Goal: Use online tool/utility: Utilize a website feature to perform a specific function

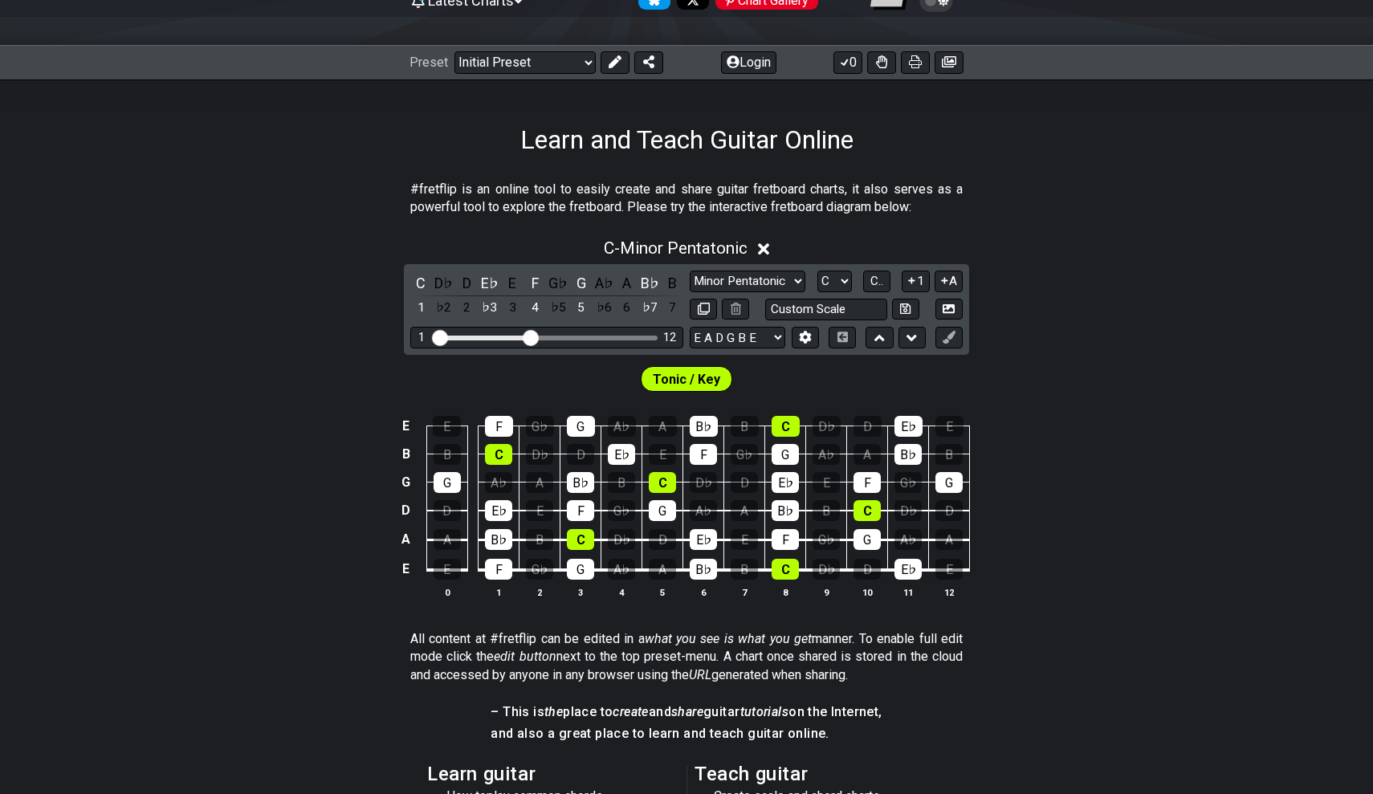
scroll to position [133, 0]
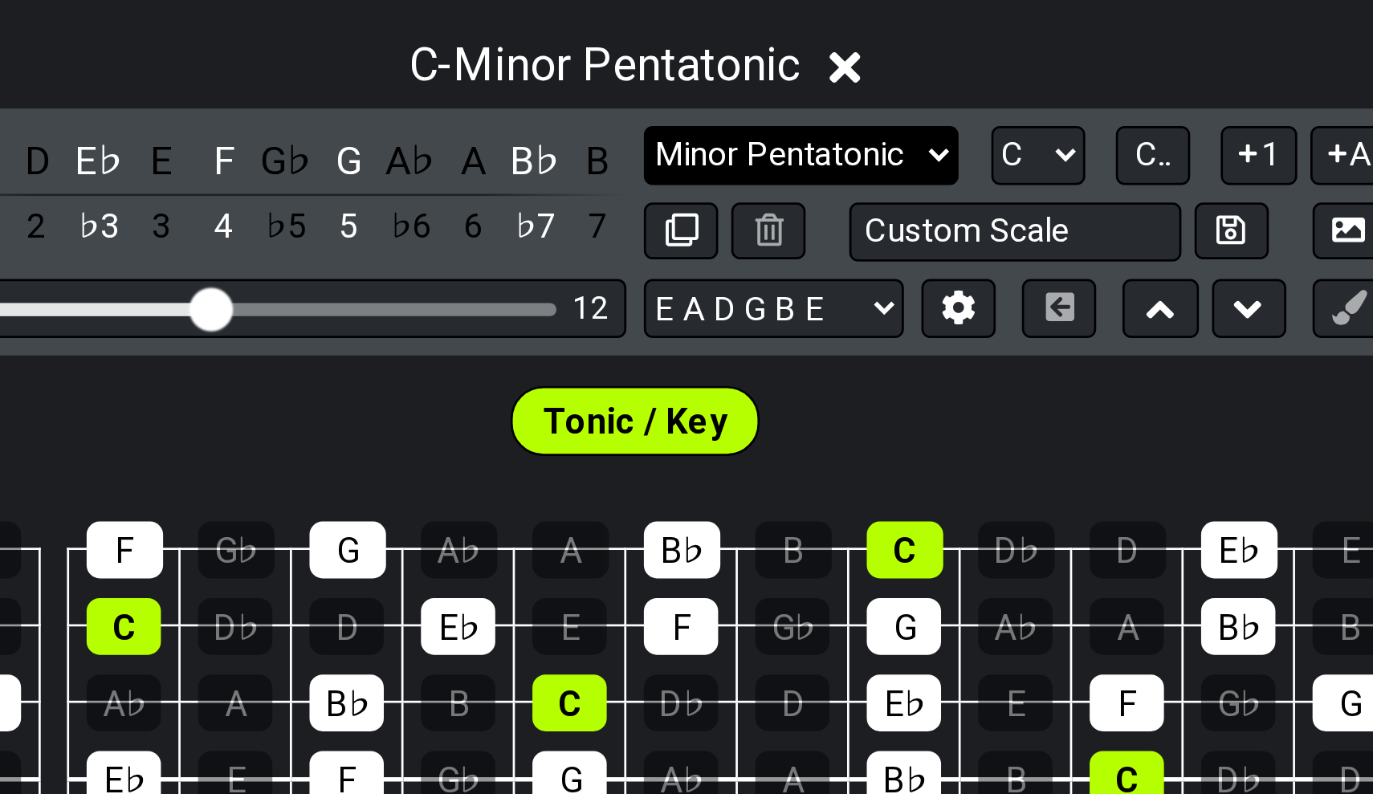
click at [690, 320] on select "Minor Pentatonic Click to edit Minor Pentatonic Major Pentatonic Minor Blues Ma…" at bounding box center [748, 331] width 116 height 22
select select "Major / [PERSON_NAME]"
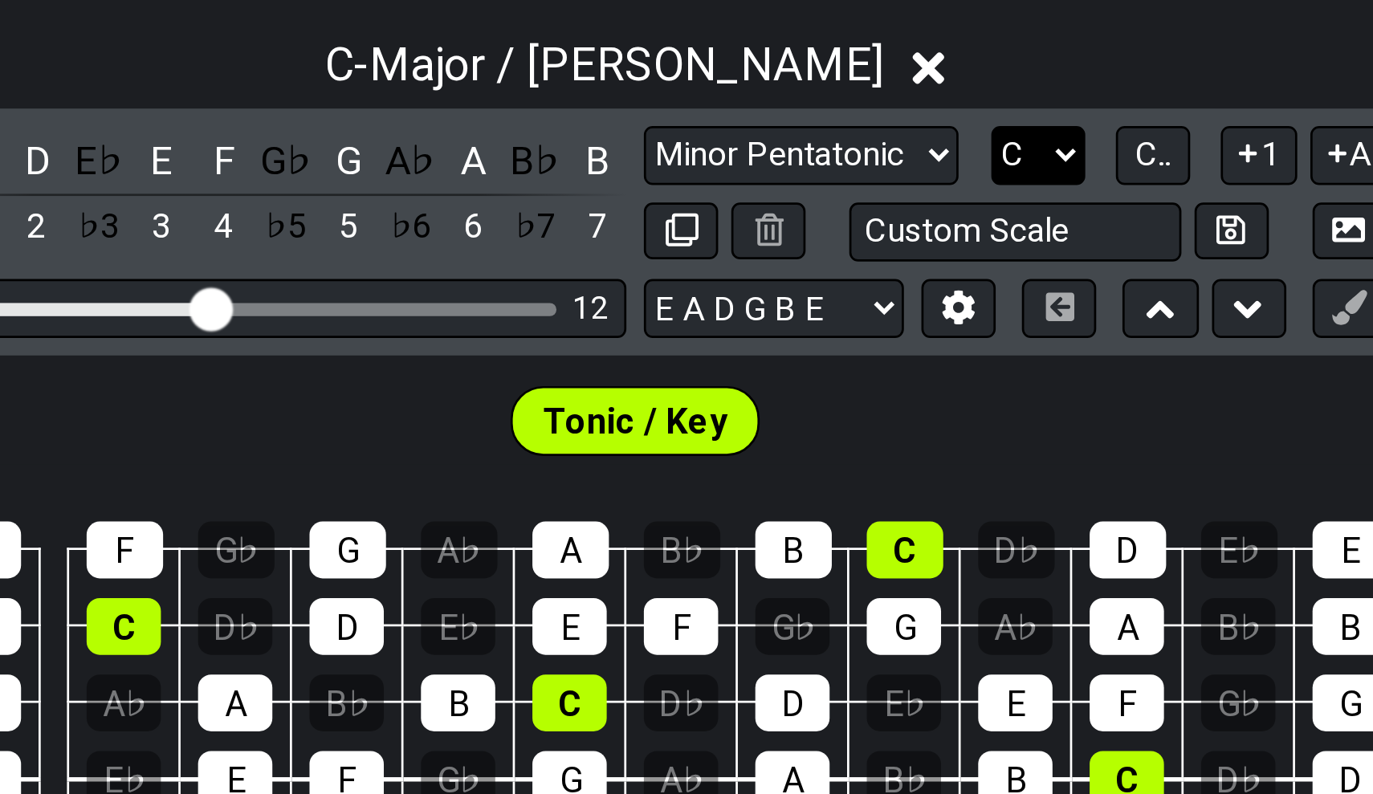
select select "A"
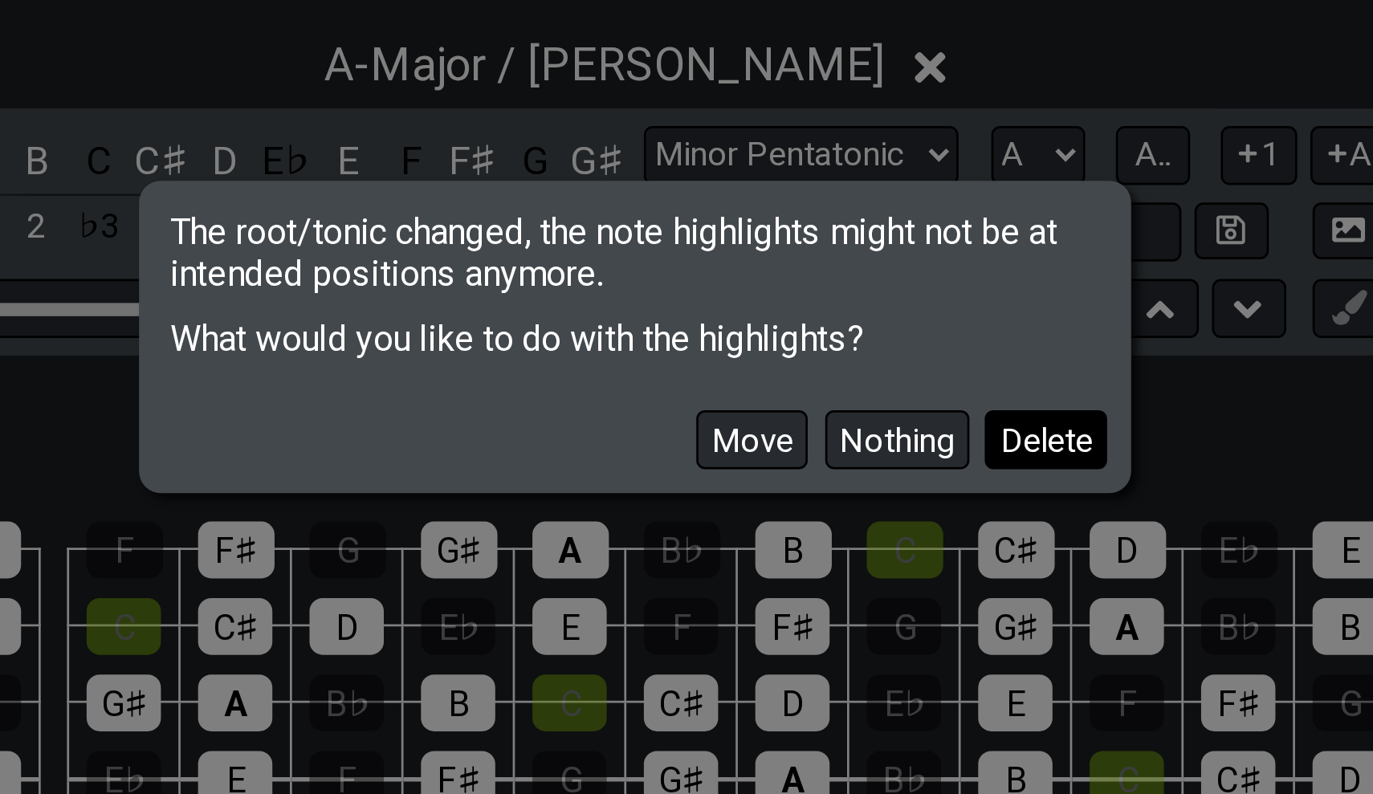
click at [815, 424] on button "Delete" at bounding box center [837, 435] width 45 height 22
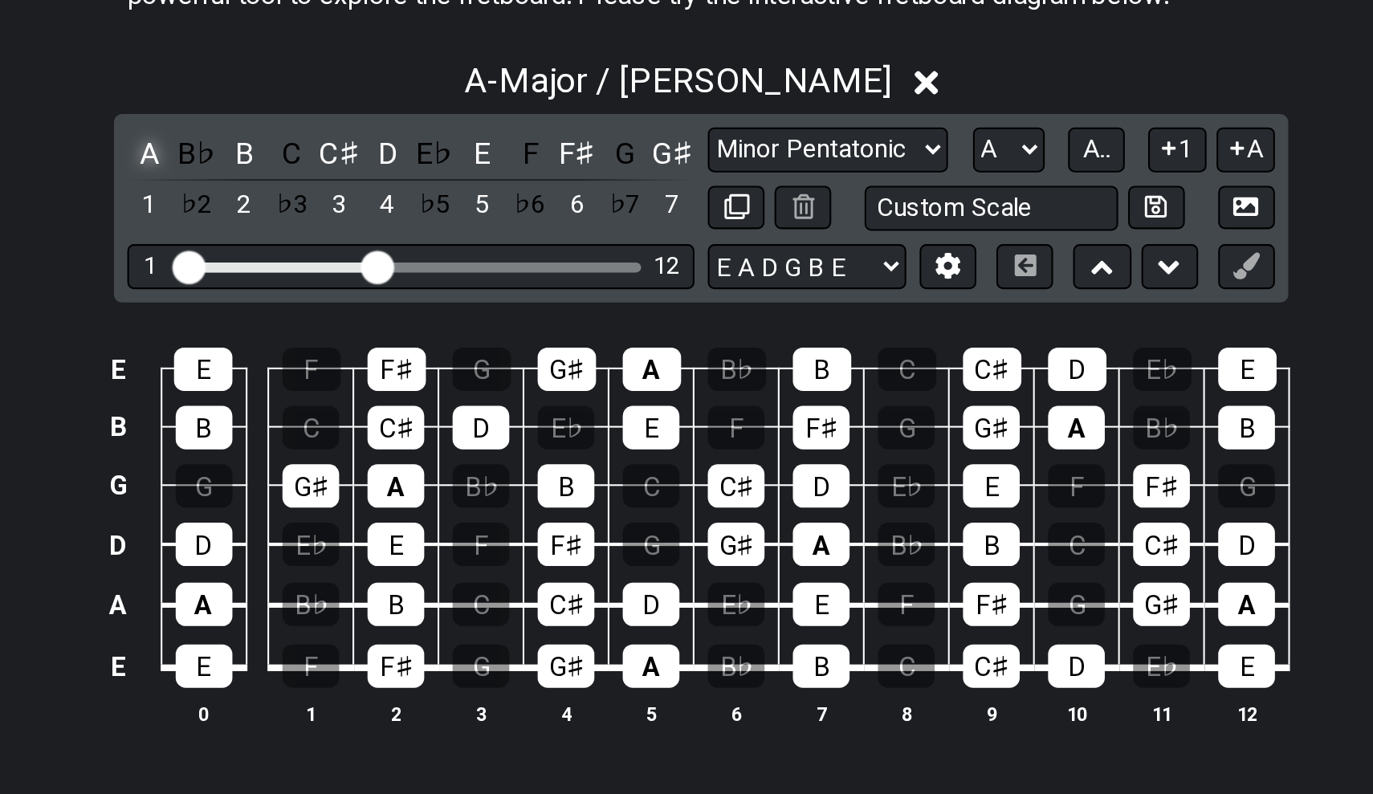
click at [410, 321] on div "A" at bounding box center [420, 332] width 21 height 22
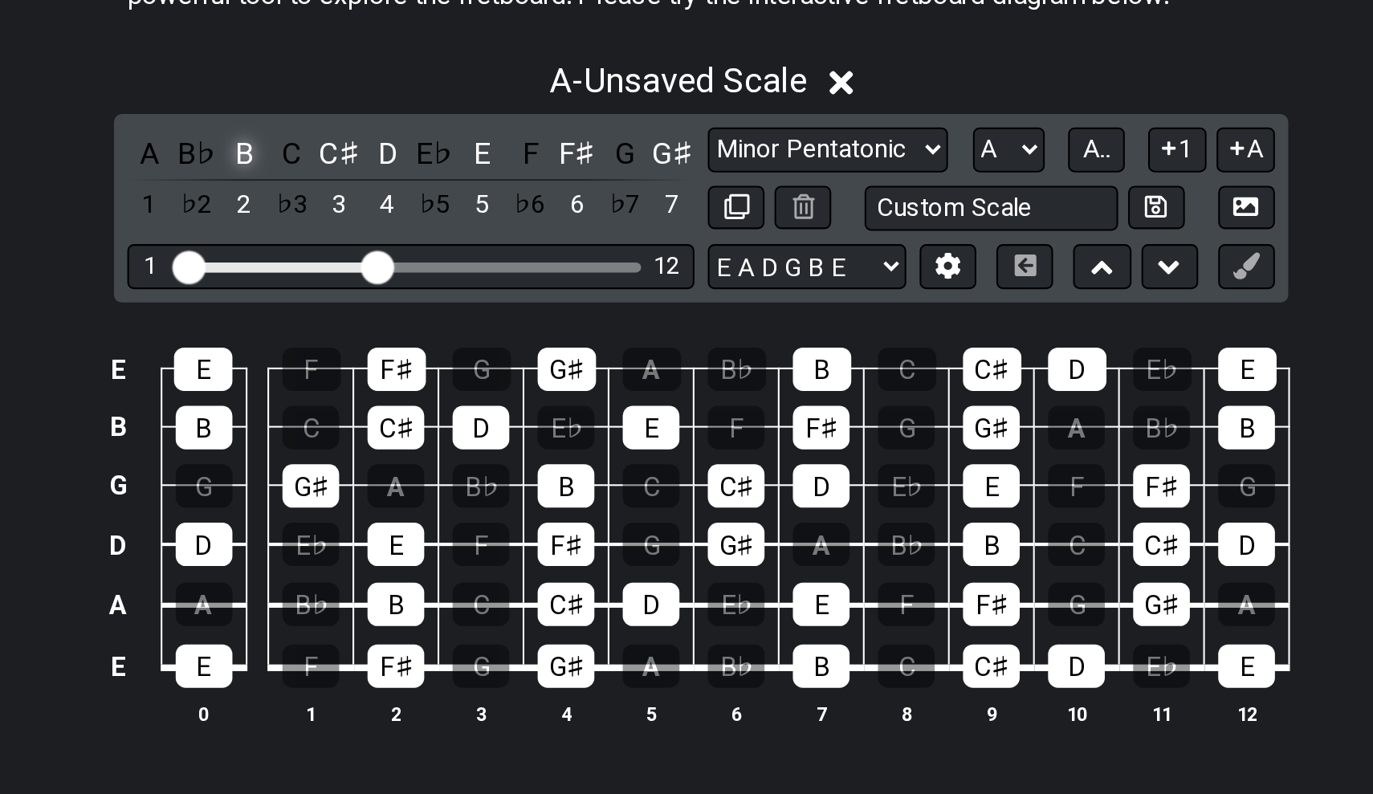
click at [456, 321] on div "B" at bounding box center [466, 332] width 21 height 22
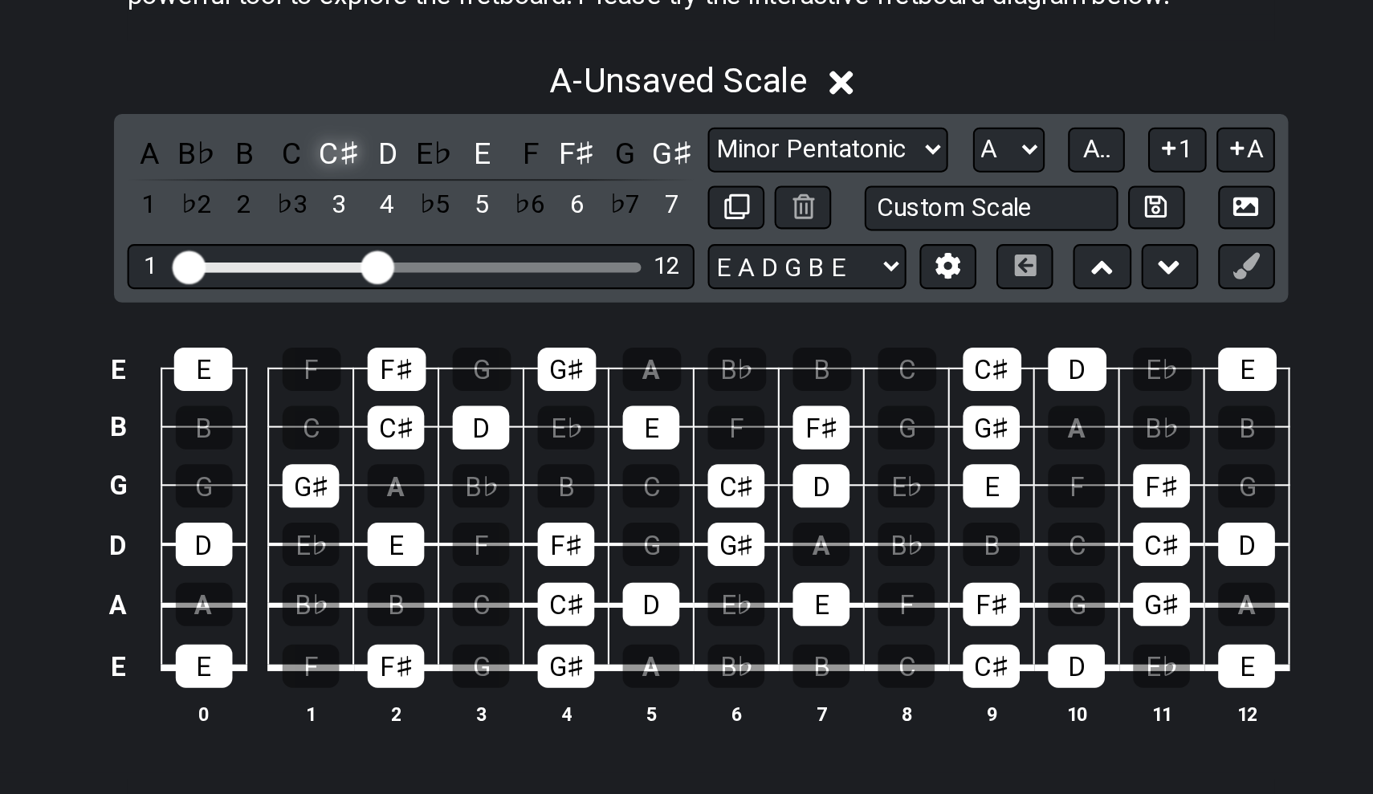
click at [502, 321] on div "C♯" at bounding box center [512, 332] width 21 height 22
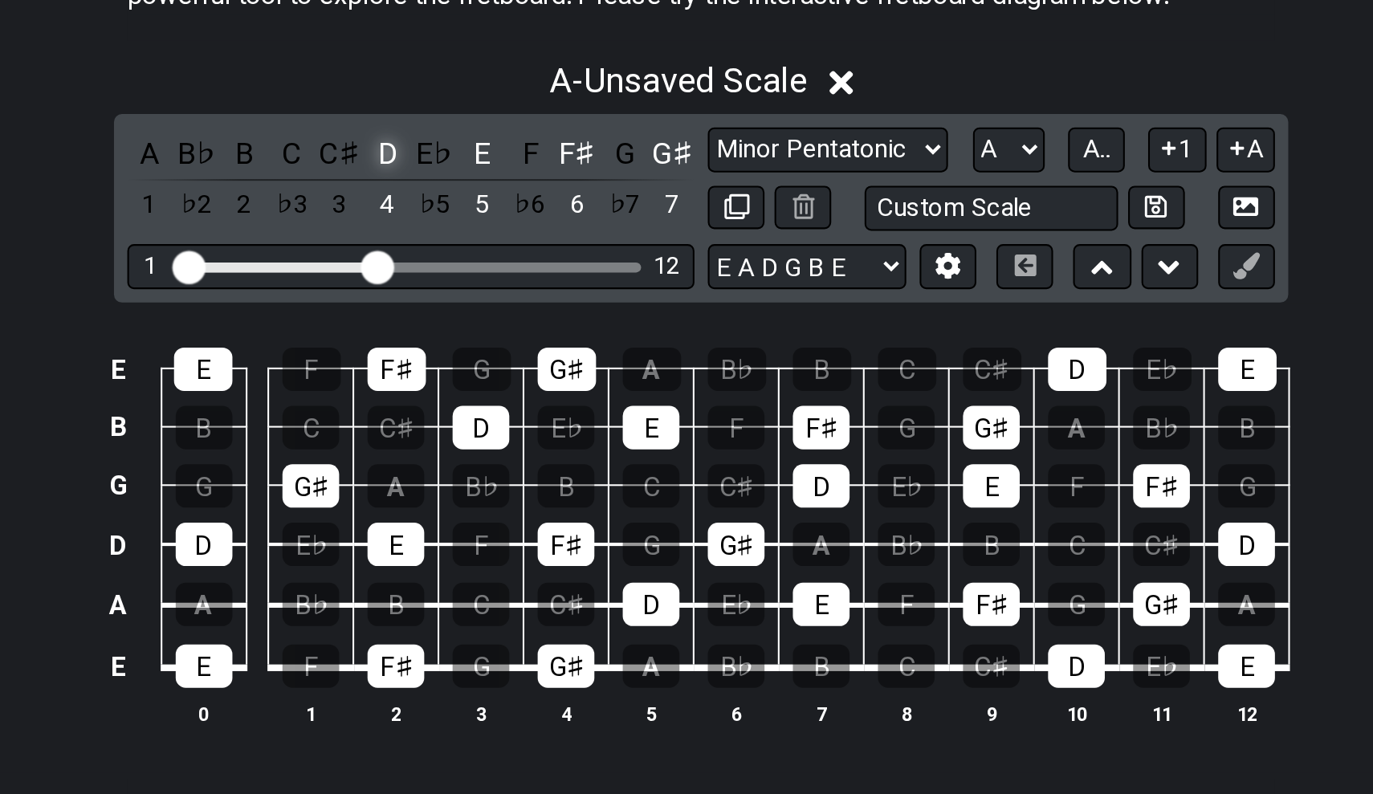
click at [525, 321] on div "D" at bounding box center [535, 332] width 21 height 22
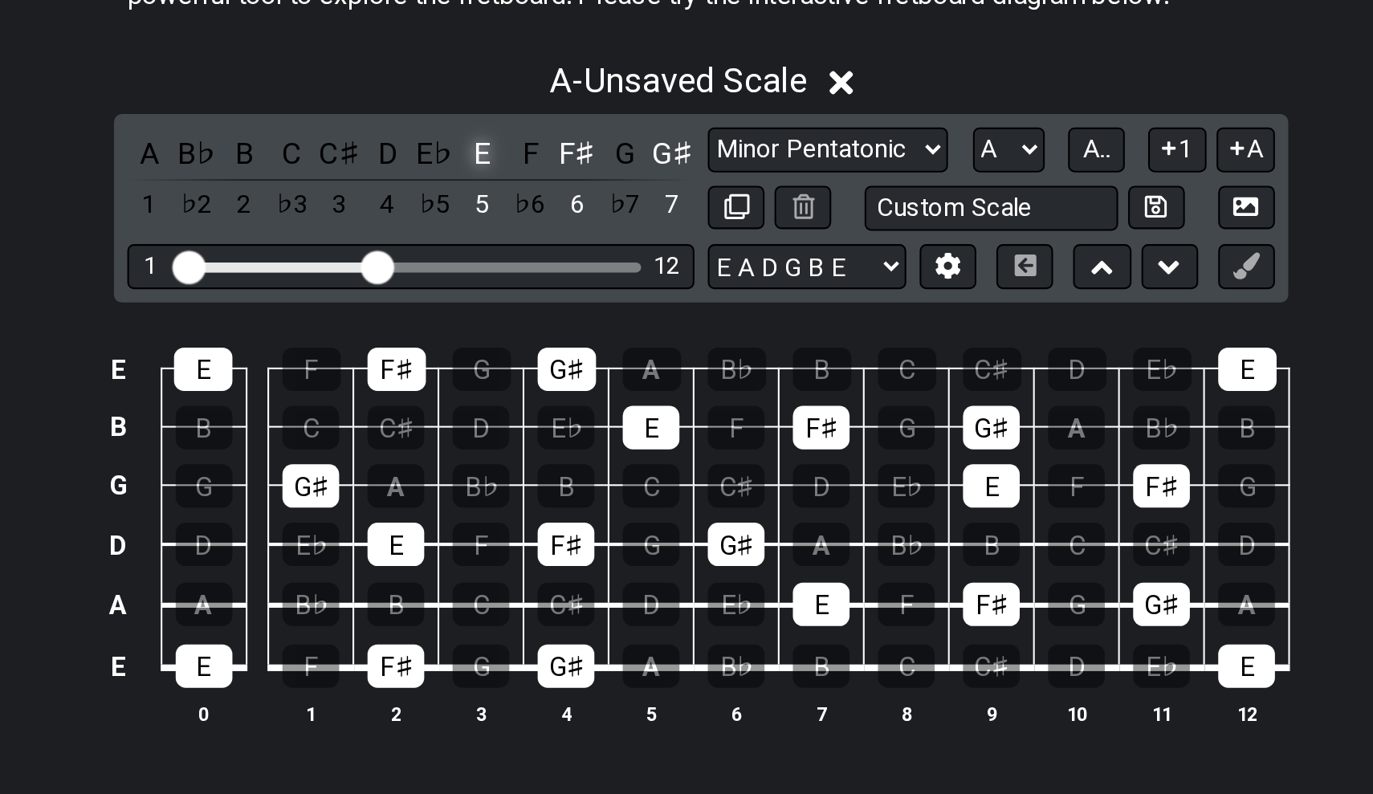
click at [571, 321] on div "E" at bounding box center [581, 332] width 21 height 22
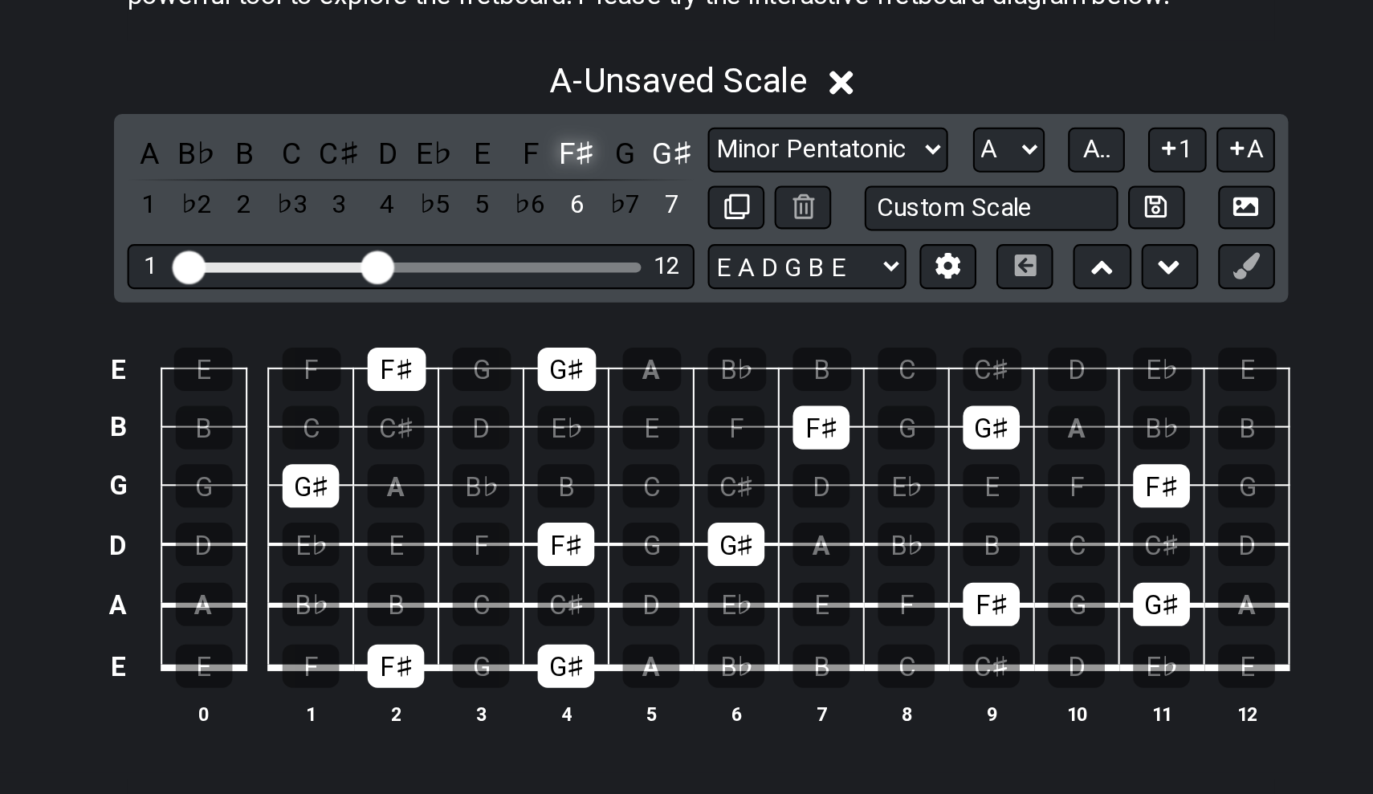
click at [617, 321] on div "F♯" at bounding box center [627, 332] width 21 height 22
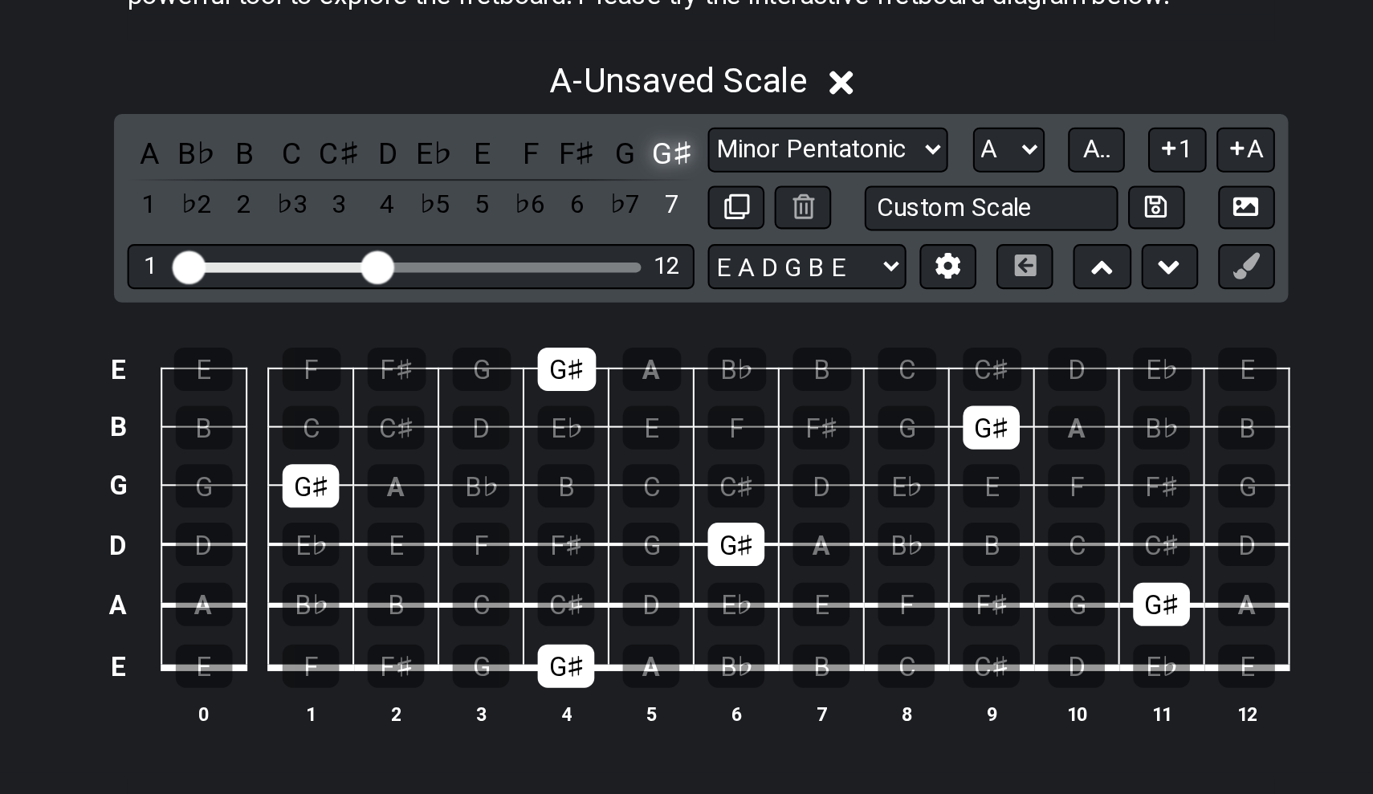
click at [662, 321] on div "G♯" at bounding box center [672, 332] width 21 height 22
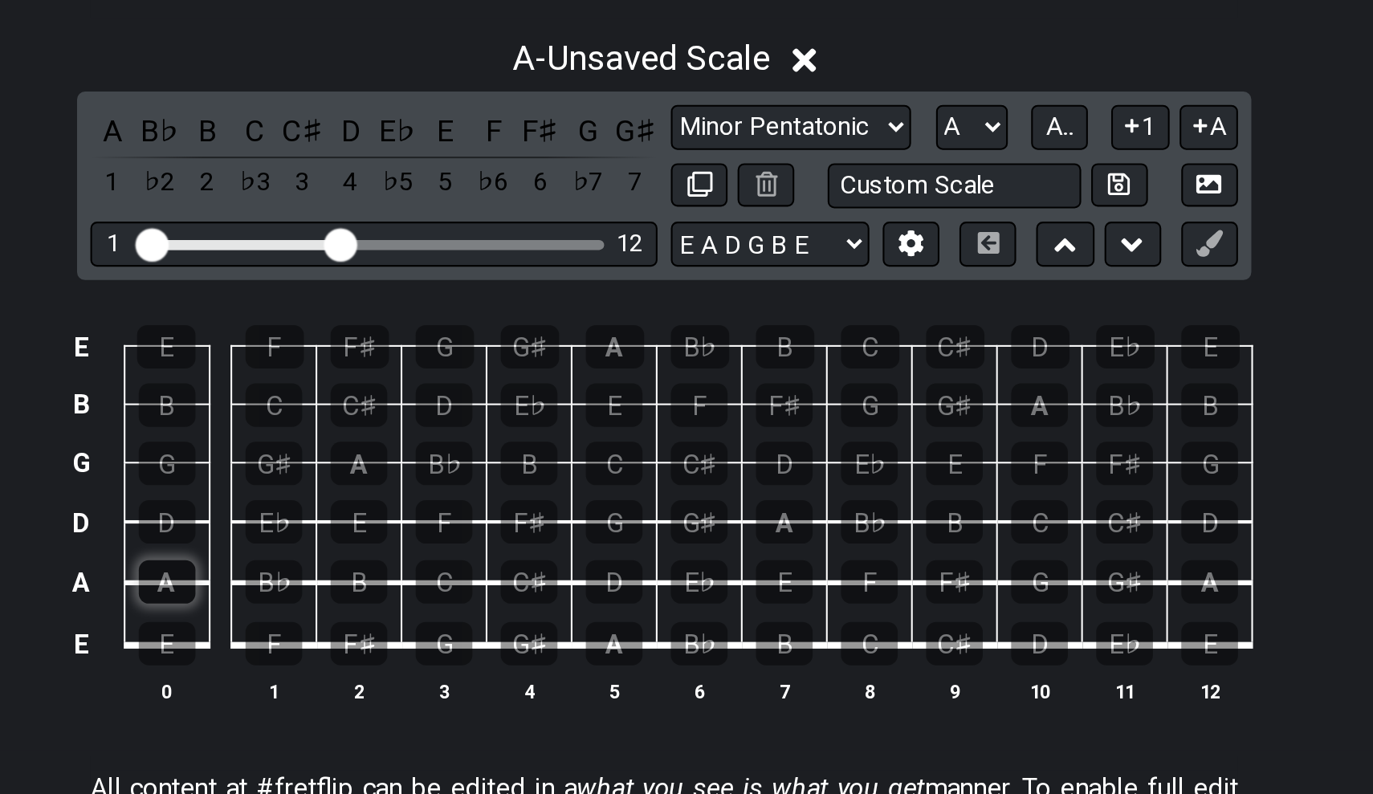
click at [434, 539] on div "A" at bounding box center [447, 549] width 27 height 21
click at [526, 539] on div "B" at bounding box center [539, 549] width 27 height 21
click at [608, 539] on div "C♯" at bounding box center [621, 549] width 27 height 21
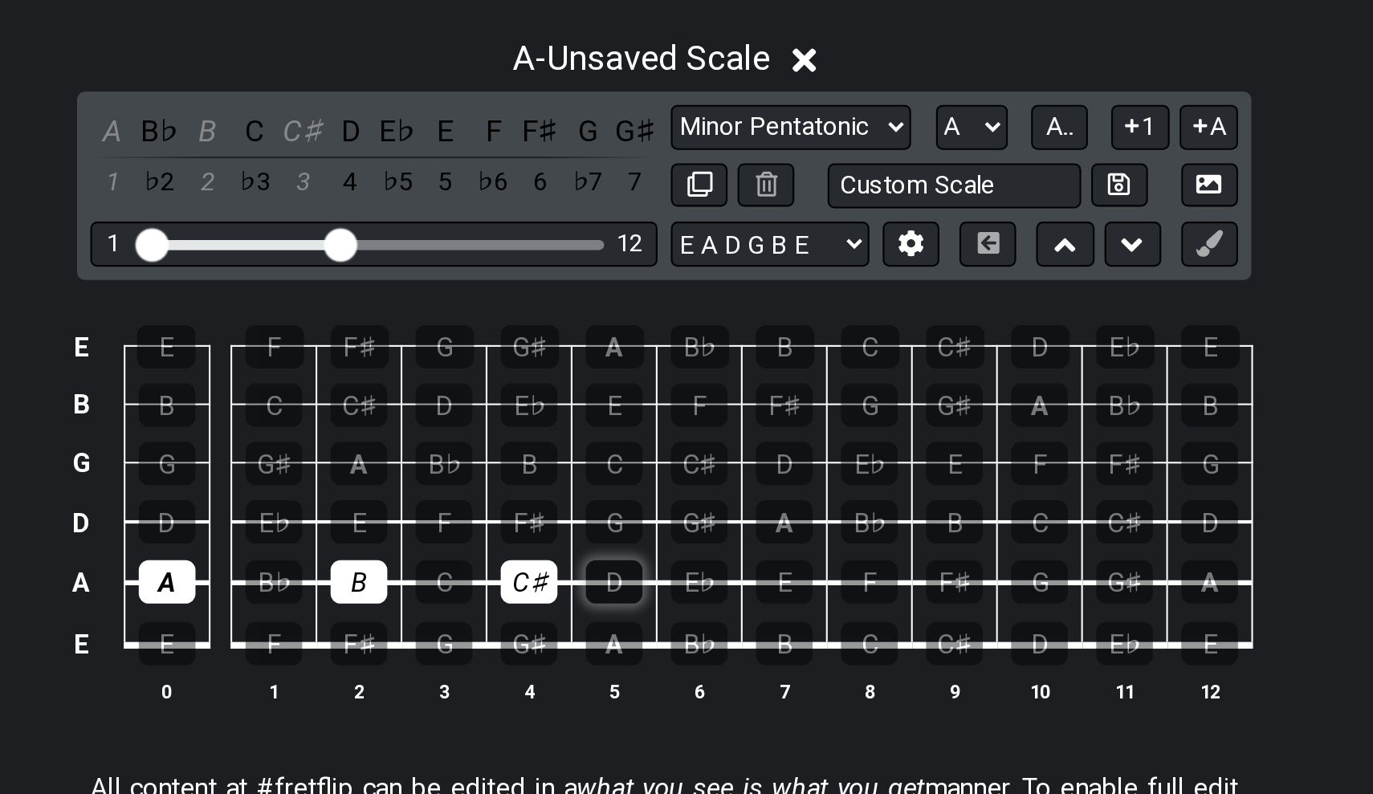
click at [649, 539] on div "D" at bounding box center [662, 549] width 27 height 21
click at [731, 539] on div "E" at bounding box center [744, 549] width 27 height 21
click at [813, 539] on div "F♯" at bounding box center [826, 549] width 27 height 21
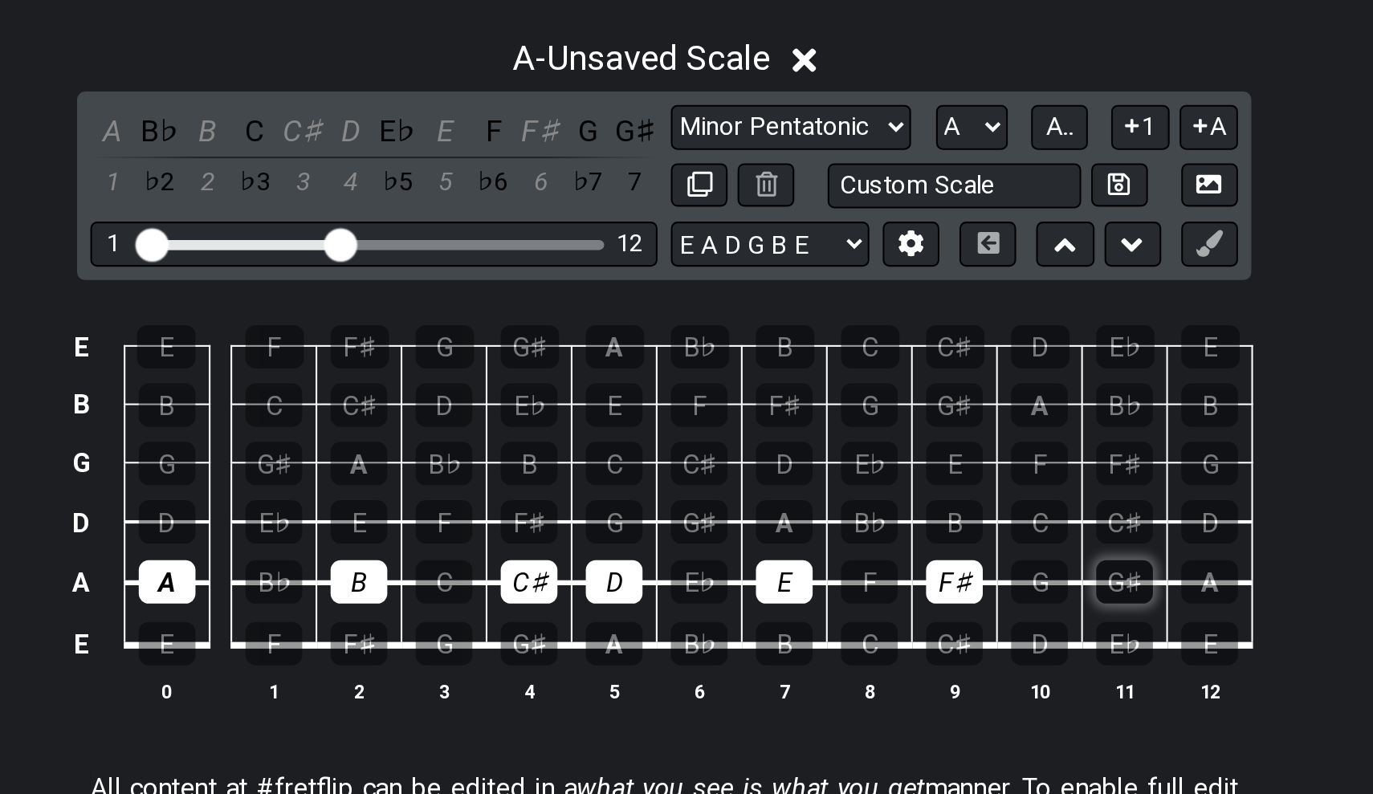
click at [894, 539] on div "G♯" at bounding box center [907, 549] width 27 height 21
click at [935, 539] on div "A" at bounding box center [948, 549] width 27 height 21
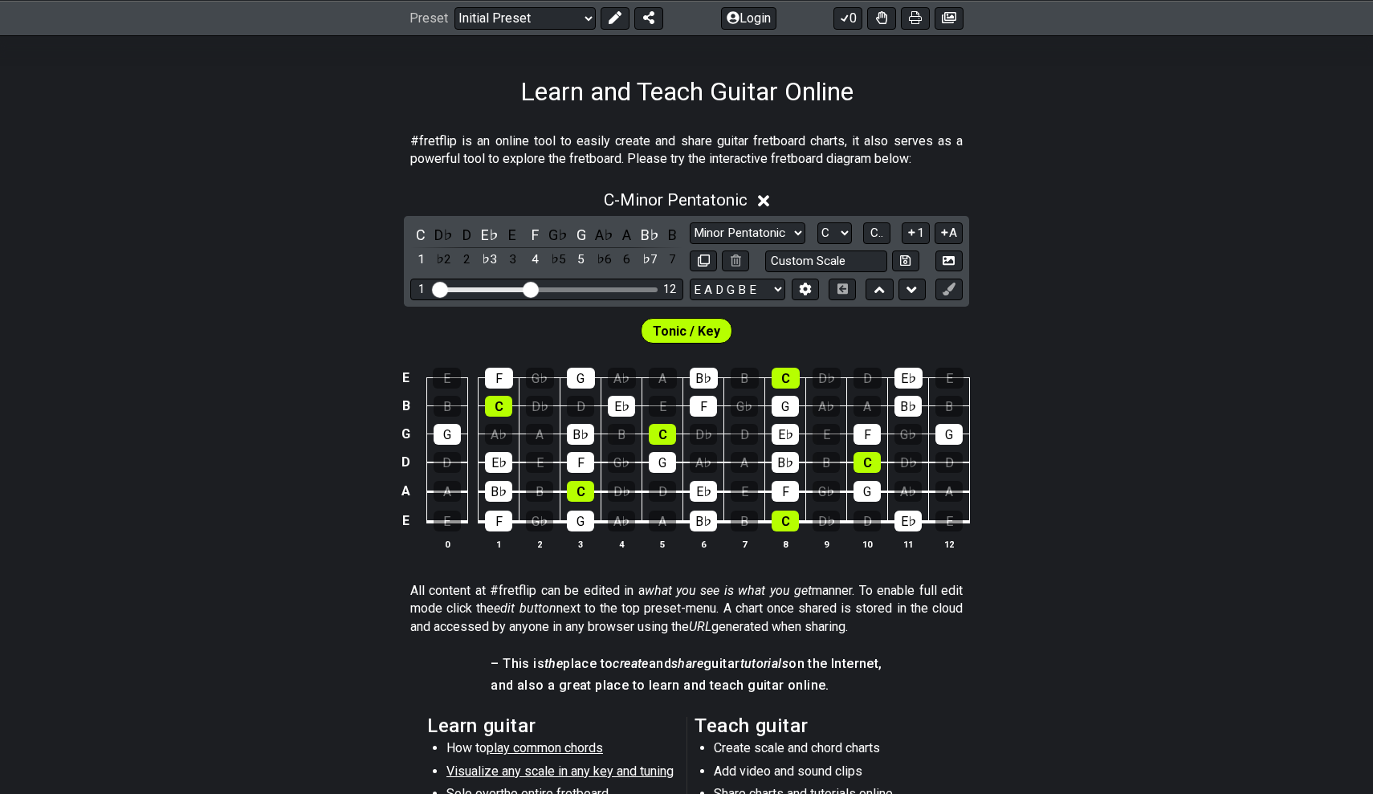
scroll to position [122, 0]
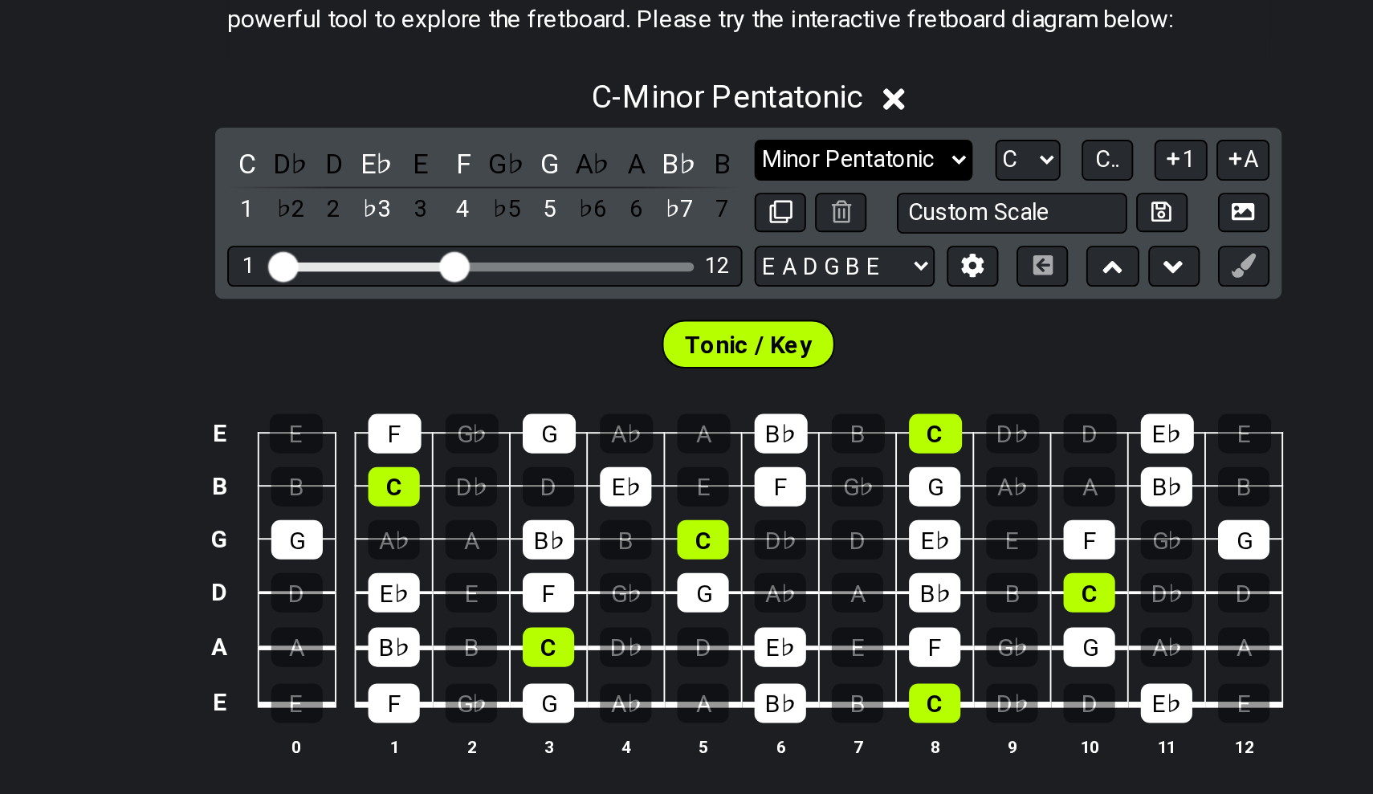
click at [690, 331] on select "Minor Pentatonic Click to edit Minor Pentatonic Major Pentatonic Minor Blues Ma…" at bounding box center [748, 342] width 116 height 22
select select "Major / [PERSON_NAME]"
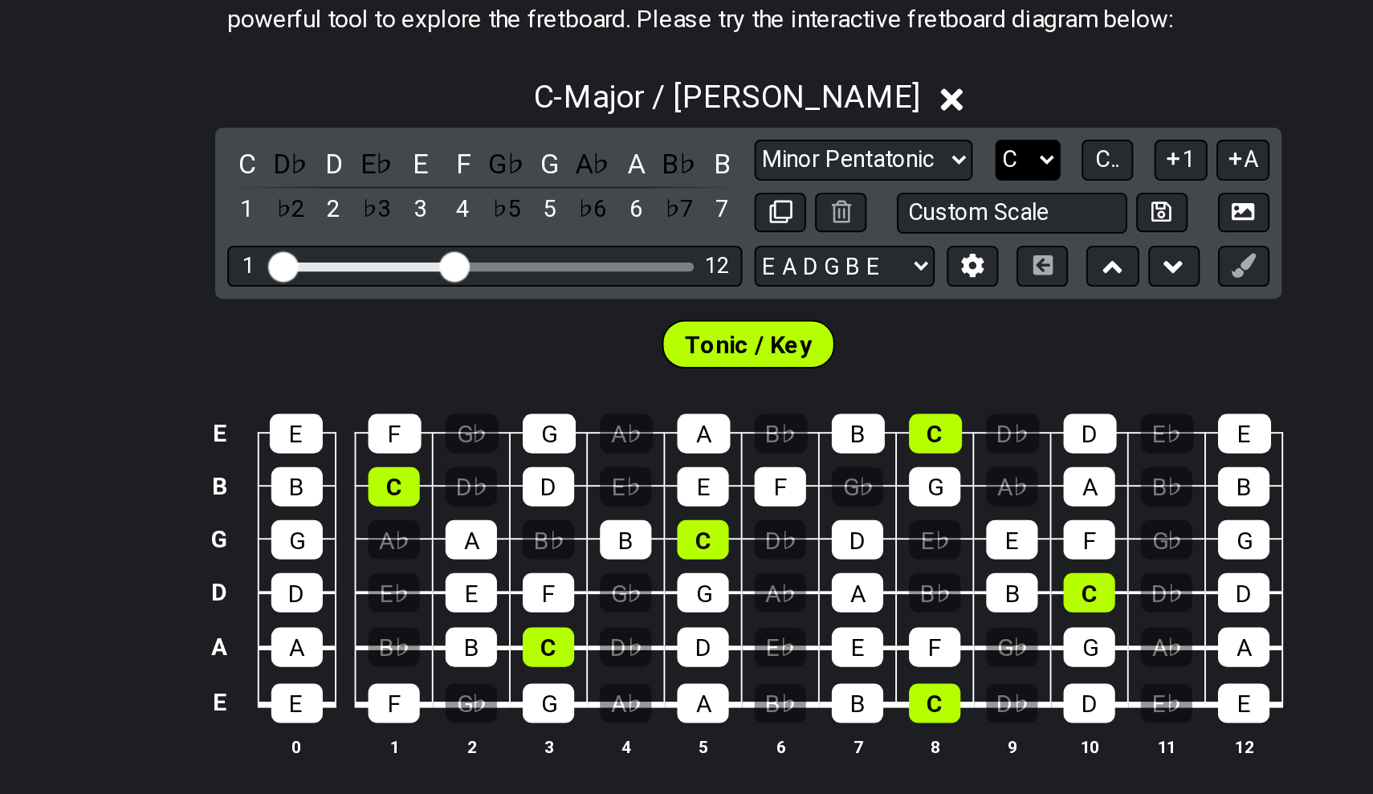
select select "A"
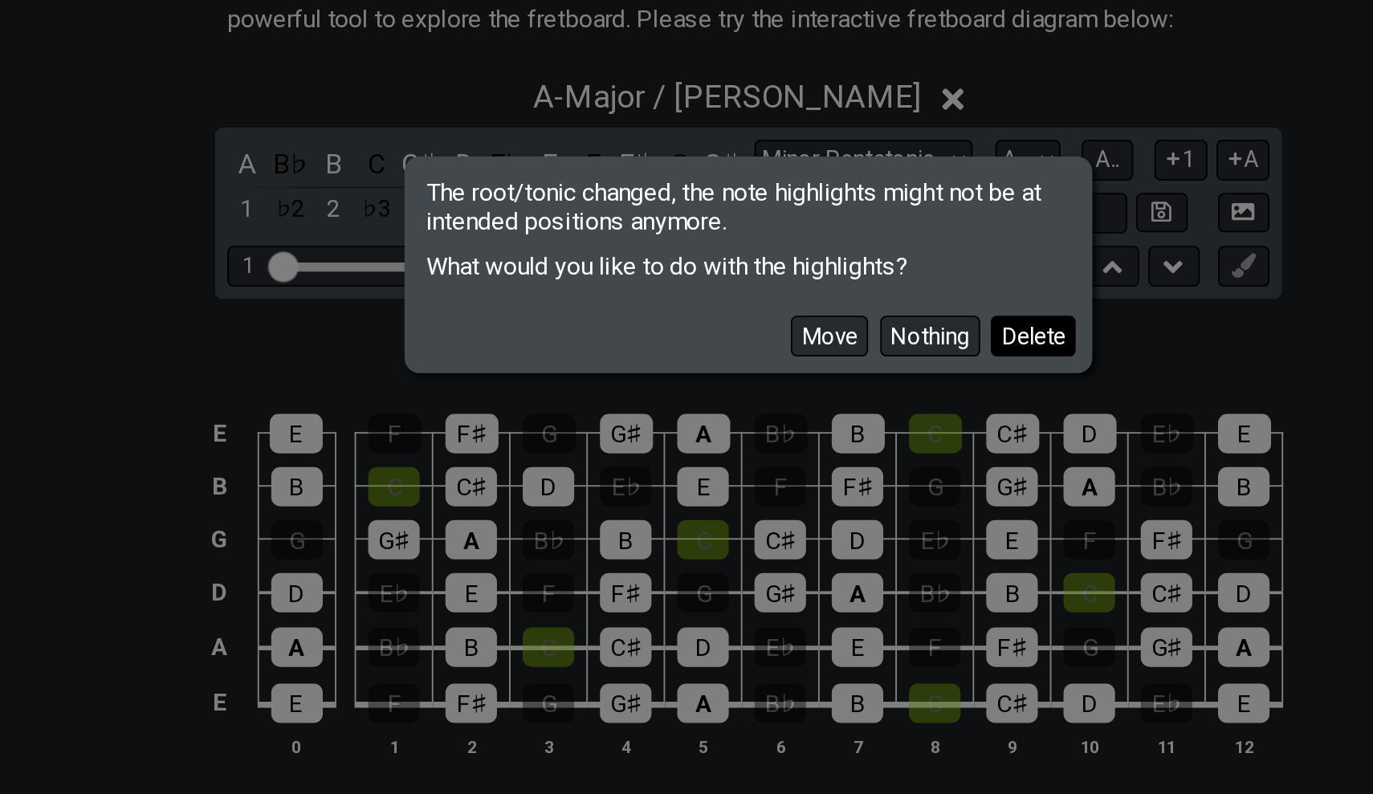
click at [815, 424] on button "Delete" at bounding box center [837, 435] width 45 height 22
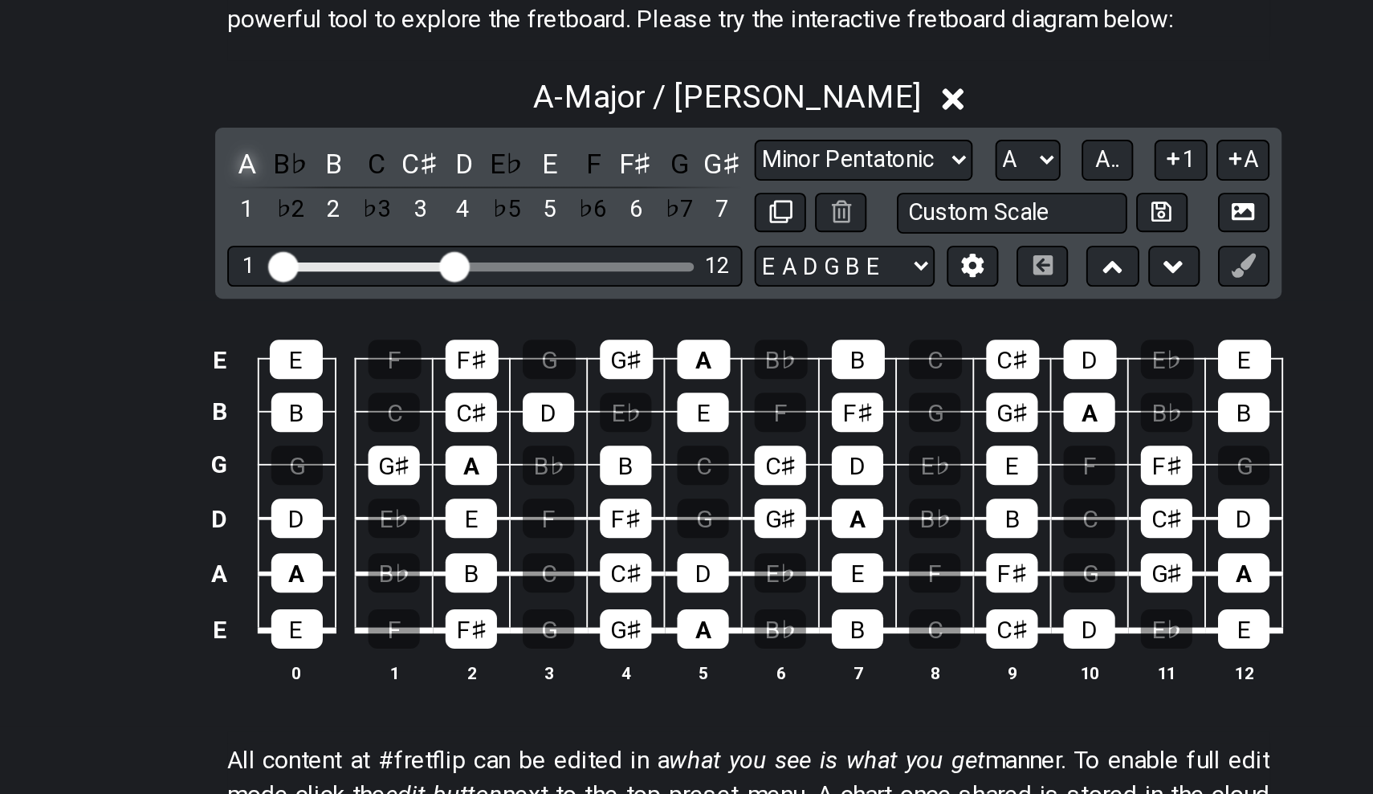
click at [410, 332] on div "A" at bounding box center [420, 343] width 21 height 22
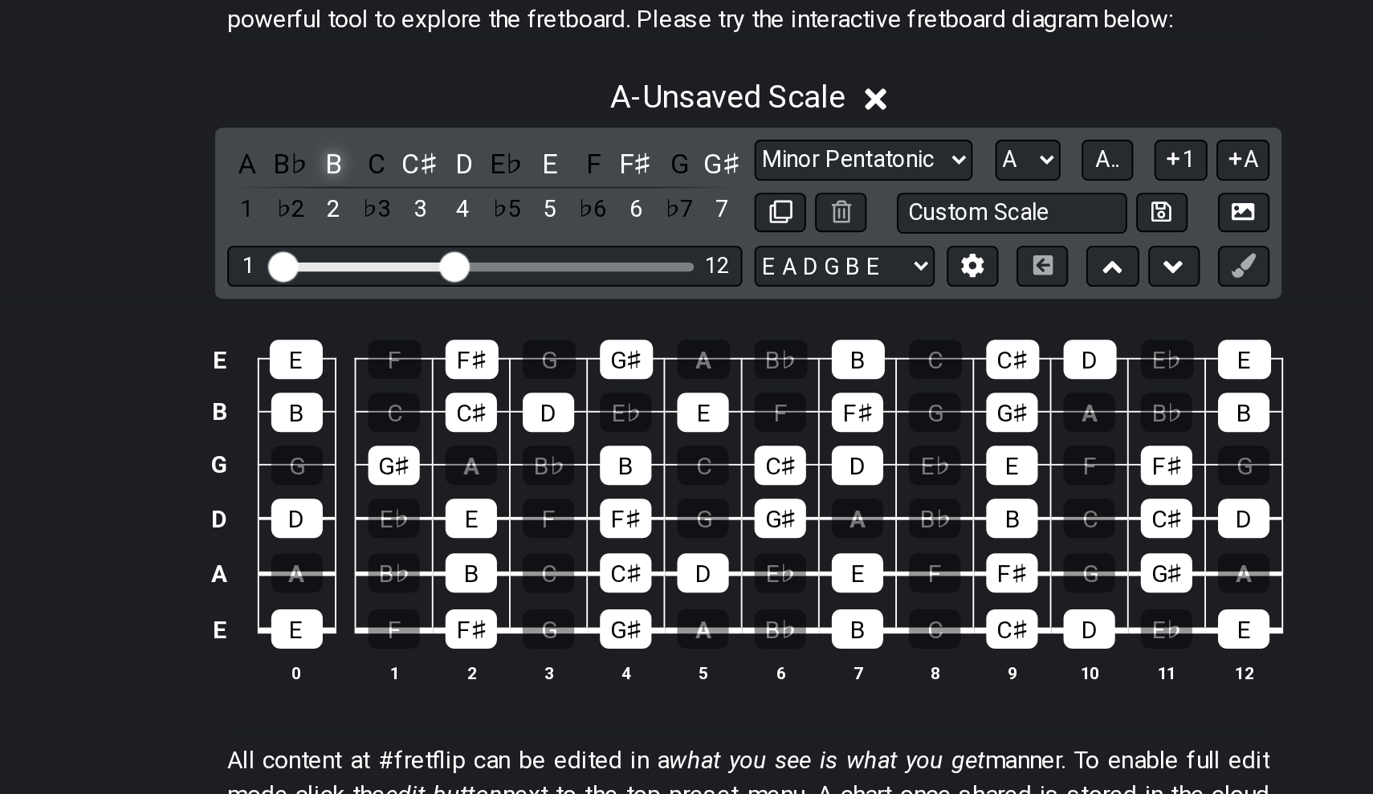
click at [456, 332] on div "B" at bounding box center [466, 343] width 21 height 22
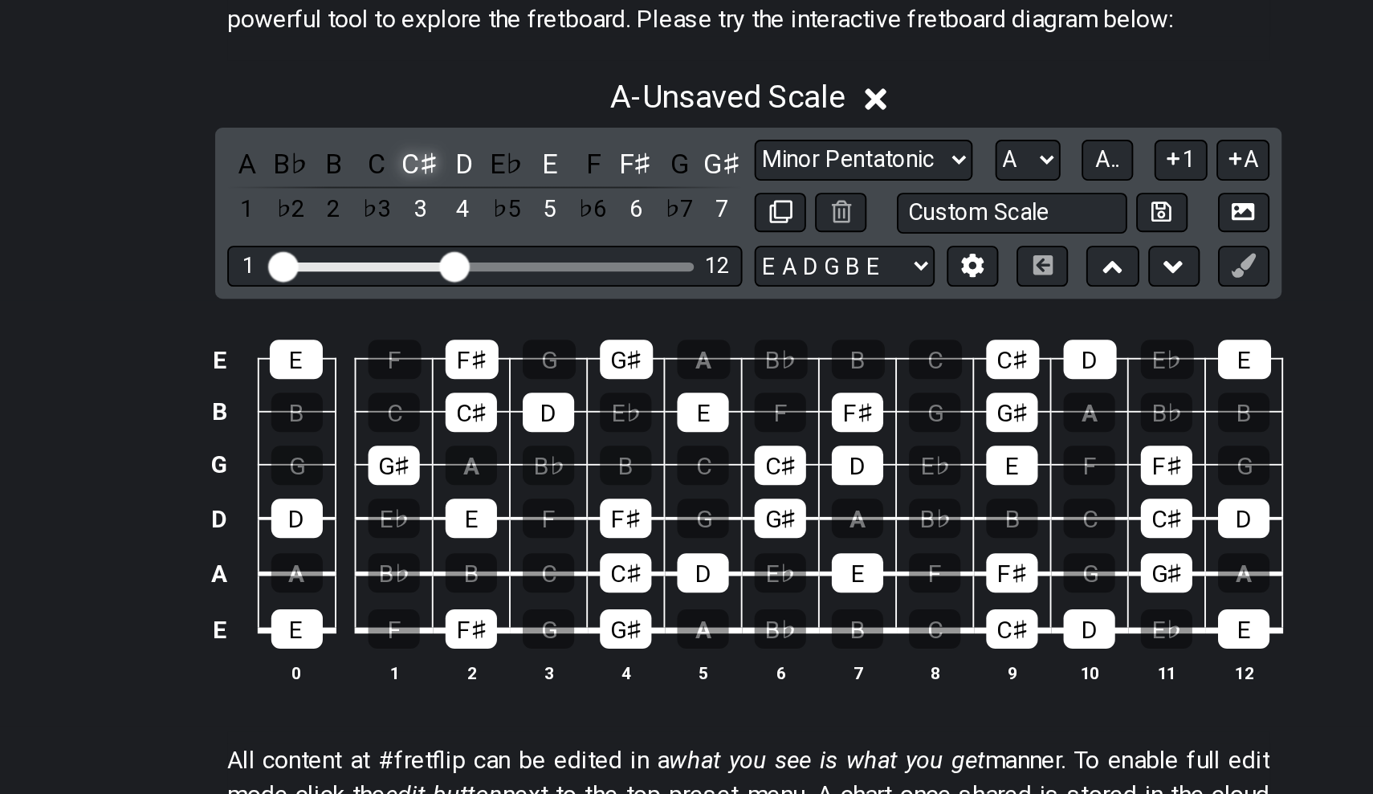
click at [502, 332] on div "C♯" at bounding box center [512, 343] width 21 height 22
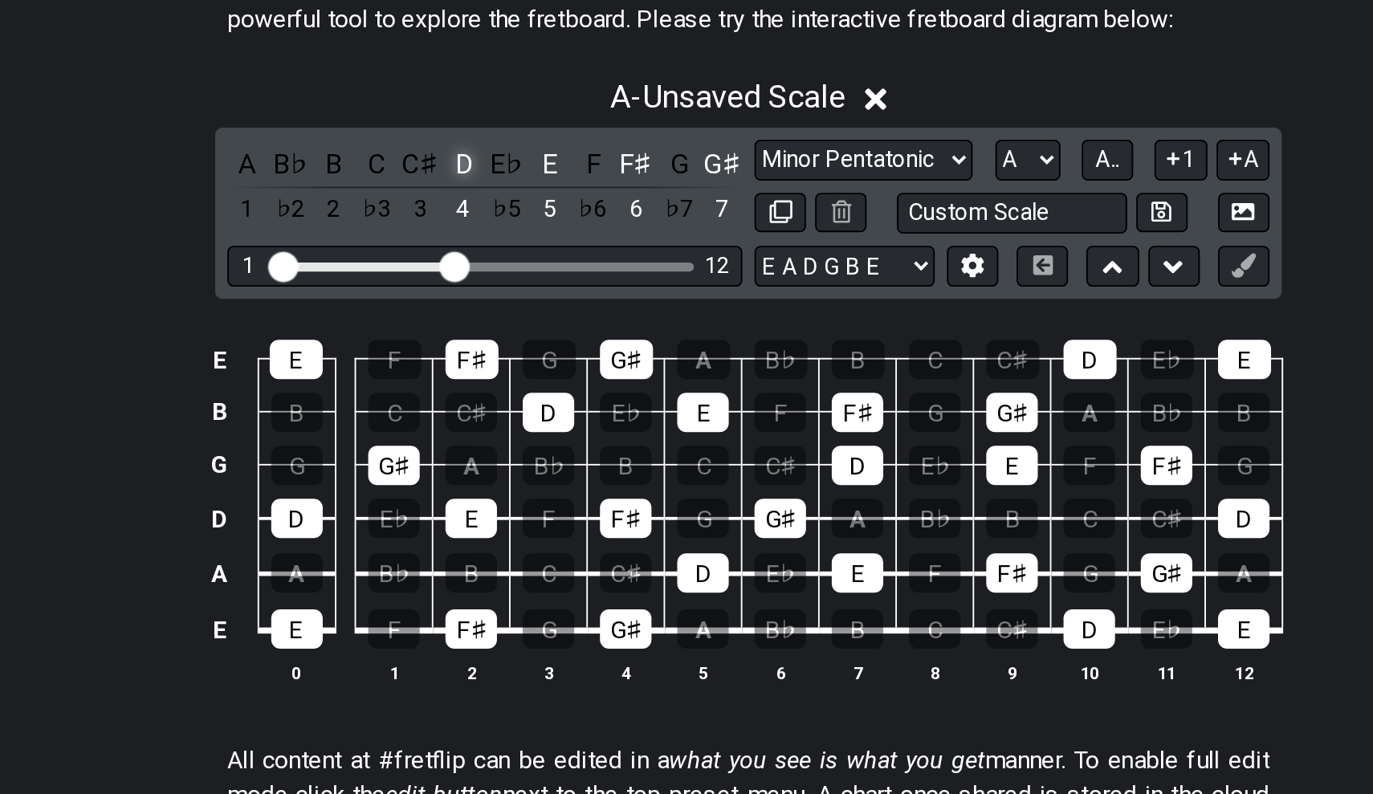
click at [525, 332] on div "D" at bounding box center [535, 343] width 21 height 22
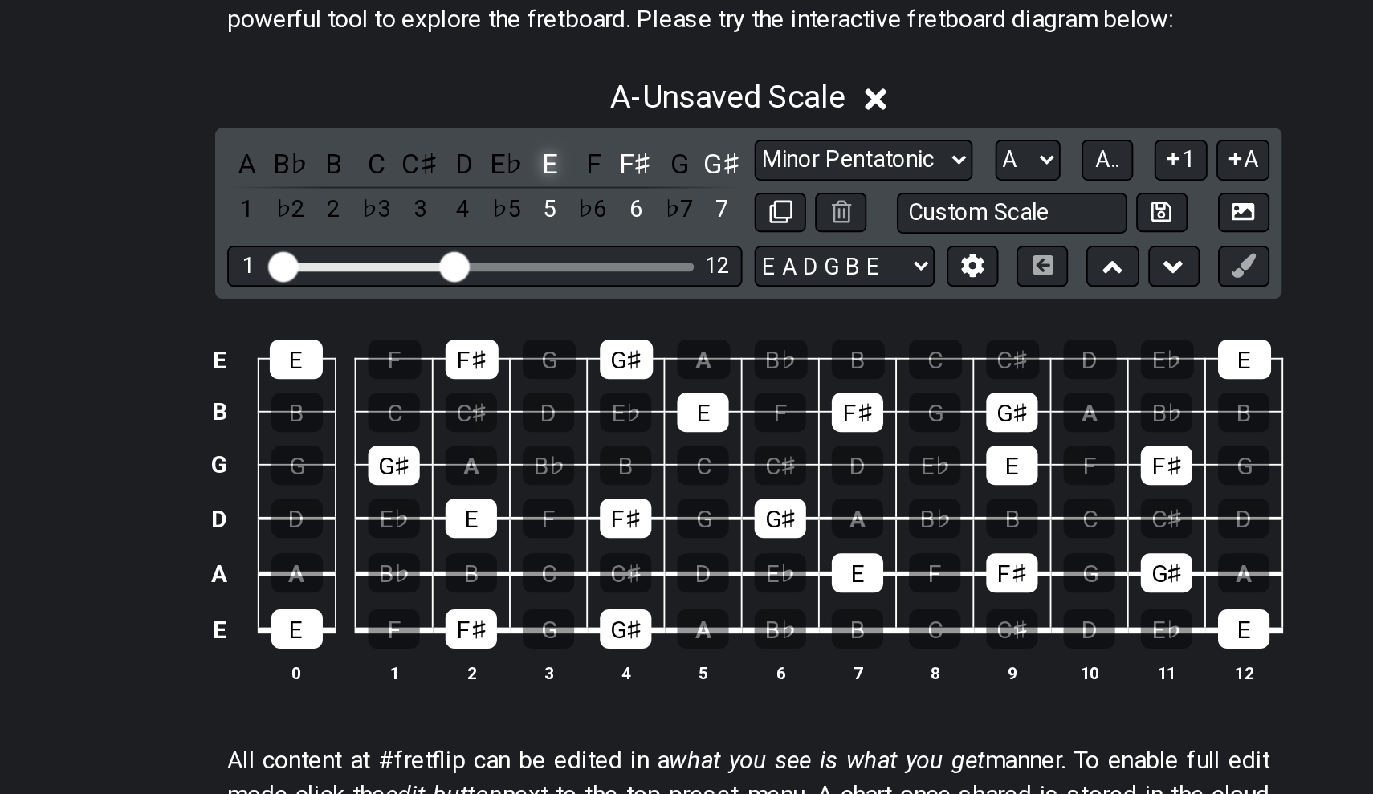
click at [571, 332] on div "E" at bounding box center [581, 343] width 21 height 22
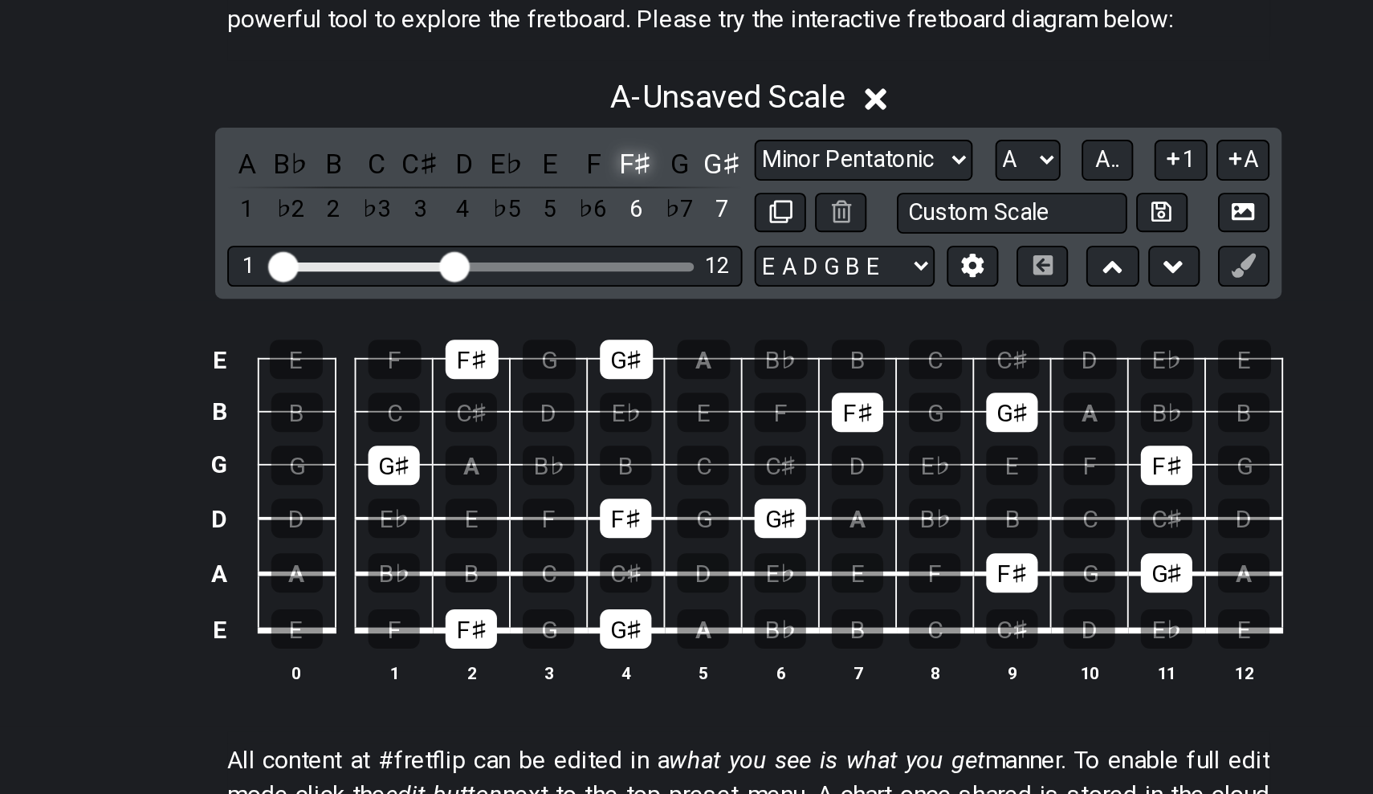
click at [617, 332] on div "F♯" at bounding box center [627, 343] width 21 height 22
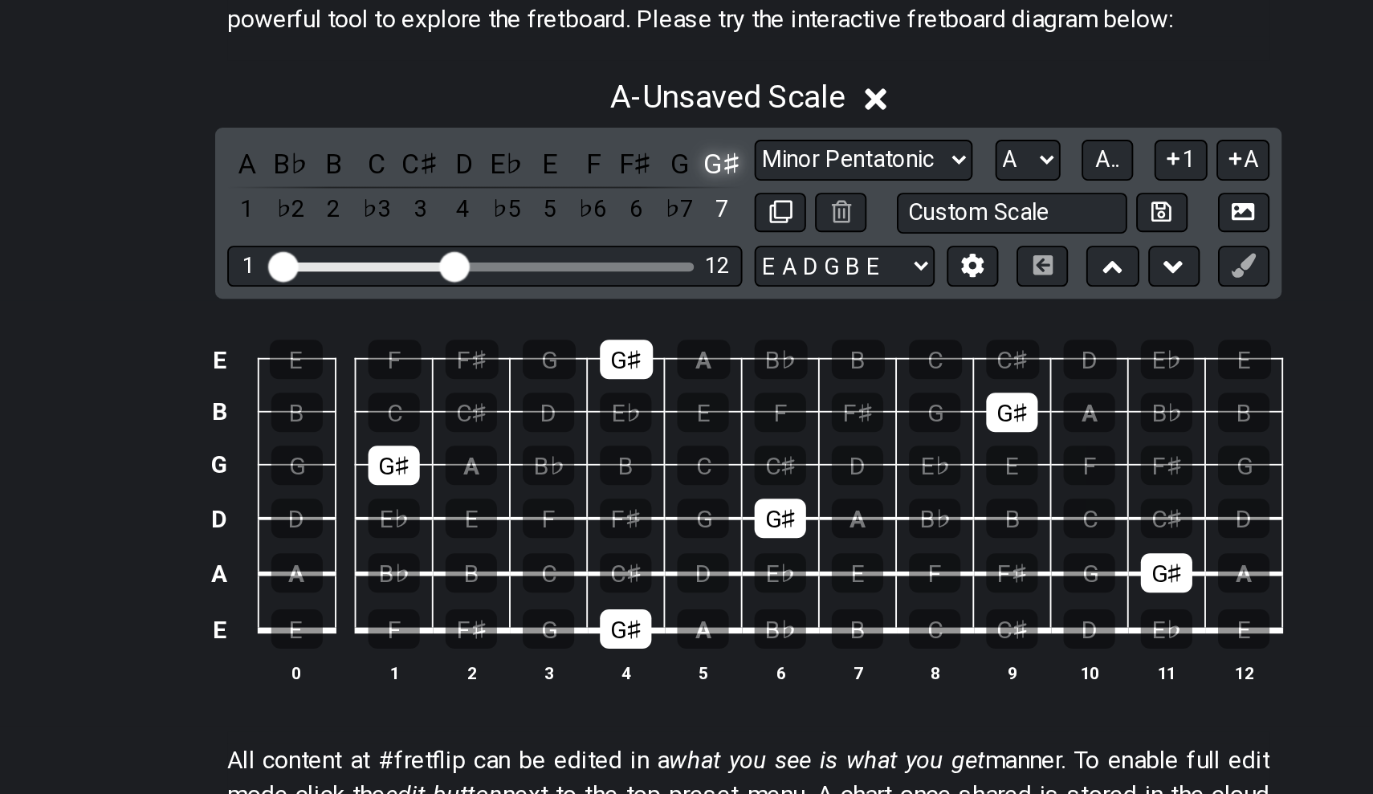
click at [662, 332] on div "G♯" at bounding box center [672, 343] width 21 height 22
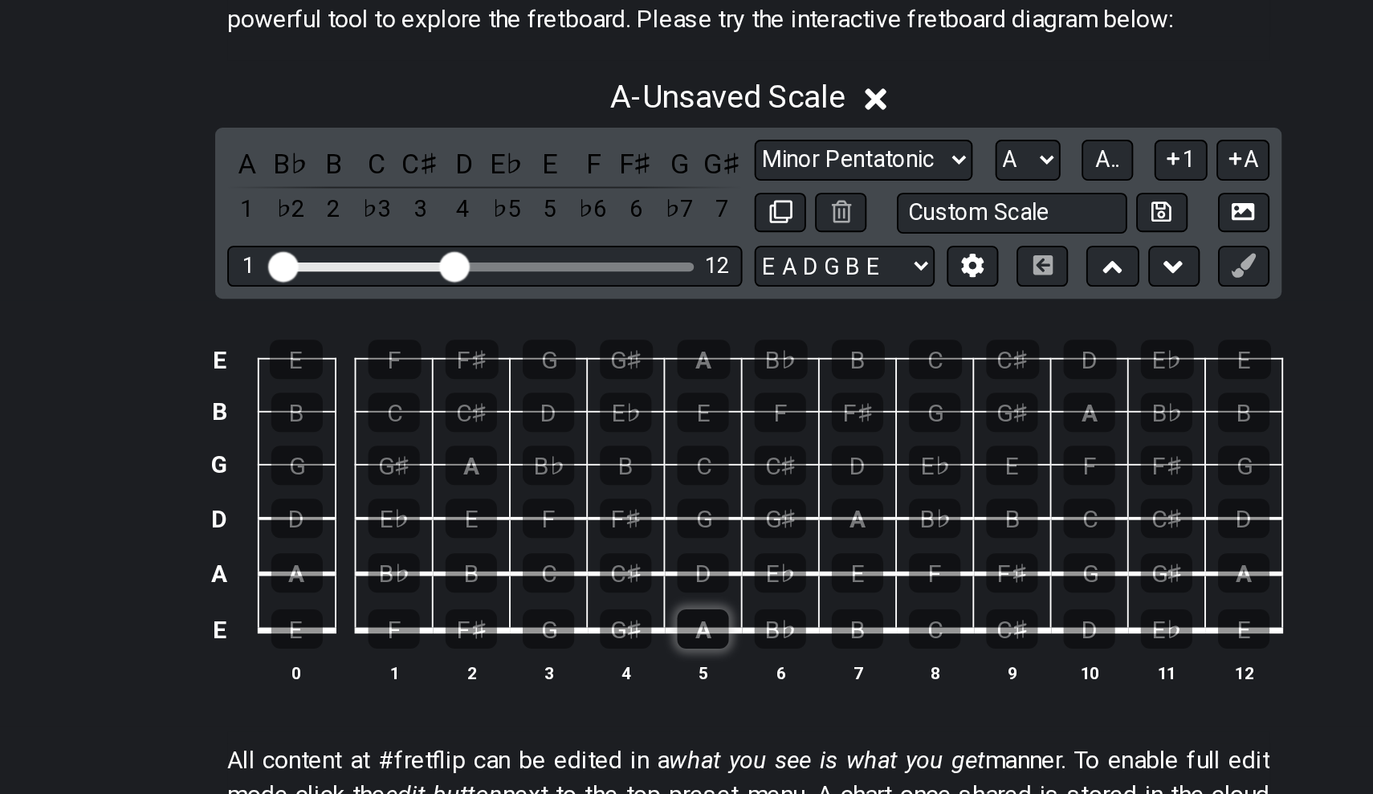
click at [649, 580] on div "A" at bounding box center [662, 590] width 27 height 21
click at [731, 580] on div "B" at bounding box center [744, 590] width 27 height 21
click at [608, 550] on div "C♯" at bounding box center [621, 560] width 27 height 21
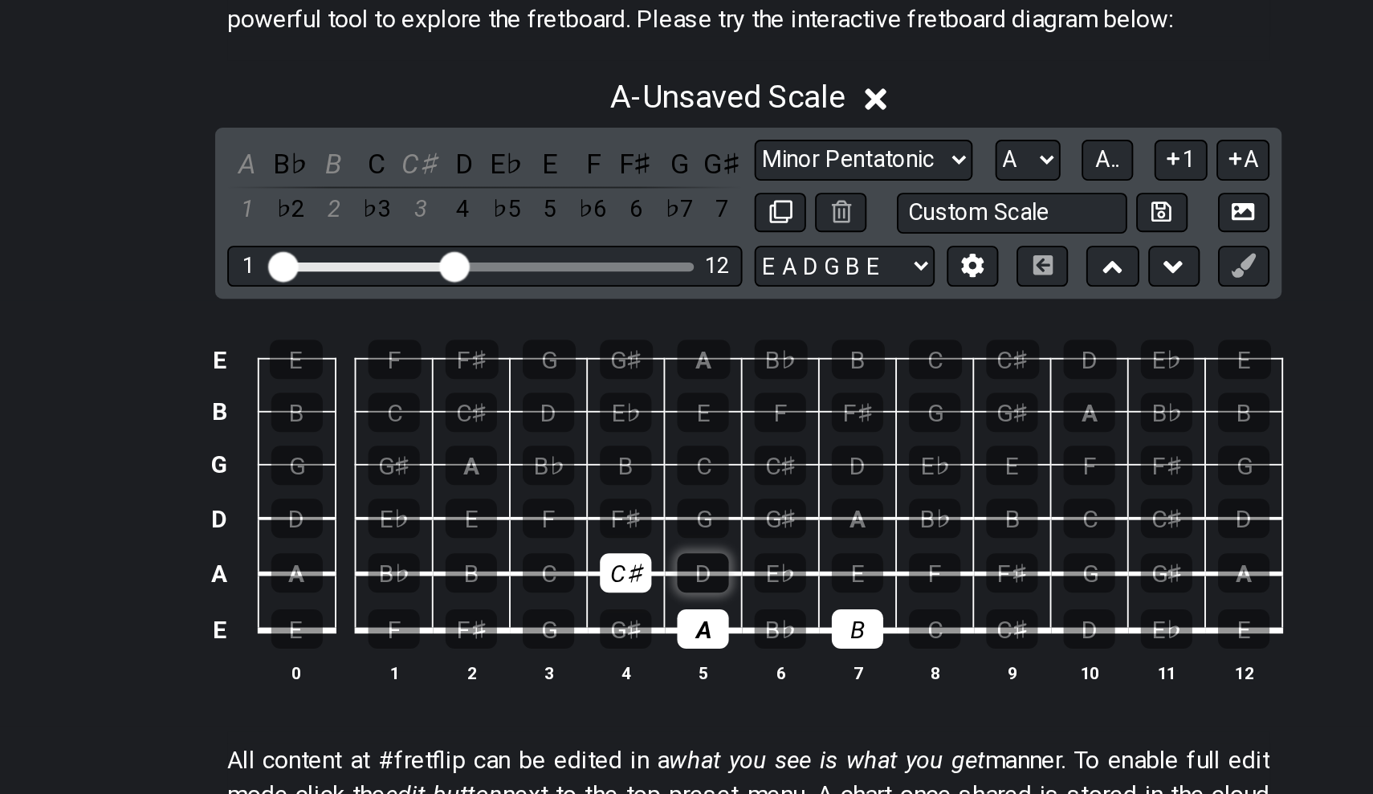
click at [649, 550] on div "D" at bounding box center [662, 560] width 27 height 21
click at [731, 550] on div "E" at bounding box center [744, 560] width 27 height 21
click at [608, 521] on div "F♯" at bounding box center [621, 531] width 27 height 21
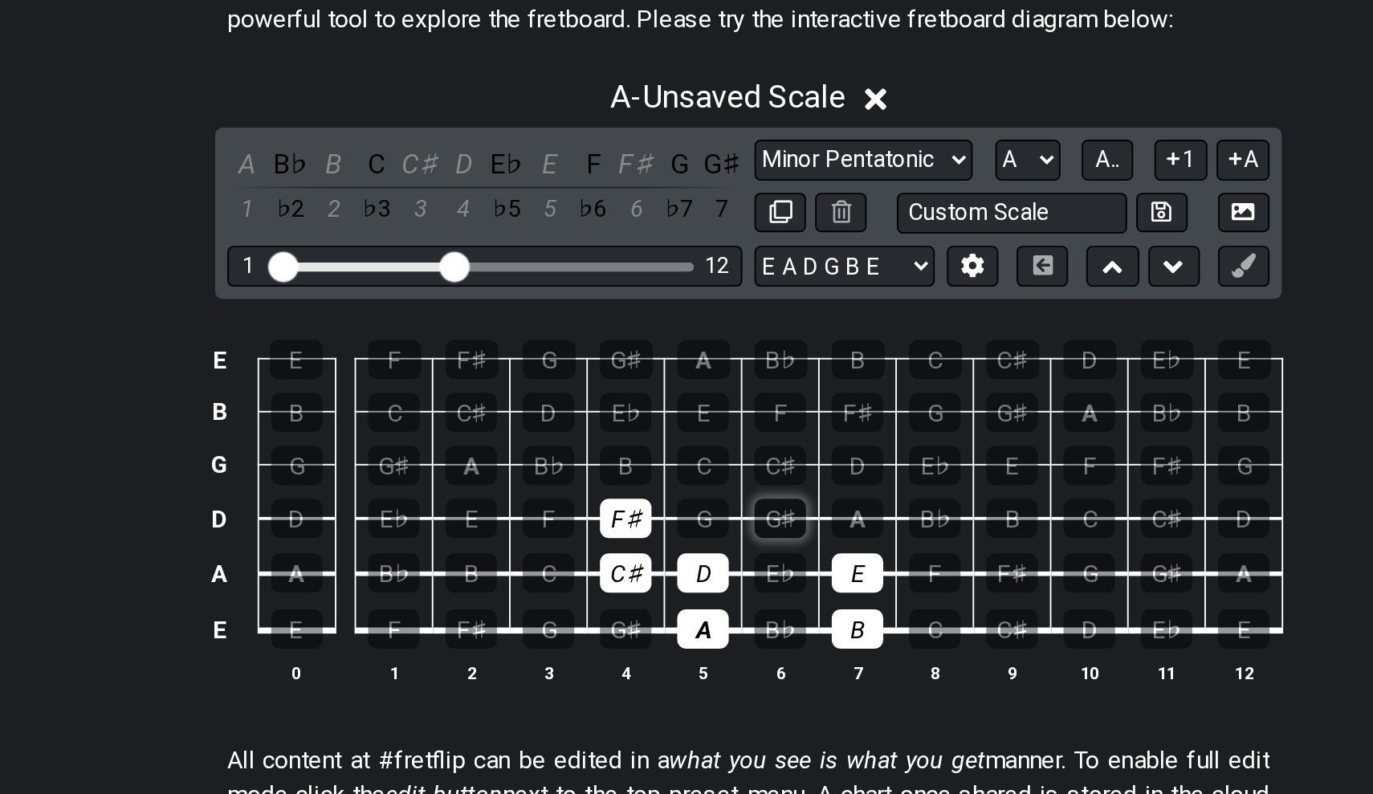
click at [690, 521] on div "G♯" at bounding box center [703, 531] width 27 height 21
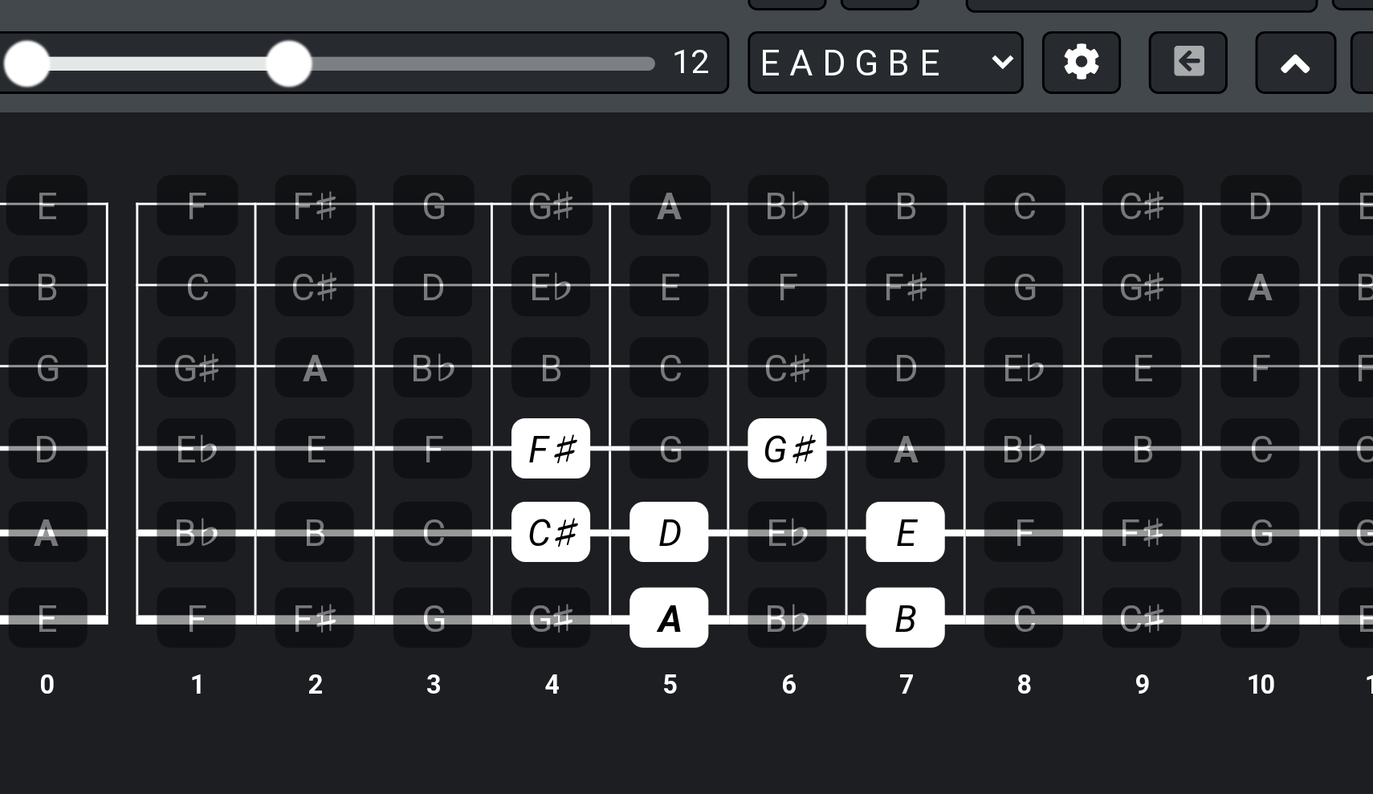
click at [724, 503] on td "A" at bounding box center [744, 517] width 41 height 29
click at [731, 521] on div "A" at bounding box center [744, 531] width 27 height 21
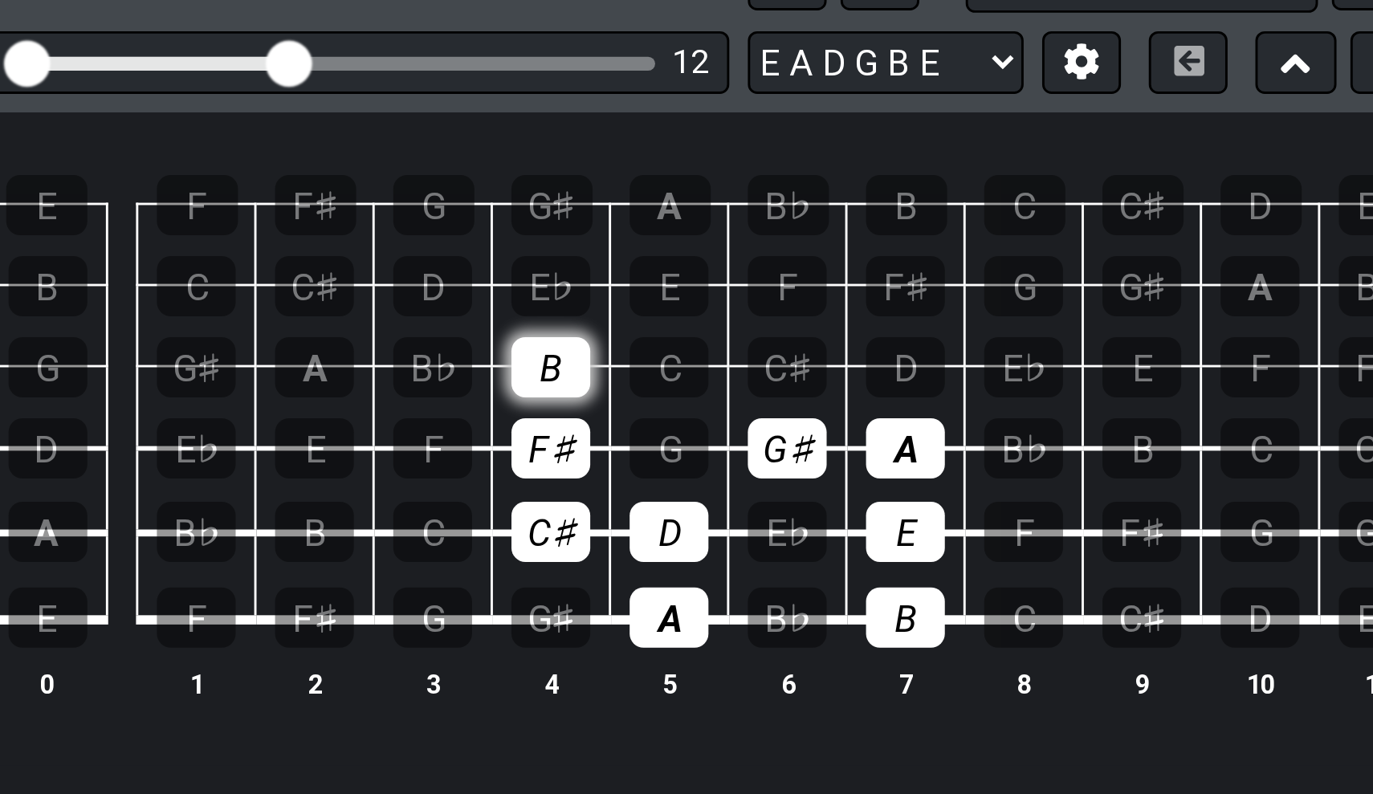
click at [608, 493] on div "B" at bounding box center [621, 503] width 27 height 21
click at [690, 493] on div "C♯" at bounding box center [703, 503] width 27 height 21
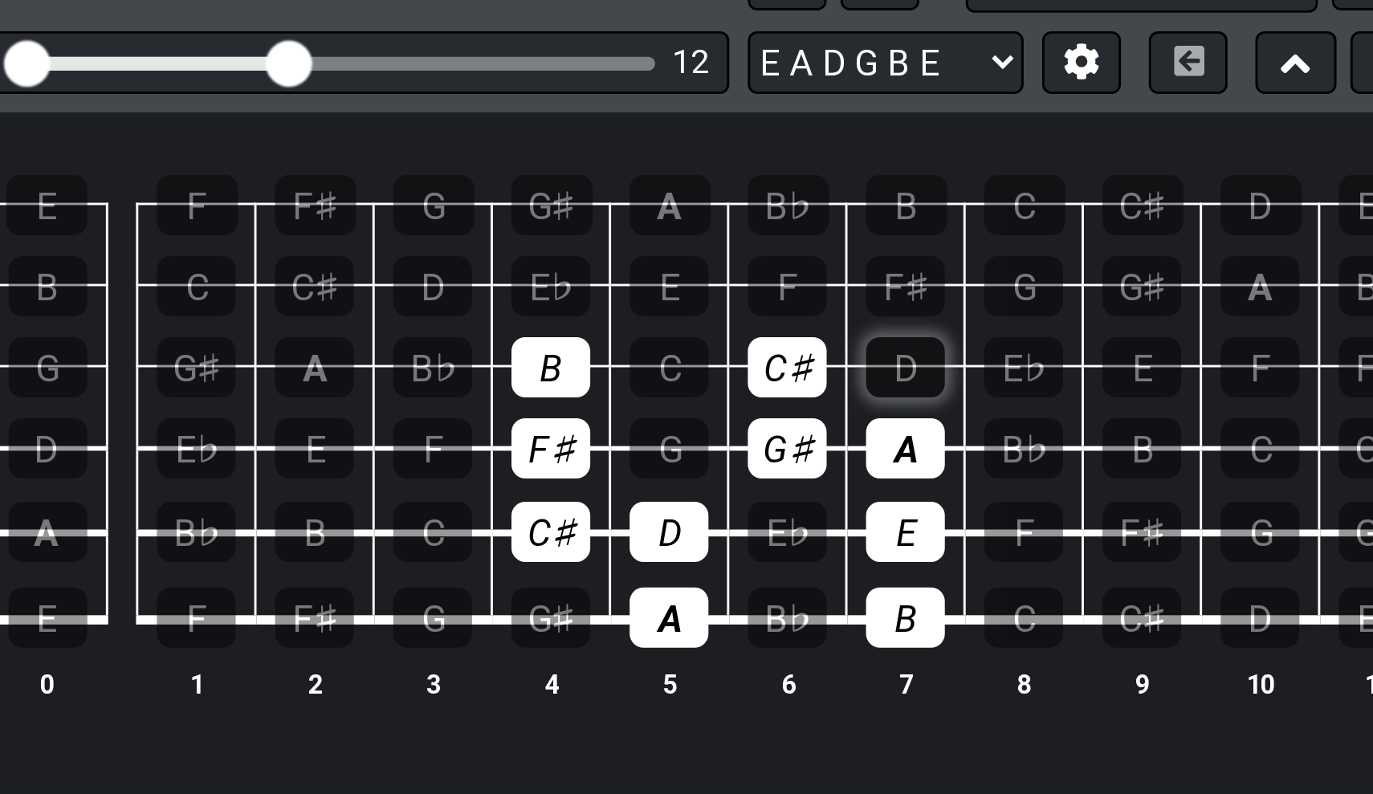
click at [731, 493] on div "D" at bounding box center [744, 503] width 27 height 21
click at [649, 465] on div "E" at bounding box center [662, 475] width 27 height 21
click at [683, 475] on td "C♯" at bounding box center [703, 489] width 41 height 28
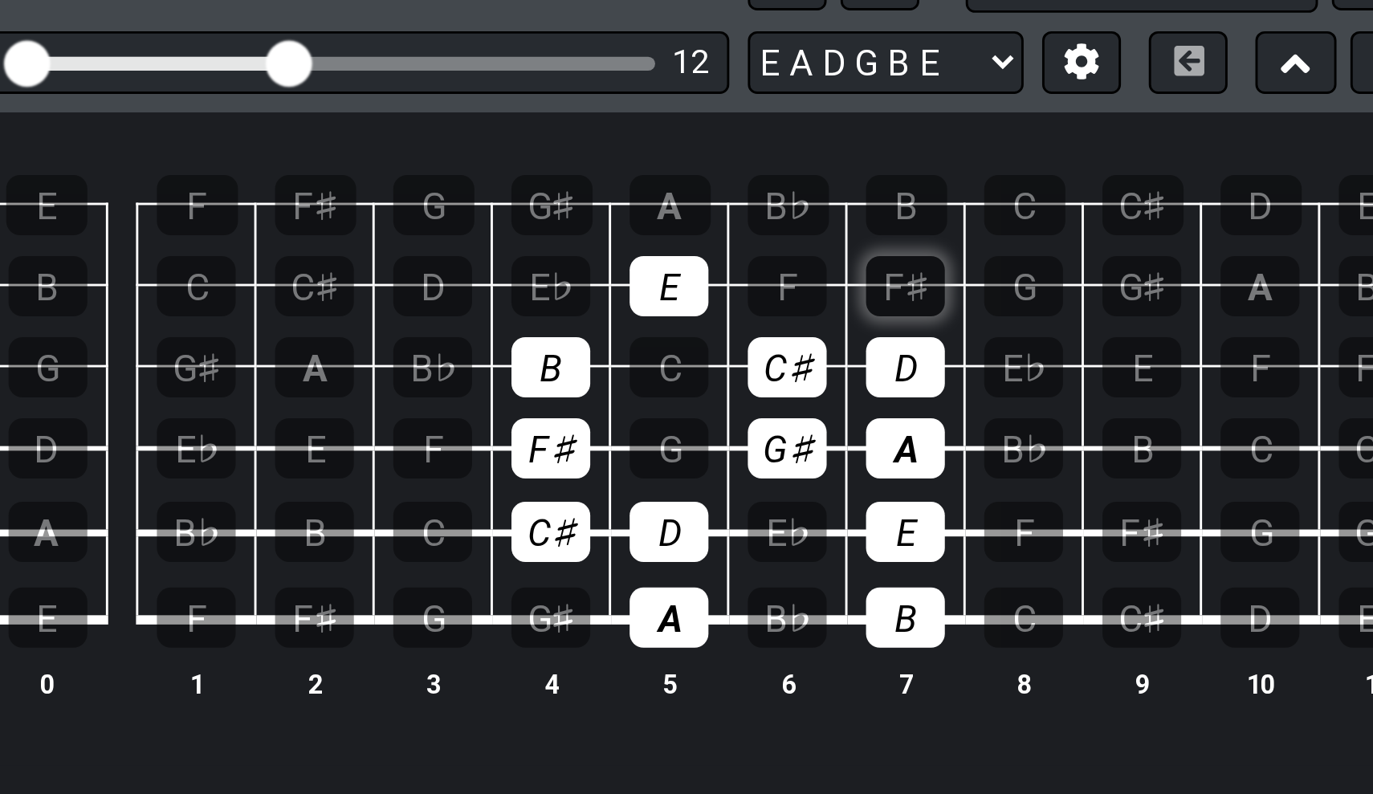
click at [731, 465] on div "F♯" at bounding box center [744, 475] width 27 height 21
click at [608, 437] on div "G♯" at bounding box center [622, 447] width 28 height 21
click at [642, 447] on td "E" at bounding box center [662, 461] width 41 height 28
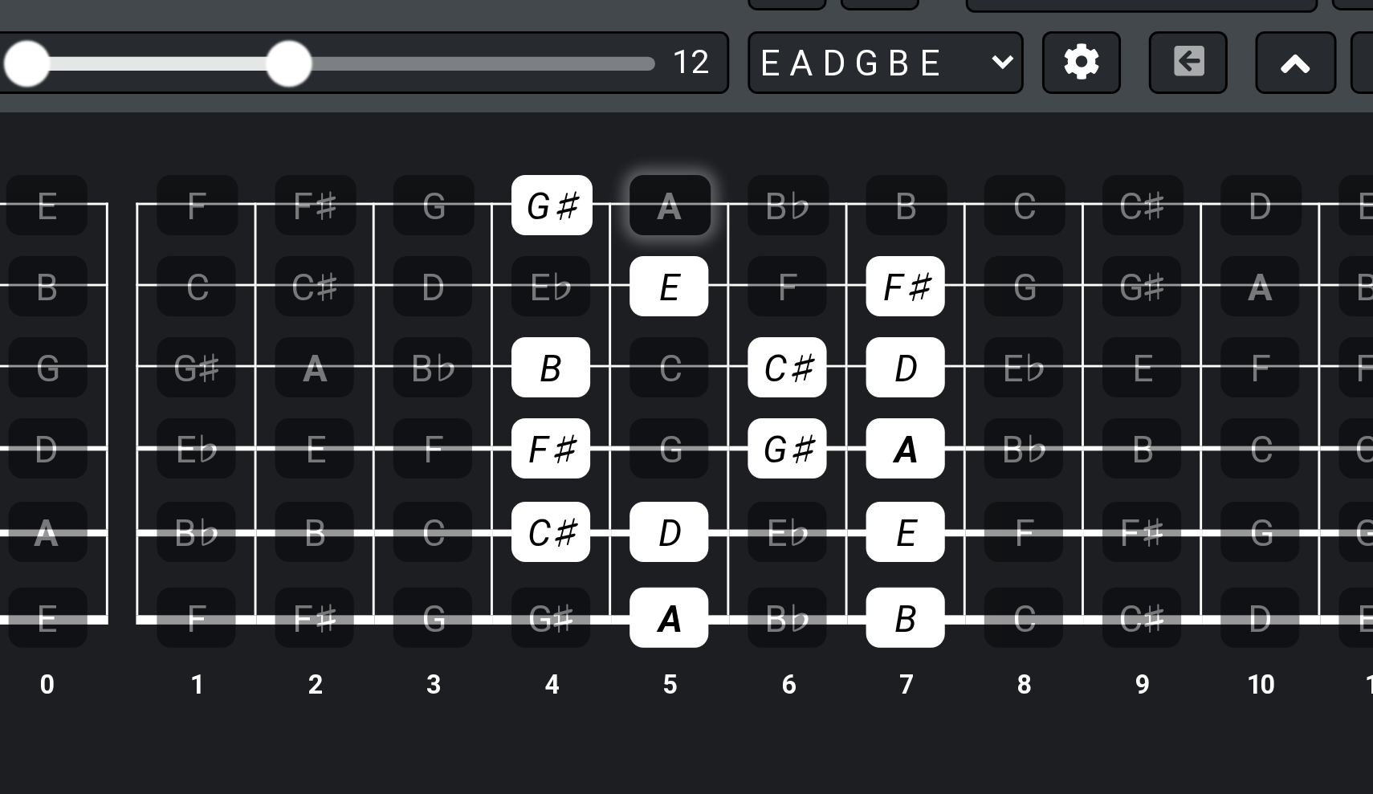
click at [649, 437] on div "A" at bounding box center [663, 447] width 28 height 21
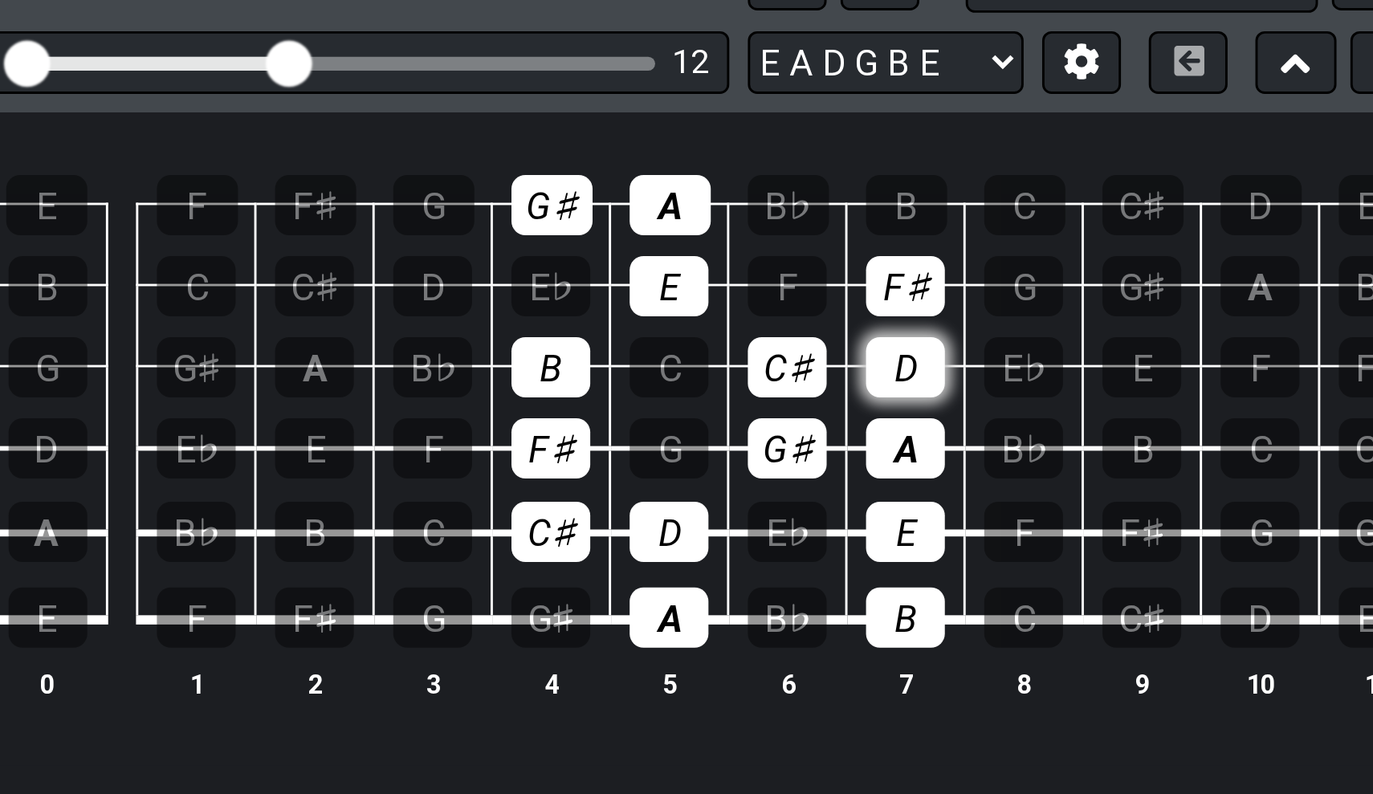
drag, startPoint x: 310, startPoint y: 214, endPoint x: 305, endPoint y: 124, distance: 90.1
click at [731, 580] on div "B" at bounding box center [744, 590] width 27 height 21
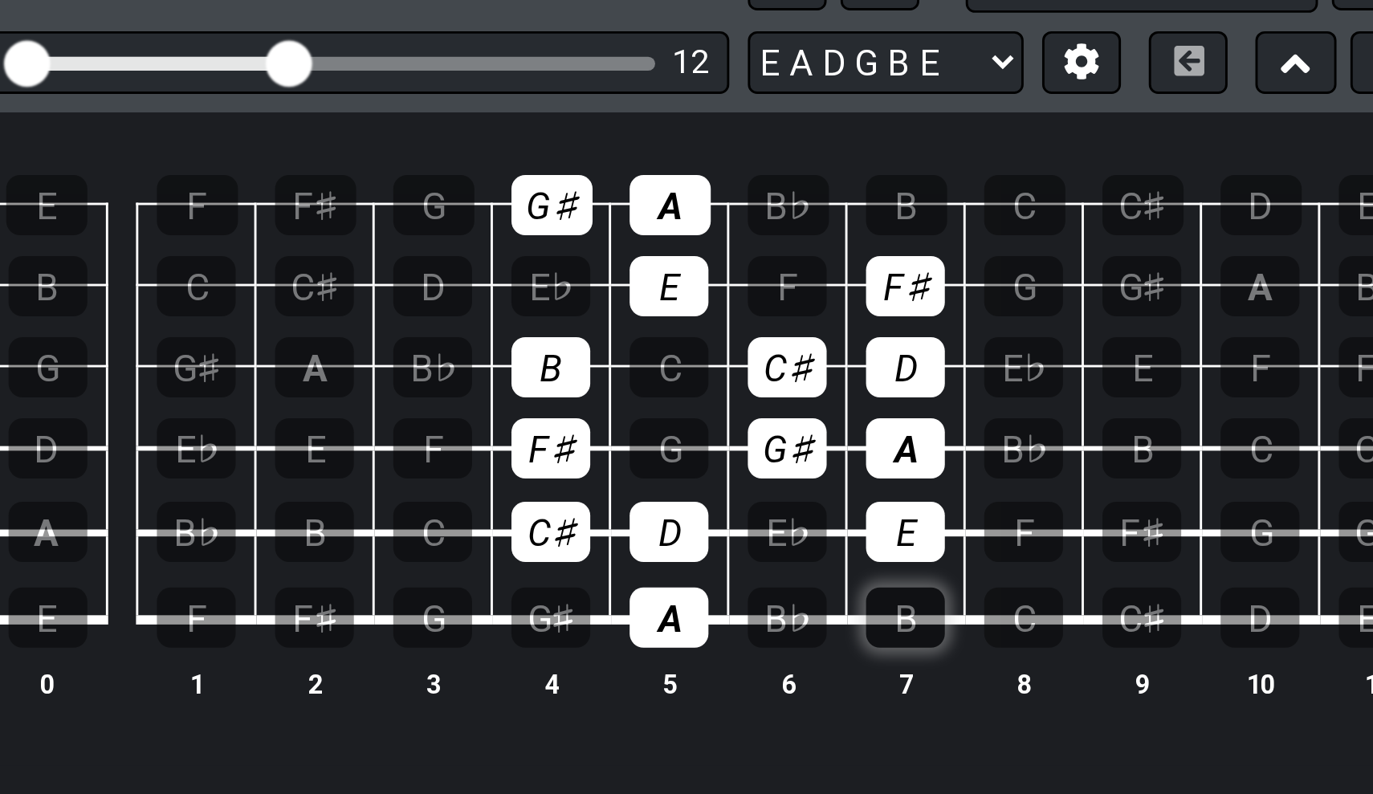
click at [731, 580] on div "B" at bounding box center [744, 590] width 27 height 21
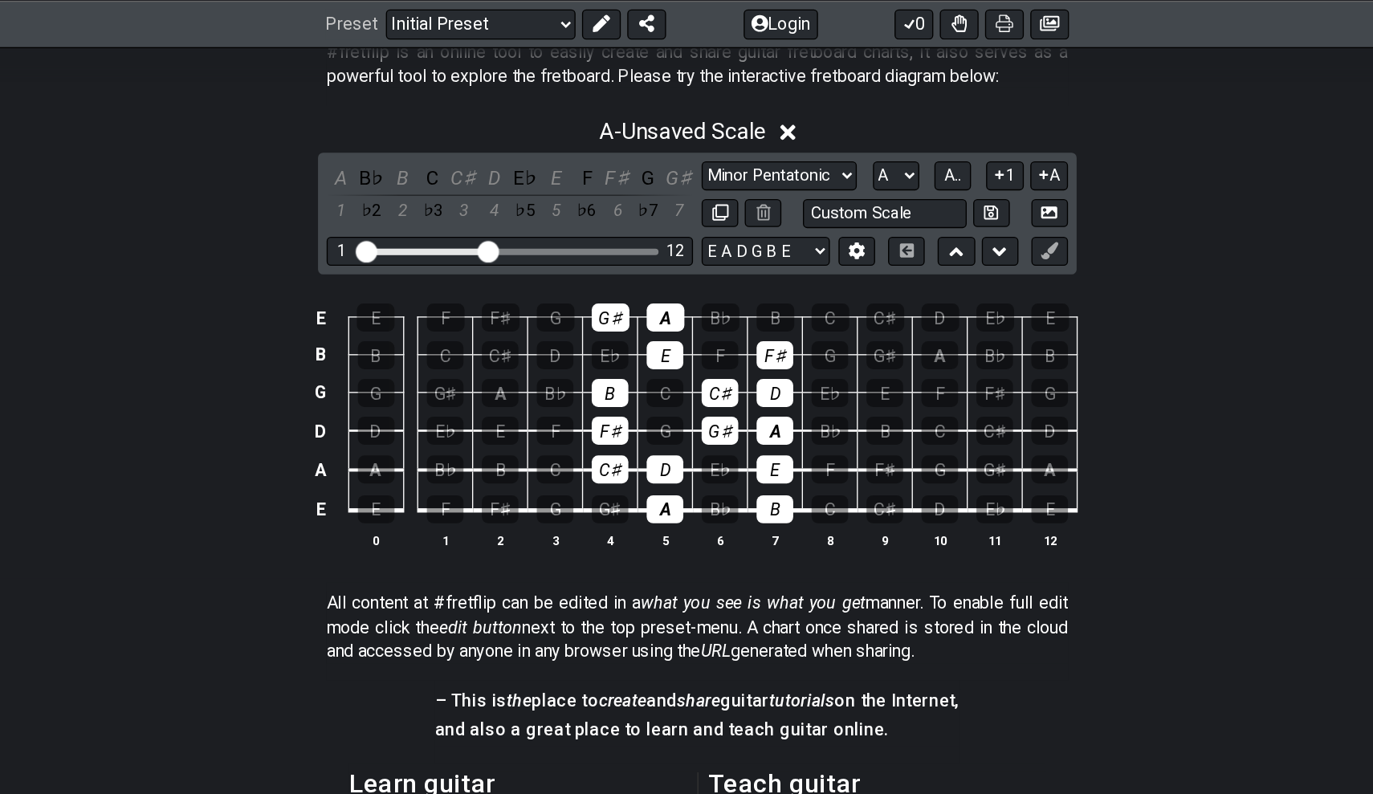
scroll to position [279, 0]
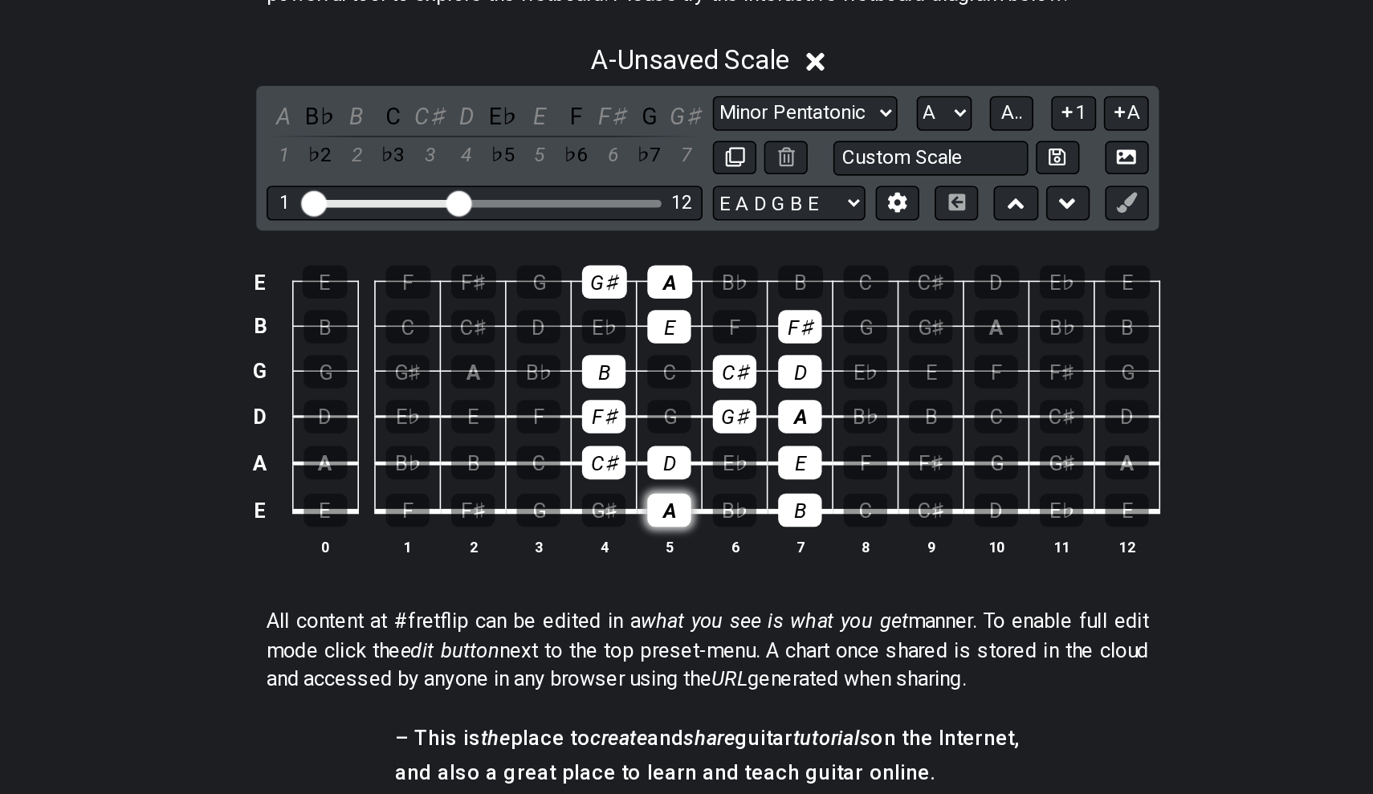
click at [649, 422] on div "A" at bounding box center [662, 432] width 27 height 21
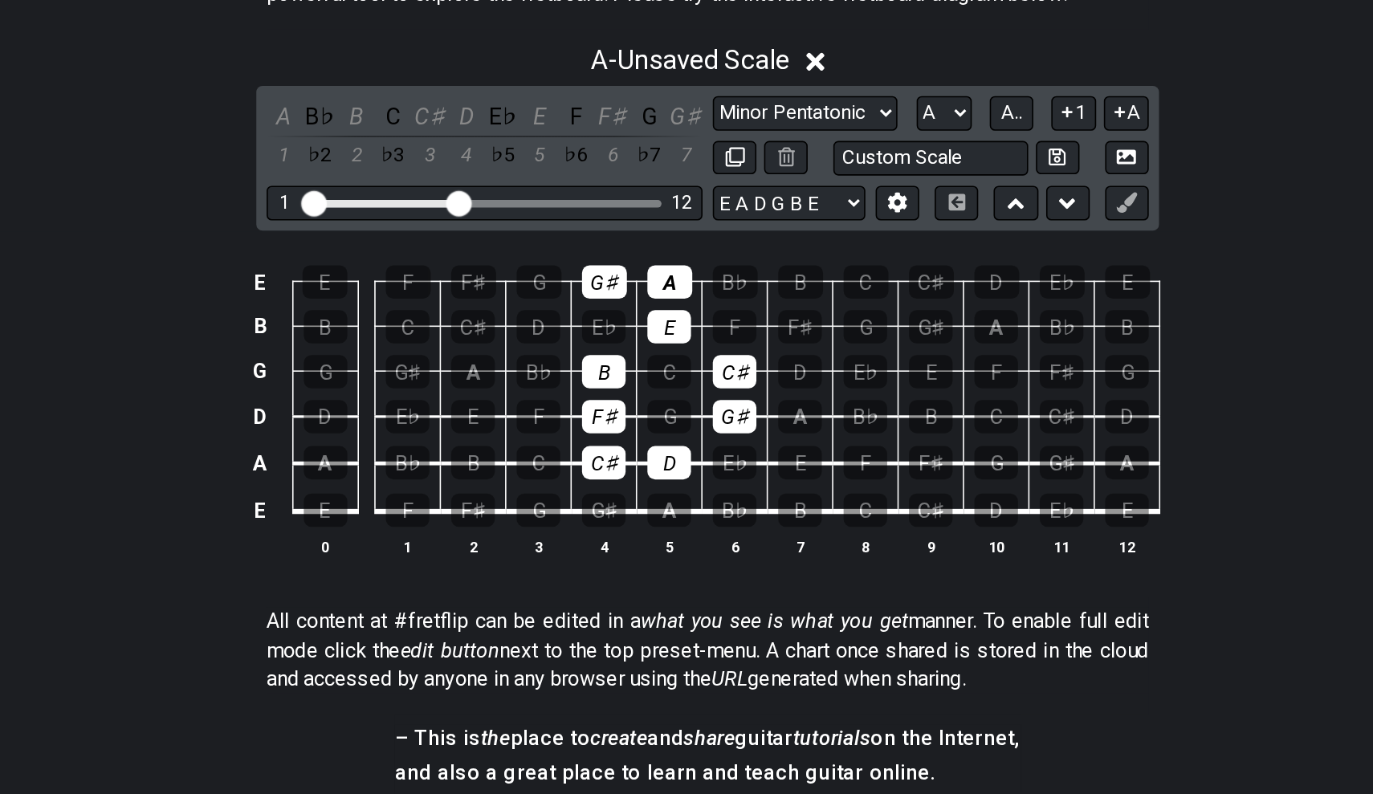
drag, startPoint x: 508, startPoint y: 317, endPoint x: 501, endPoint y: 189, distance: 127.9
click at [501, 262] on tbody "E E F F♯ G G♯ A B♭ B C C♯ D E♭ E B B C C♯ D E♭ E F F♯ G G♯ A B♭ B G G G♯ A B♭ B…" at bounding box center [683, 356] width 573 height 189
drag, startPoint x: 413, startPoint y: 291, endPoint x: 381, endPoint y: 230, distance: 69.3
click at [397, 262] on tbody "E E F F♯ G G♯ A B♭ B C C♯ D E♭ E B B C C♯ D E♭ E F F♯ G G♯ A B♭ B G G G♯ A B♭ B…" at bounding box center [683, 356] width 573 height 189
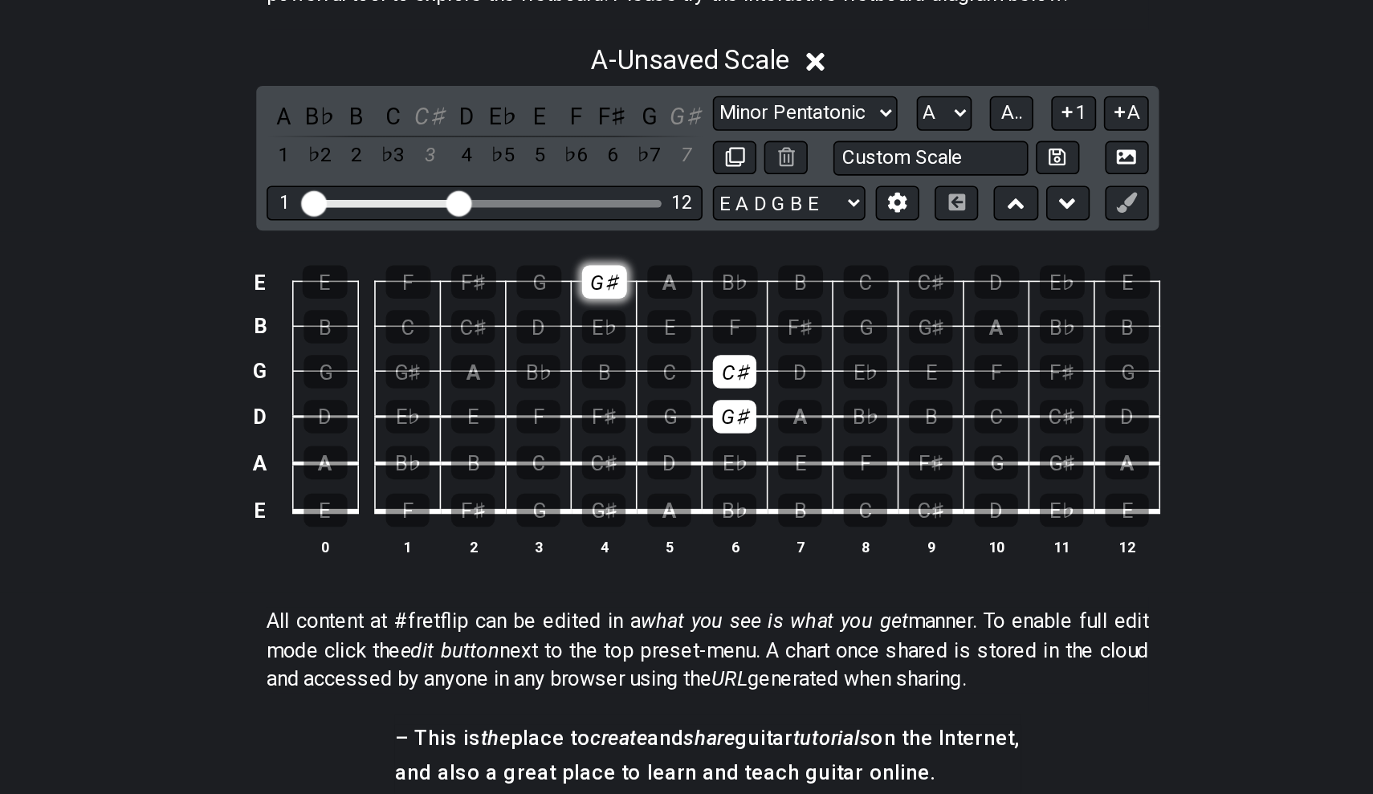
drag, startPoint x: 417, startPoint y: 206, endPoint x: 391, endPoint y: 178, distance: 37.5
click at [397, 262] on tbody "E E F F♯ G G♯ A B♭ B C C♯ D E♭ E B B C C♯ D E♭ E F F♯ G G♯ A B♭ B G G G♯ A B♭ B…" at bounding box center [683, 356] width 573 height 189
click at [457, 262] on tbody "E E F F♯ G G♯ A B♭ B C C♯ D E♭ E B B C C♯ D E♭ E F F♯ G G♯ A B♭ B G G G♯ A B♭ B…" at bounding box center [683, 356] width 573 height 189
click at [724, 346] on td "A" at bounding box center [744, 360] width 41 height 29
click at [731, 364] on div "A" at bounding box center [744, 374] width 27 height 21
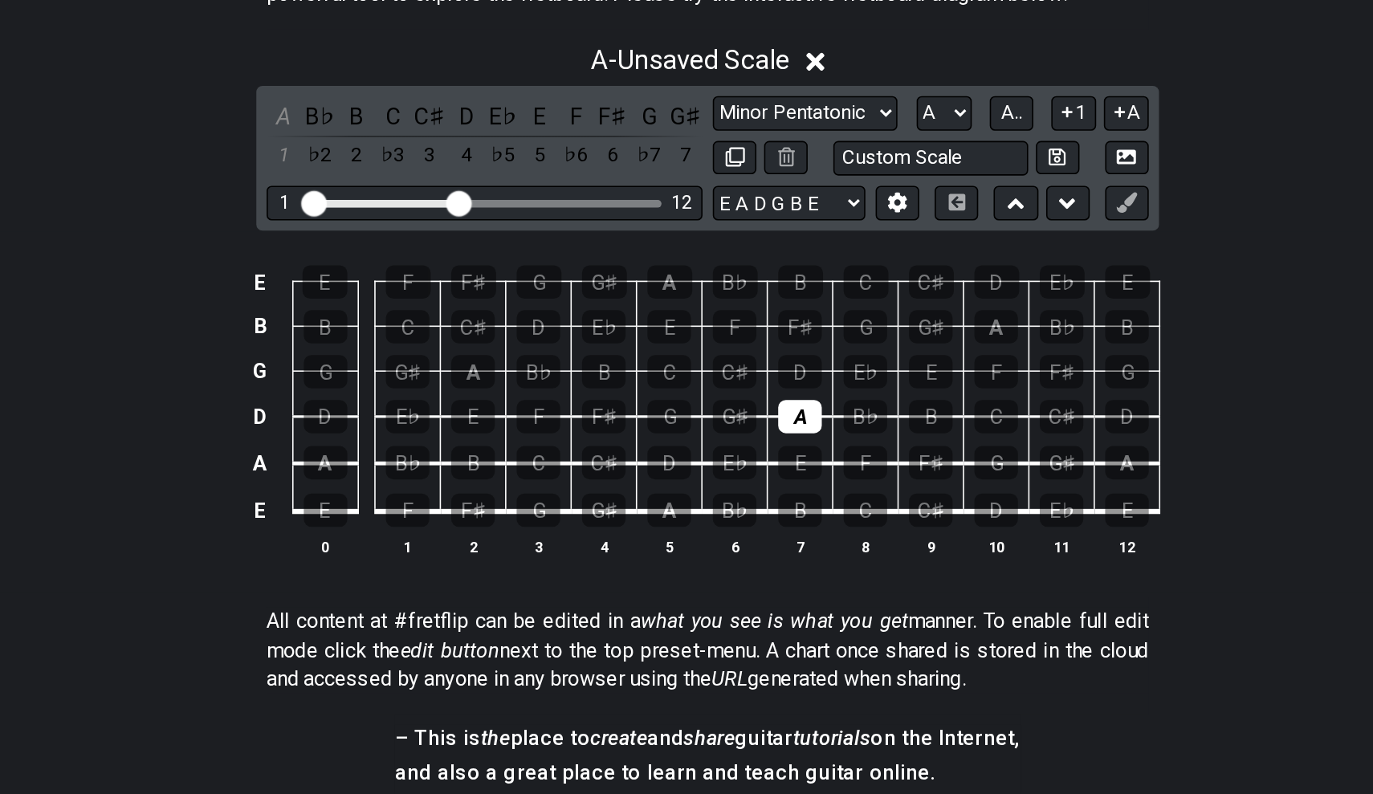
click at [806, 374] on td "F♯" at bounding box center [826, 389] width 41 height 30
click at [813, 364] on div "B" at bounding box center [826, 374] width 27 height 21
click at [690, 336] on div "C♯" at bounding box center [703, 346] width 27 height 21
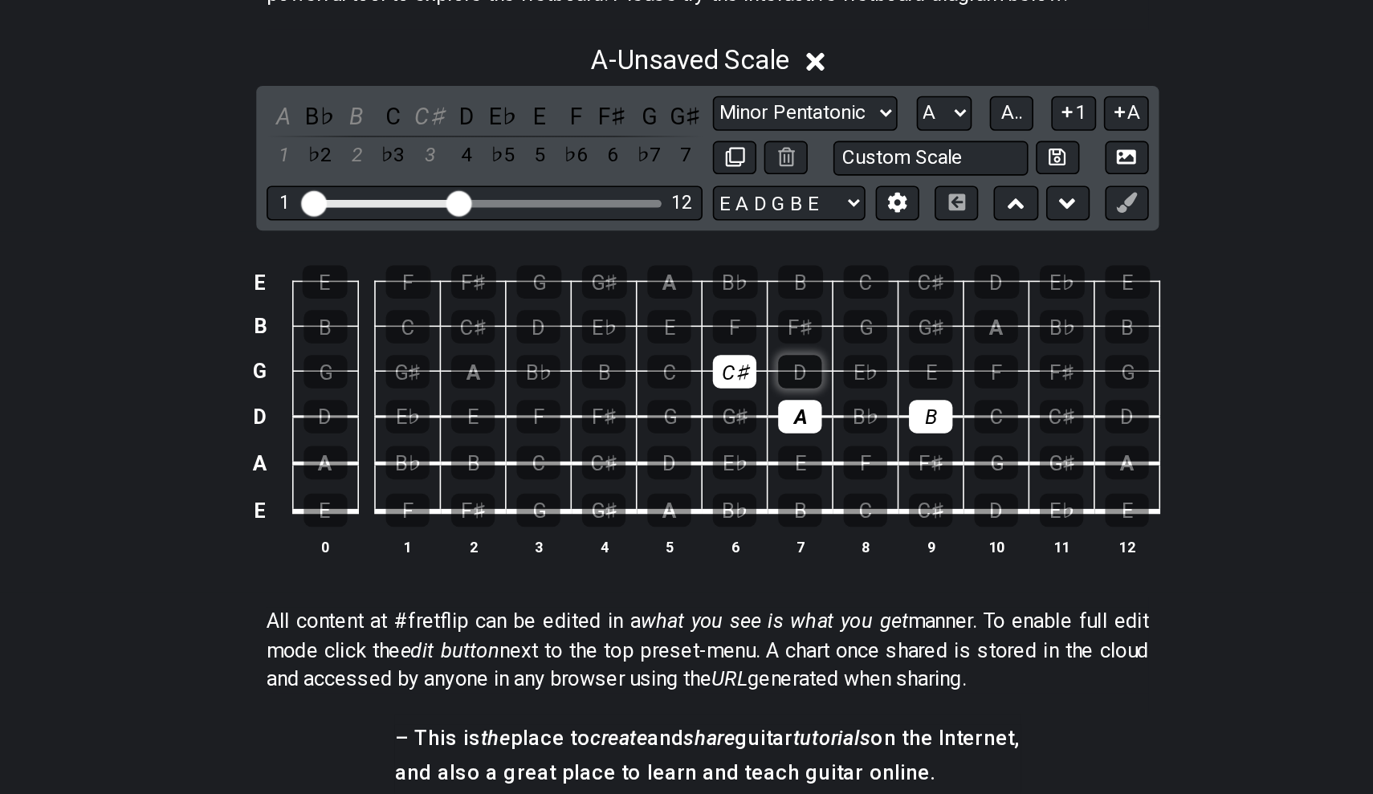
click at [731, 336] on div "D" at bounding box center [744, 346] width 27 height 21
click at [813, 336] on div "E" at bounding box center [826, 346] width 27 height 21
click at [690, 308] on div "F" at bounding box center [703, 318] width 27 height 21
click at [772, 308] on div "G" at bounding box center [785, 318] width 27 height 21
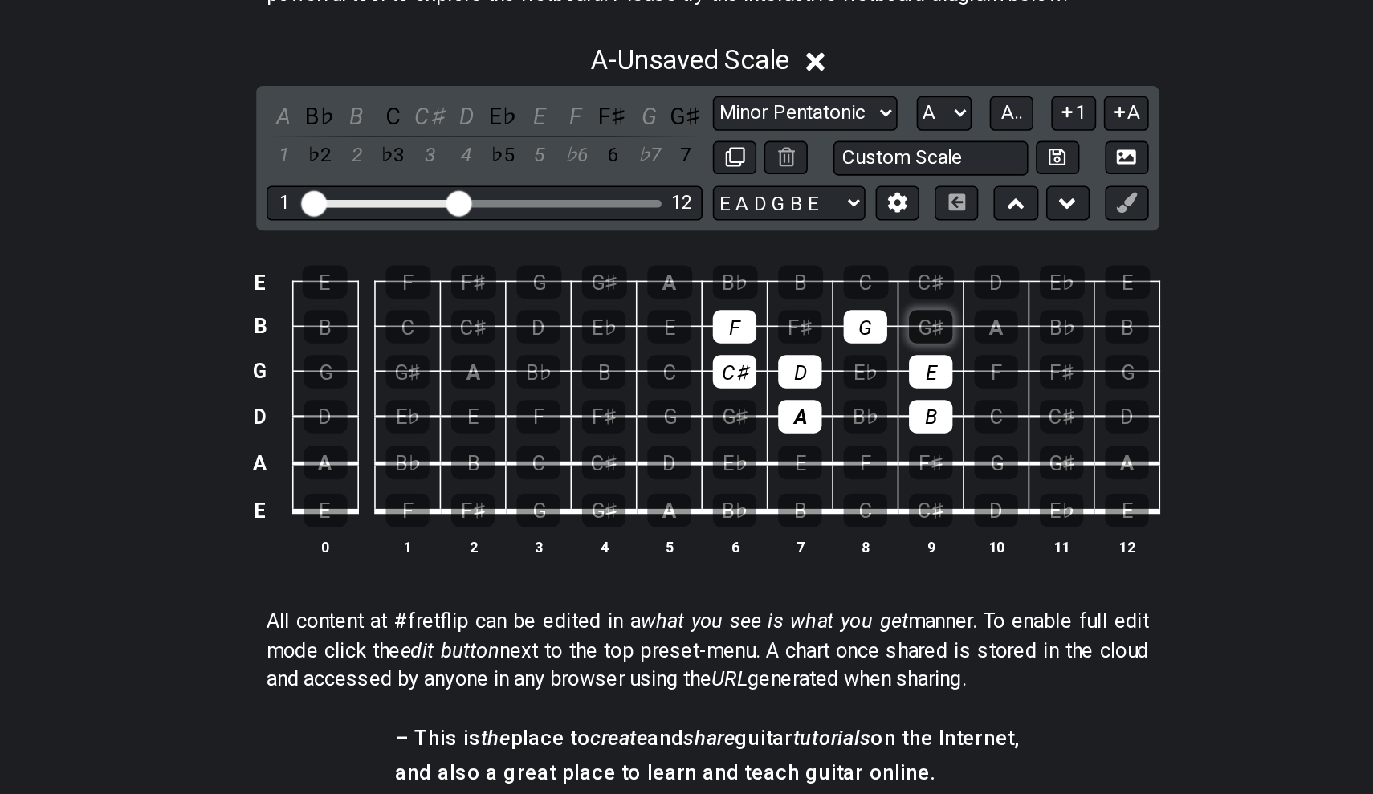
click at [813, 308] on div "G♯" at bounding box center [826, 318] width 27 height 21
click at [690, 279] on div "B♭" at bounding box center [704, 289] width 28 height 21
click at [772, 279] on div "C" at bounding box center [786, 289] width 28 height 21
click at [813, 279] on div "C♯" at bounding box center [827, 289] width 28 height 21
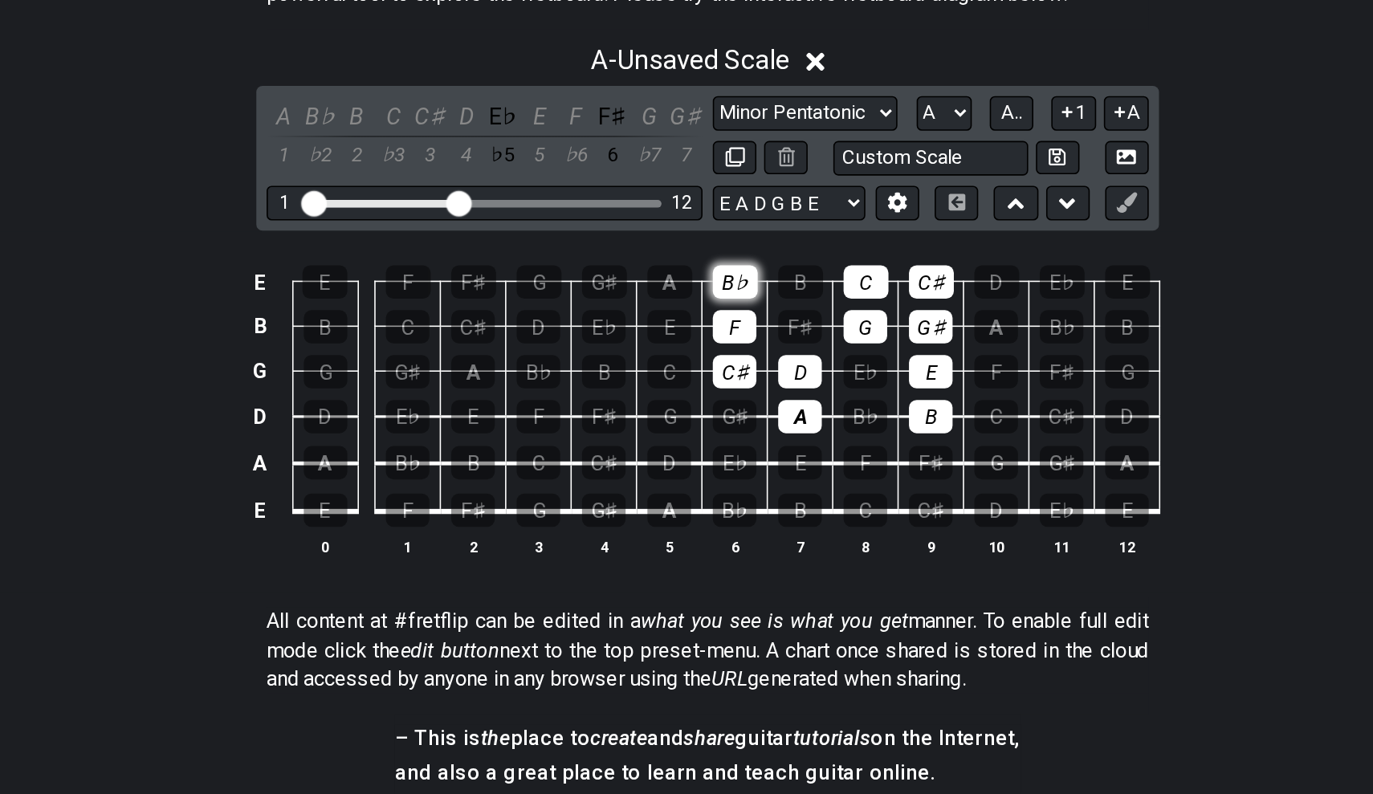
click at [690, 279] on div "B♭" at bounding box center [704, 289] width 28 height 21
click at [772, 279] on div "C" at bounding box center [786, 289] width 28 height 21
click at [813, 279] on div "C♯" at bounding box center [827, 289] width 28 height 21
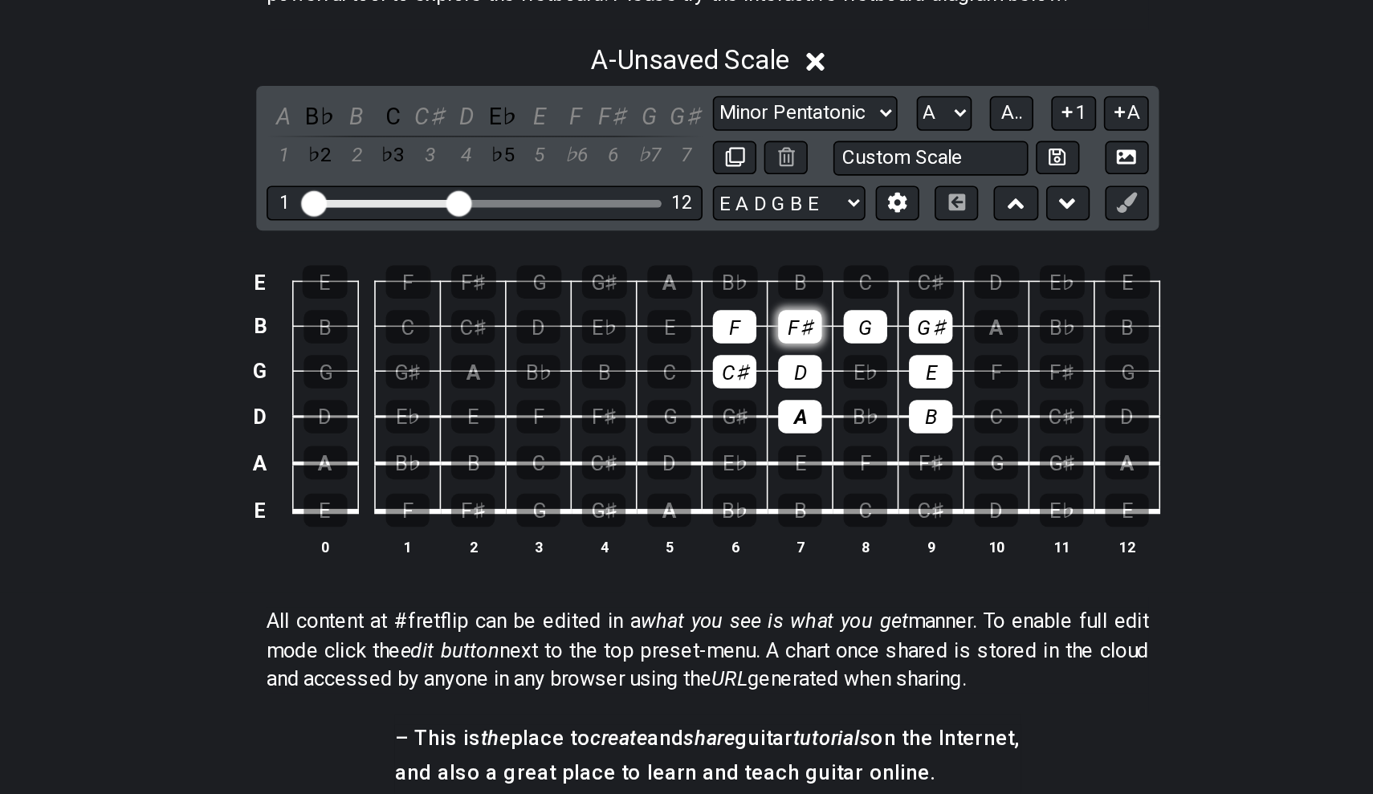
click at [731, 308] on div "F♯" at bounding box center [744, 318] width 27 height 21
click at [567, 308] on div "D" at bounding box center [580, 318] width 27 height 21
click at [690, 308] on div "F" at bounding box center [703, 318] width 27 height 21
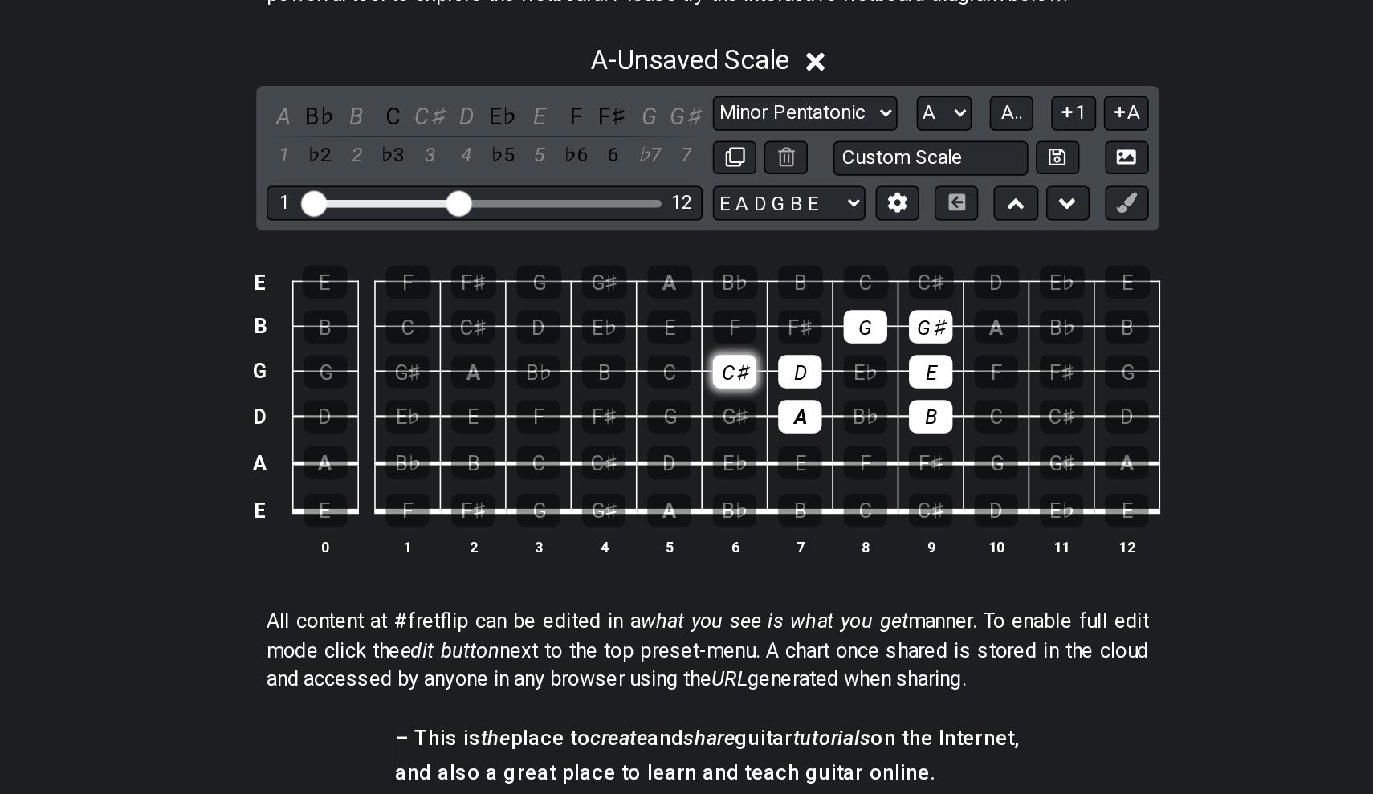
click at [690, 336] on div "C♯" at bounding box center [703, 346] width 27 height 21
click at [731, 364] on div "A" at bounding box center [744, 374] width 27 height 21
click at [731, 336] on div "D" at bounding box center [744, 346] width 27 height 21
click at [772, 308] on div "G" at bounding box center [785, 318] width 27 height 21
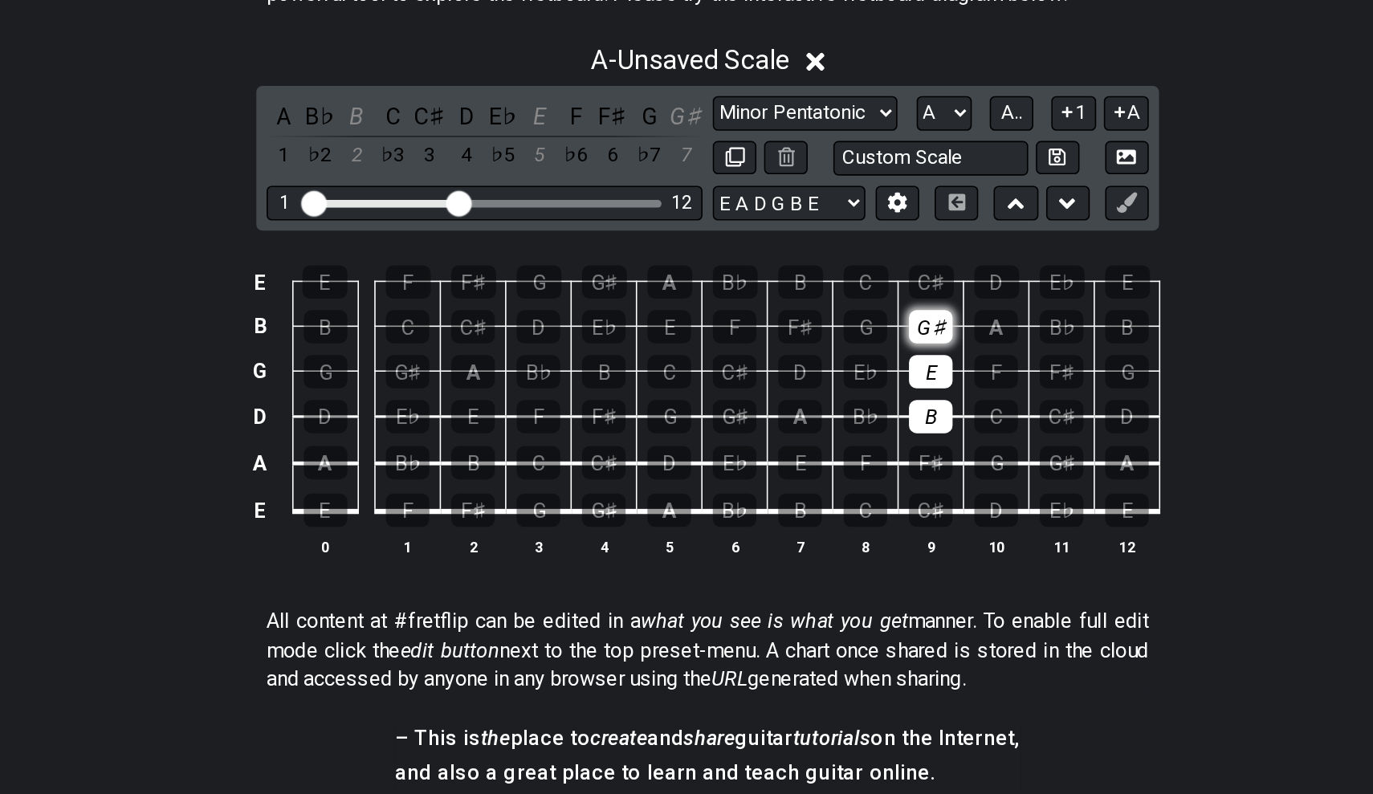
click at [813, 308] on div "G♯" at bounding box center [826, 318] width 27 height 21
click at [806, 346] on td "B" at bounding box center [826, 360] width 41 height 29
click at [813, 336] on div "E" at bounding box center [826, 346] width 27 height 21
click at [813, 364] on div "B" at bounding box center [826, 374] width 27 height 21
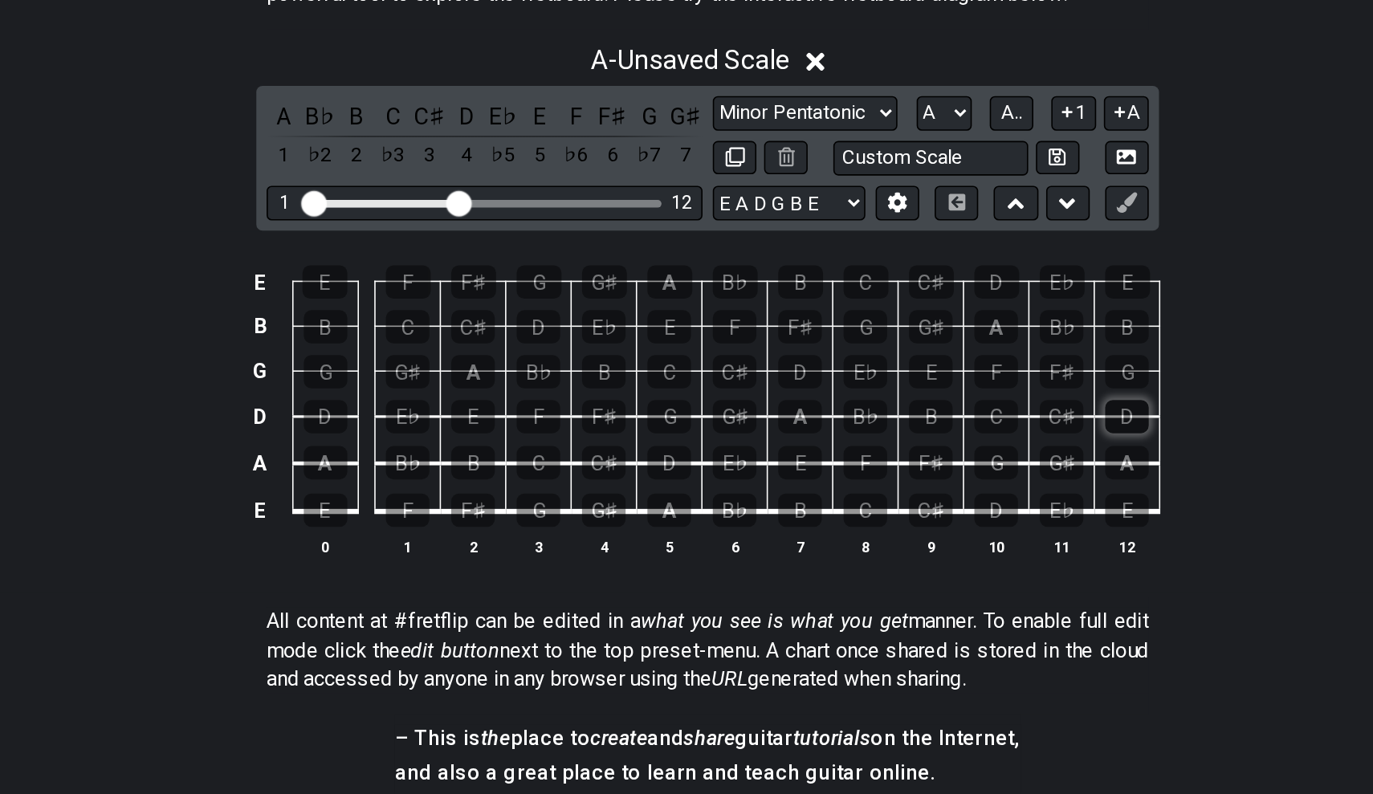
click at [935, 364] on div "D" at bounding box center [948, 374] width 27 height 21
click at [731, 336] on div "D" at bounding box center [744, 346] width 27 height 21
click at [683, 318] on td "C♯" at bounding box center [703, 332] width 41 height 28
click at [526, 308] on div "C♯" at bounding box center [539, 318] width 27 height 21
click at [567, 308] on div "D" at bounding box center [580, 318] width 27 height 21
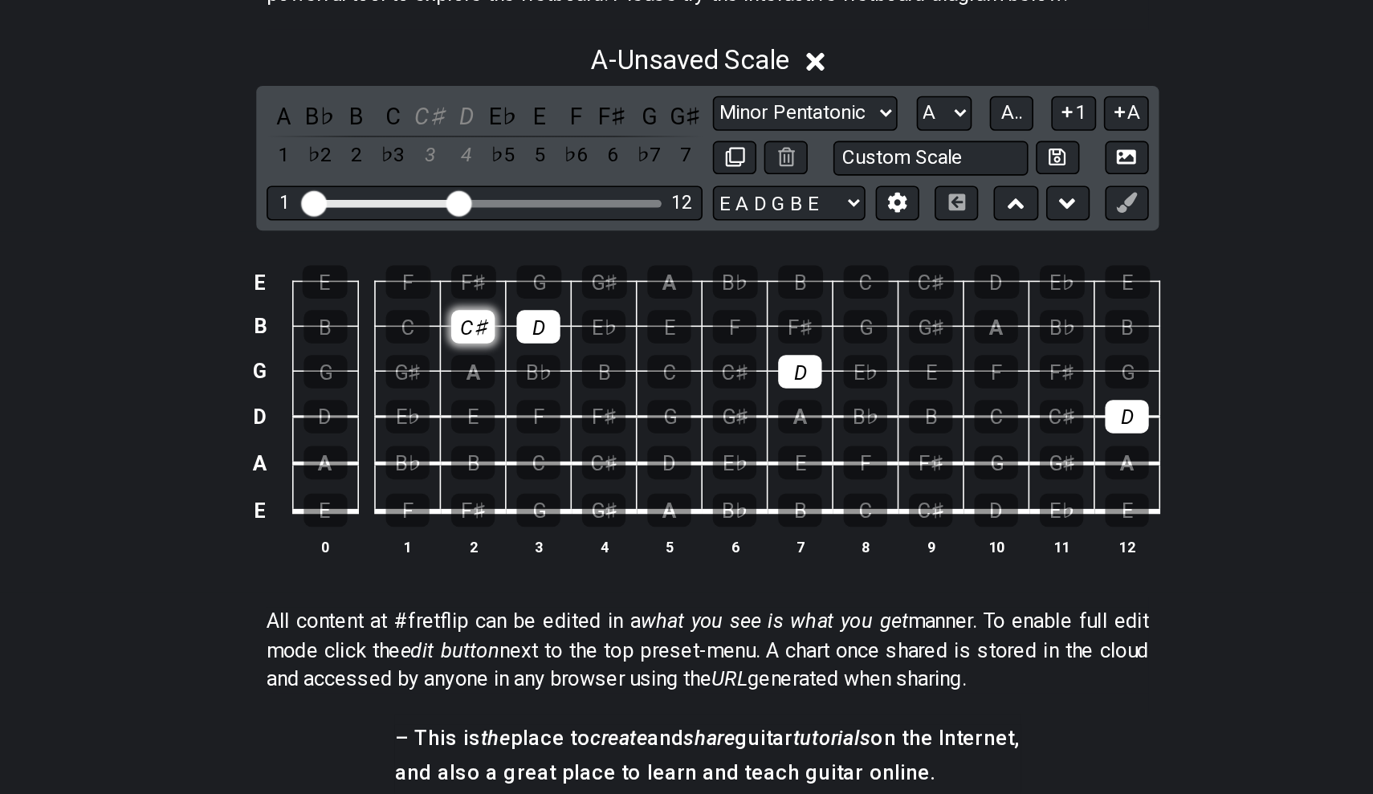
click at [526, 308] on div "C♯" at bounding box center [539, 318] width 27 height 21
click at [567, 308] on div "D" at bounding box center [580, 318] width 27 height 21
click at [526, 308] on div "C♯" at bounding box center [539, 318] width 27 height 21
click at [567, 308] on div "D" at bounding box center [580, 318] width 27 height 21
click at [519, 290] on td "C♯" at bounding box center [539, 304] width 41 height 28
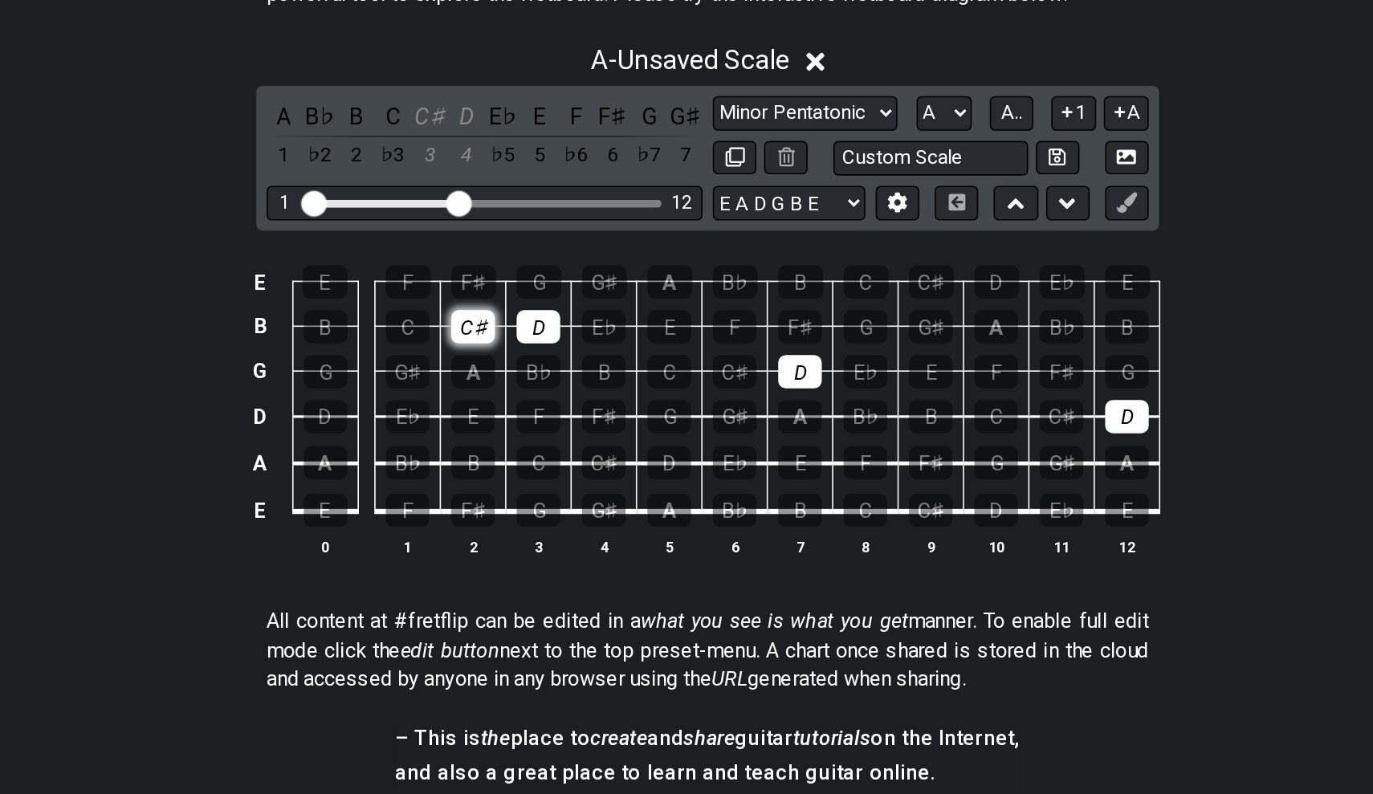
click at [526, 308] on div "C♯" at bounding box center [539, 318] width 27 height 21
click at [567, 308] on div "D" at bounding box center [580, 318] width 27 height 21
click at [690, 336] on div "C♯" at bounding box center [703, 346] width 27 height 21
click at [731, 336] on div "D" at bounding box center [744, 346] width 27 height 21
click at [690, 336] on div "C♯" at bounding box center [703, 346] width 27 height 21
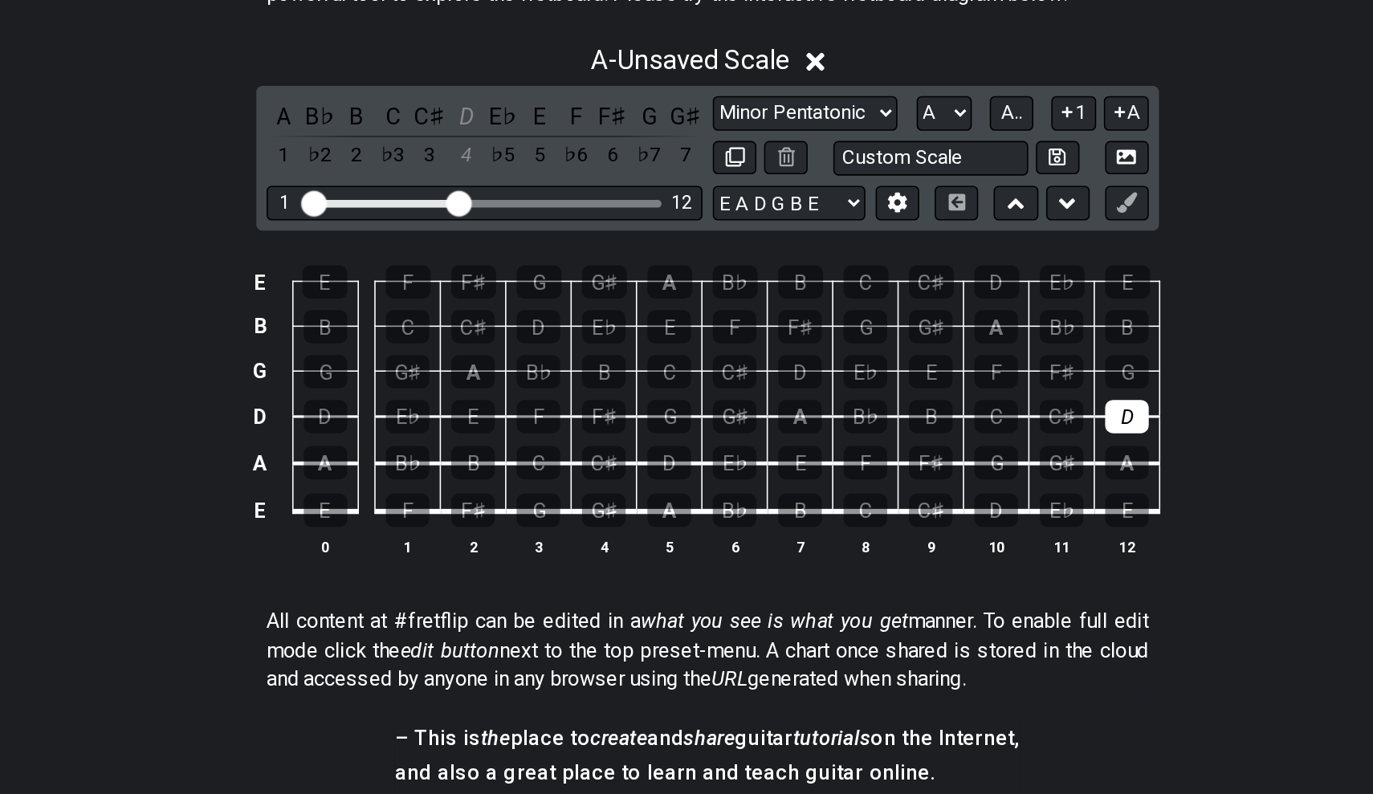
click at [755, 259] on div "E E F F♯ G G♯ A B♭ B C C♯ D E♭ E B B C C♯ D E♭ E F F♯ G G♯ A B♭ B G G G♯ A B♭ B…" at bounding box center [686, 372] width 1373 height 226
click at [935, 364] on div "D" at bounding box center [948, 374] width 27 height 21
click at [731, 364] on div "A" at bounding box center [744, 374] width 27 height 21
click at [813, 364] on div "B" at bounding box center [826, 374] width 27 height 21
click at [690, 336] on div "C♯" at bounding box center [703, 346] width 27 height 21
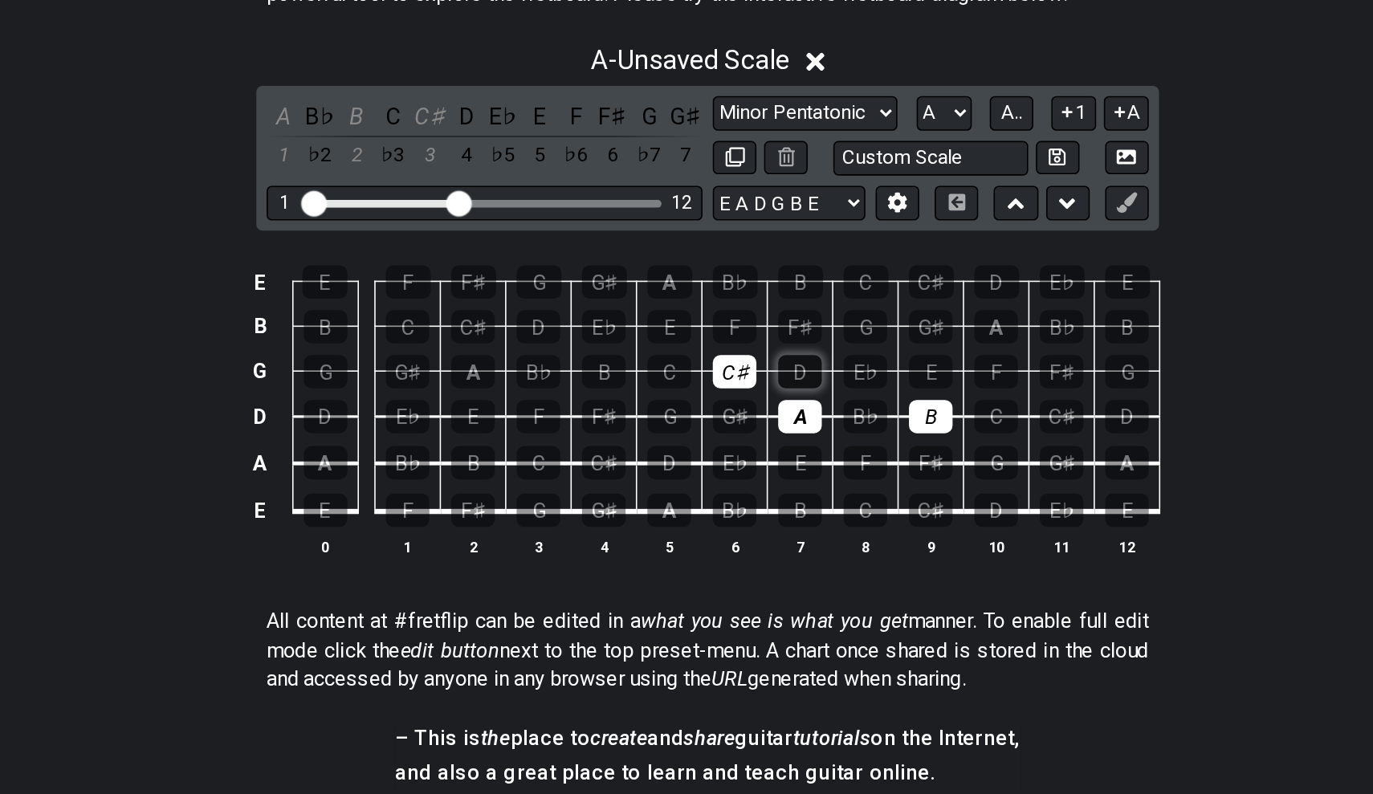
click at [731, 336] on div "D" at bounding box center [744, 346] width 27 height 21
click at [813, 336] on div "E" at bounding box center [826, 346] width 27 height 21
click at [731, 308] on div "F♯" at bounding box center [744, 318] width 27 height 21
click at [813, 308] on div "G♯" at bounding box center [826, 318] width 27 height 21
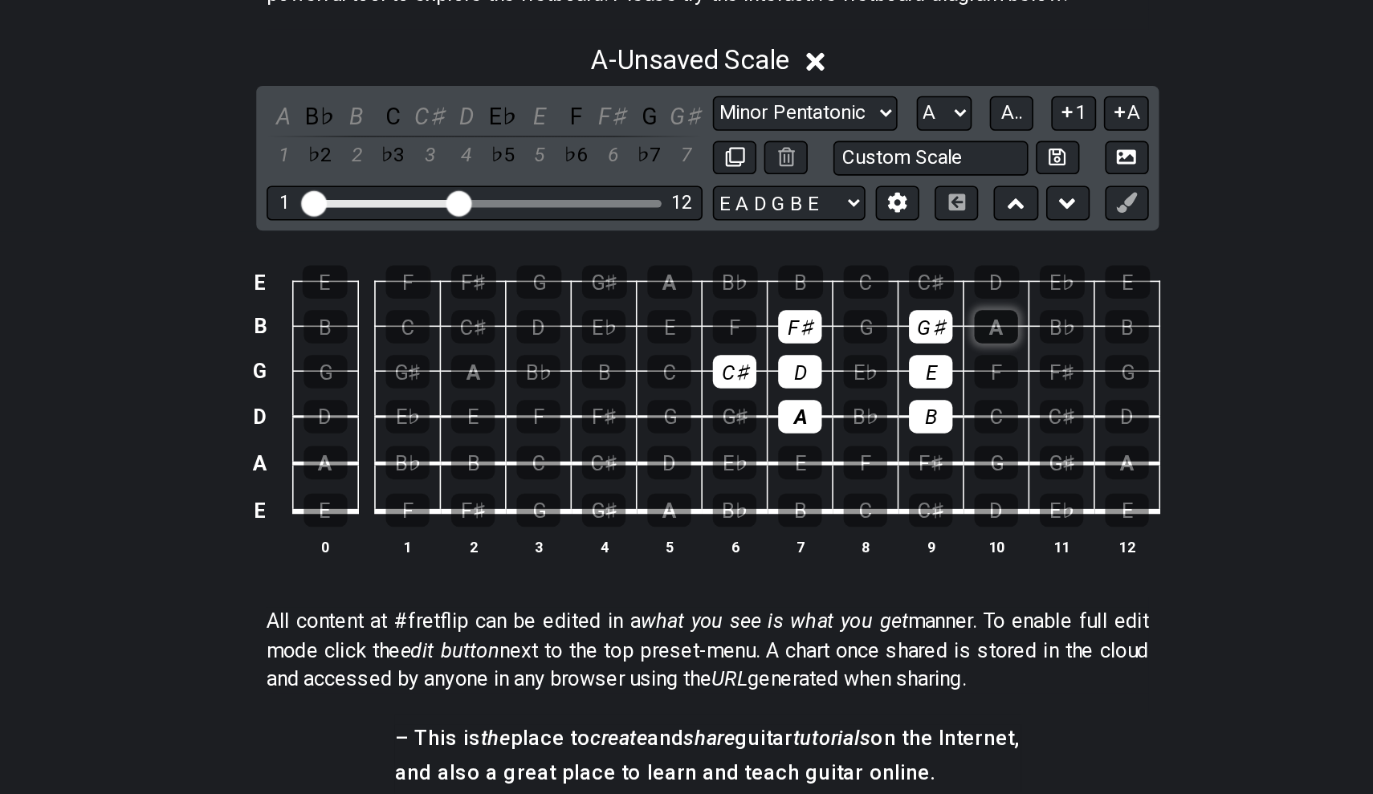
click at [853, 308] on div "A" at bounding box center [866, 318] width 27 height 21
drag, startPoint x: 491, startPoint y: 263, endPoint x: 492, endPoint y: 213, distance: 50.6
click at [492, 262] on tbody "E E F F♯ G G♯ A B♭ B C C♯ D E♭ E B B C C♯ D E♭ E F F♯ G G♯ A B♭ B G G G♯ A B♭ B…" at bounding box center [683, 356] width 573 height 189
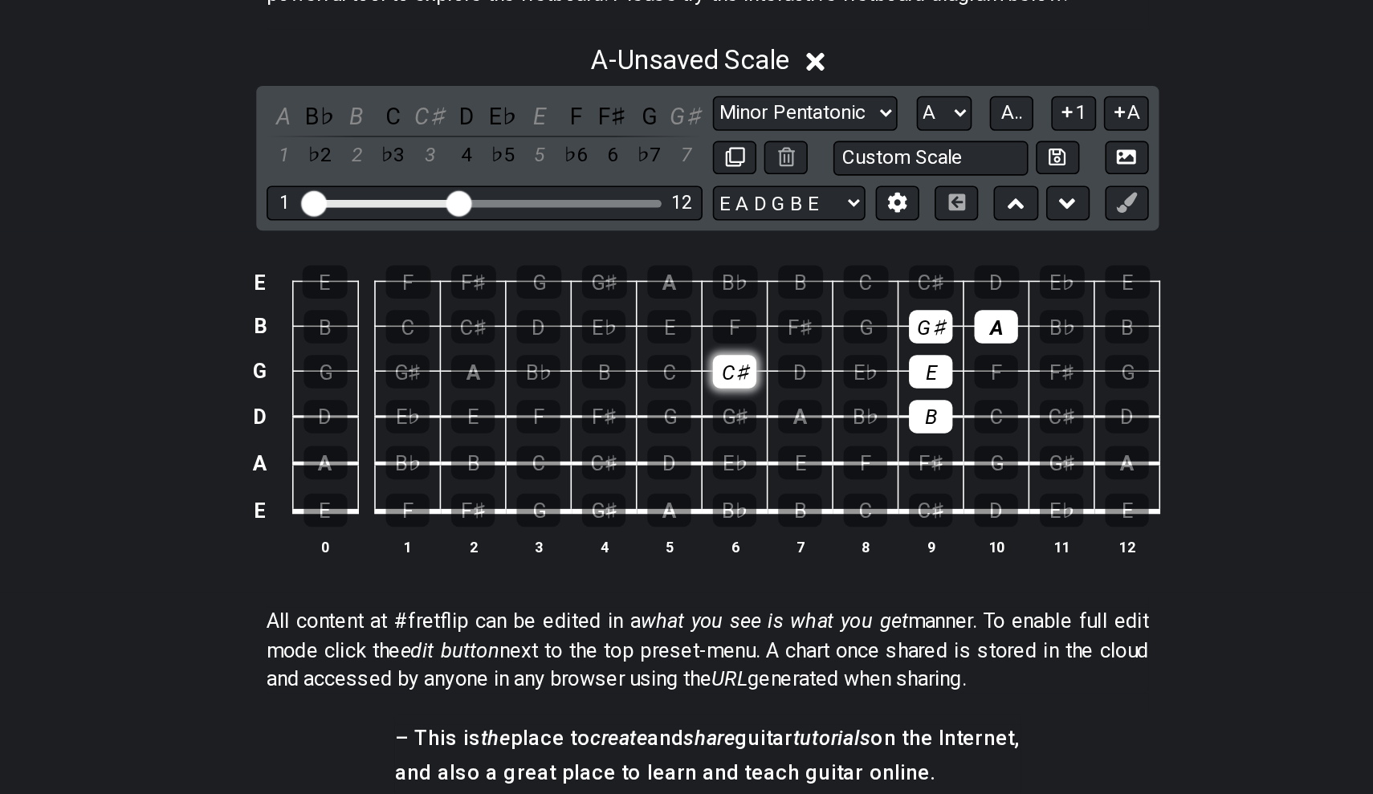
click at [690, 336] on div "C♯" at bounding box center [703, 346] width 27 height 21
click at [813, 308] on div "G♯" at bounding box center [826, 318] width 27 height 21
click at [853, 308] on div "A" at bounding box center [866, 318] width 27 height 21
click at [813, 336] on div "E" at bounding box center [826, 346] width 27 height 21
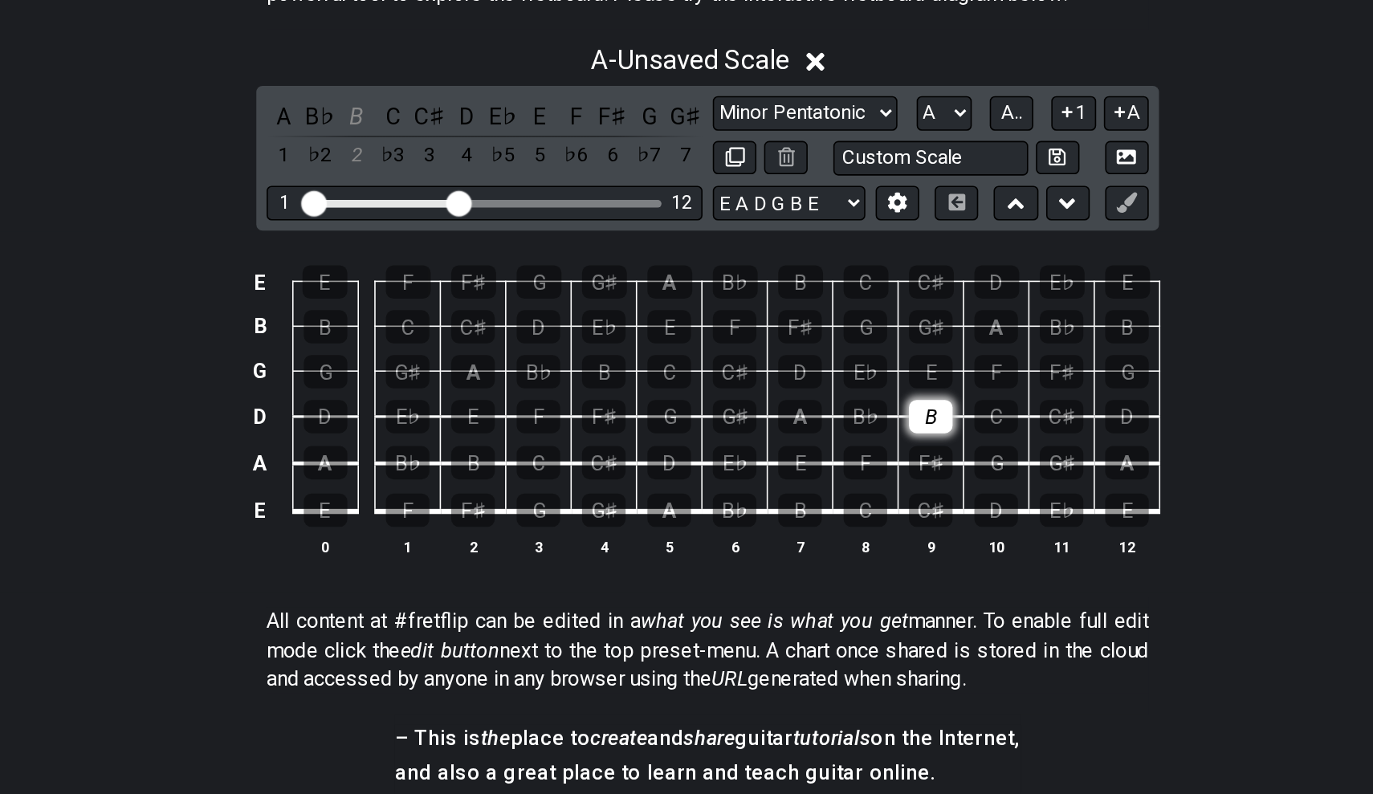
click at [813, 364] on div "B" at bounding box center [826, 374] width 27 height 21
click at [649, 422] on div "A" at bounding box center [662, 432] width 27 height 21
click at [731, 422] on div "B" at bounding box center [744, 432] width 27 height 21
click at [608, 393] on div "C♯" at bounding box center [621, 403] width 27 height 21
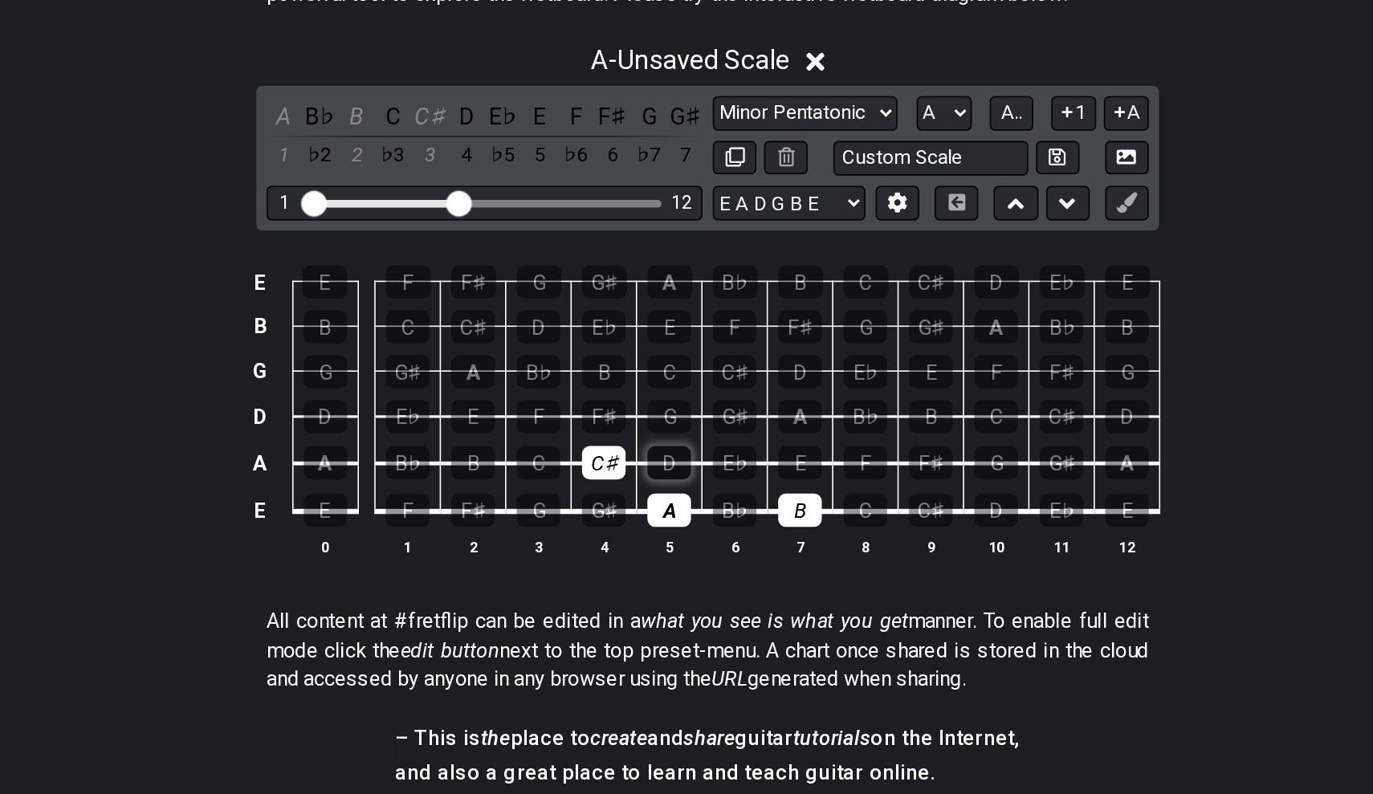
click at [649, 393] on div "D" at bounding box center [662, 403] width 27 height 21
click at [731, 393] on div "E" at bounding box center [744, 403] width 27 height 21
click at [608, 364] on div "F♯" at bounding box center [621, 374] width 27 height 21
click at [690, 364] on div "G♯" at bounding box center [703, 374] width 27 height 21
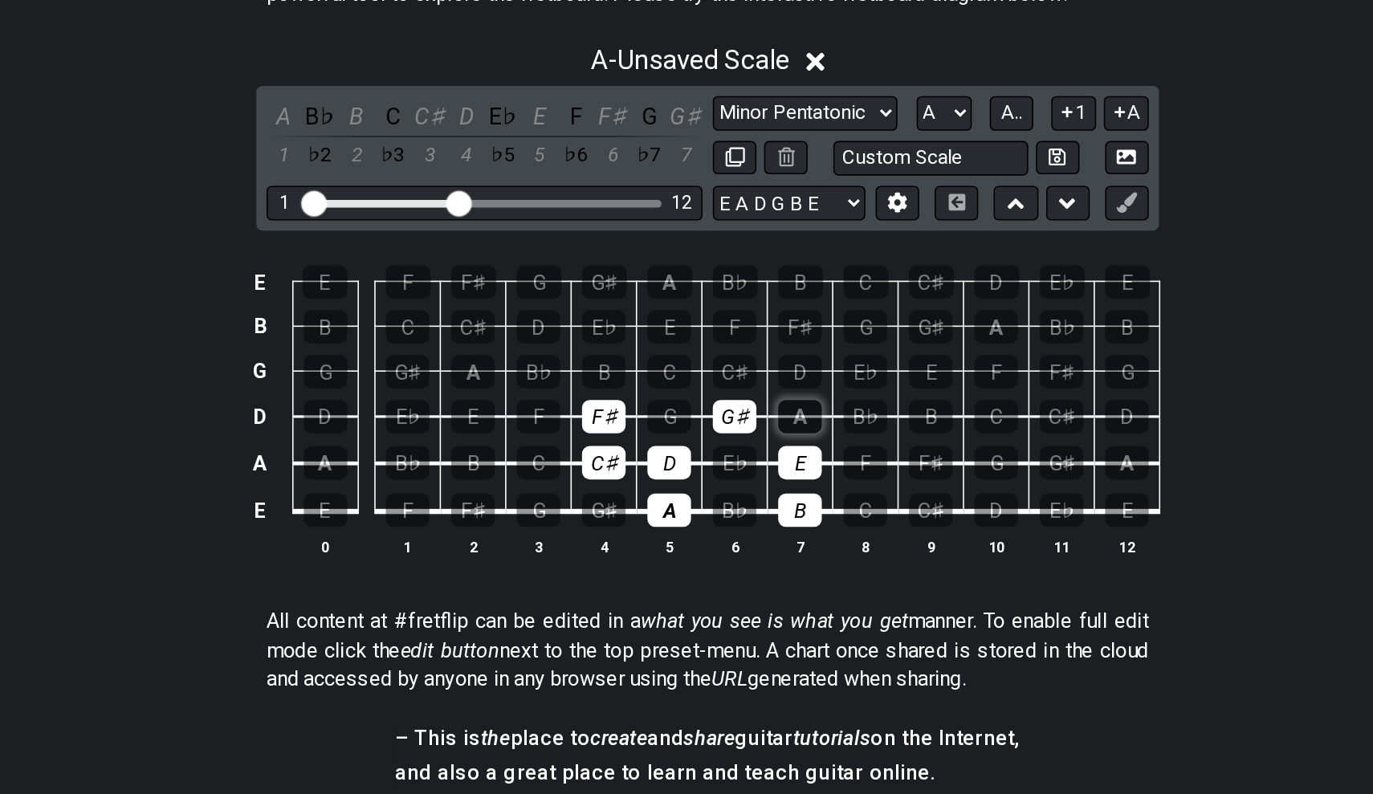
click at [731, 364] on div "A" at bounding box center [744, 374] width 27 height 21
click at [608, 336] on div "B" at bounding box center [621, 346] width 27 height 21
click at [690, 336] on div "C♯" at bounding box center [703, 346] width 27 height 21
click at [731, 336] on div "D" at bounding box center [744, 346] width 27 height 21
click at [649, 308] on div "E" at bounding box center [662, 318] width 27 height 21
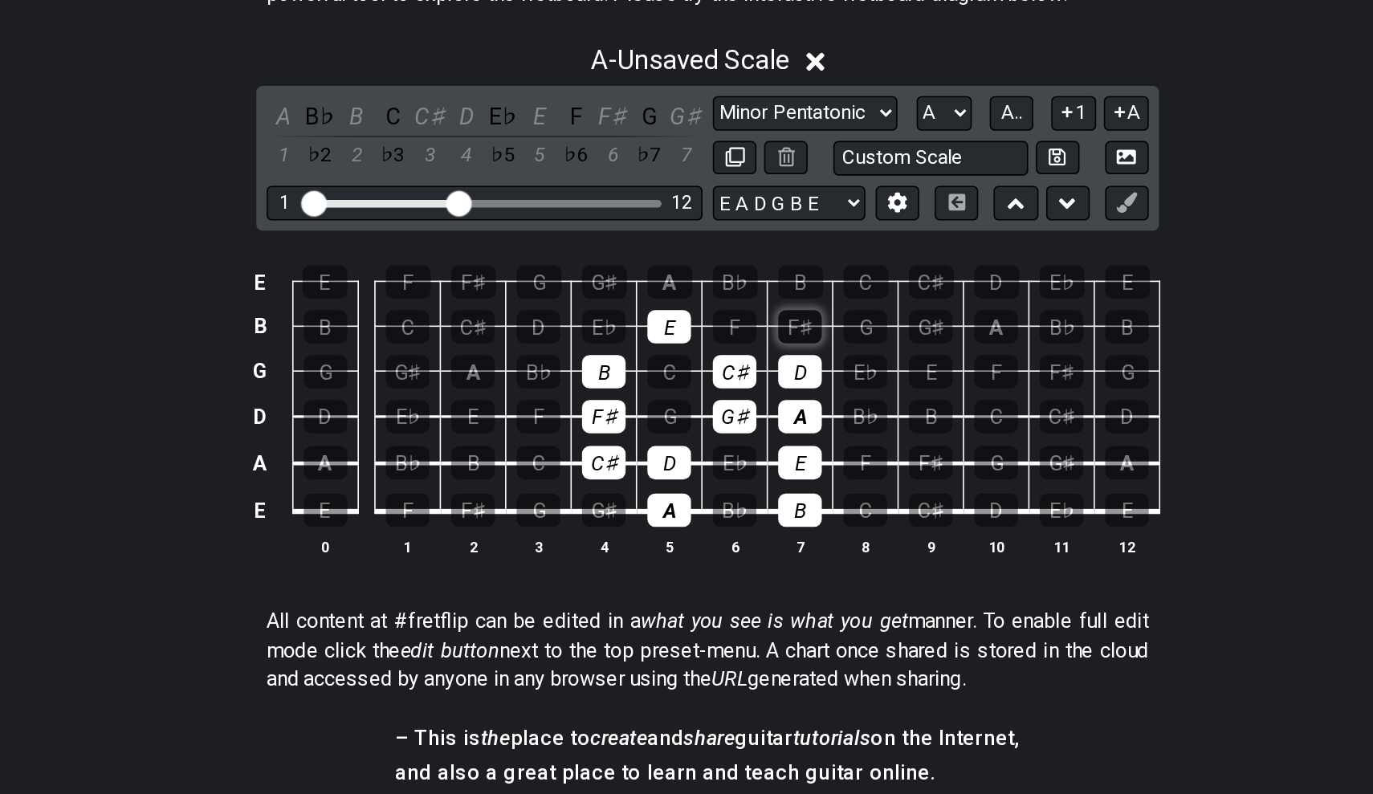
click at [731, 308] on div "F♯" at bounding box center [744, 318] width 27 height 21
click at [608, 279] on div "G♯" at bounding box center [622, 289] width 28 height 21
click at [649, 279] on div "A" at bounding box center [663, 289] width 28 height 21
click at [608, 308] on div "E♭" at bounding box center [621, 318] width 27 height 21
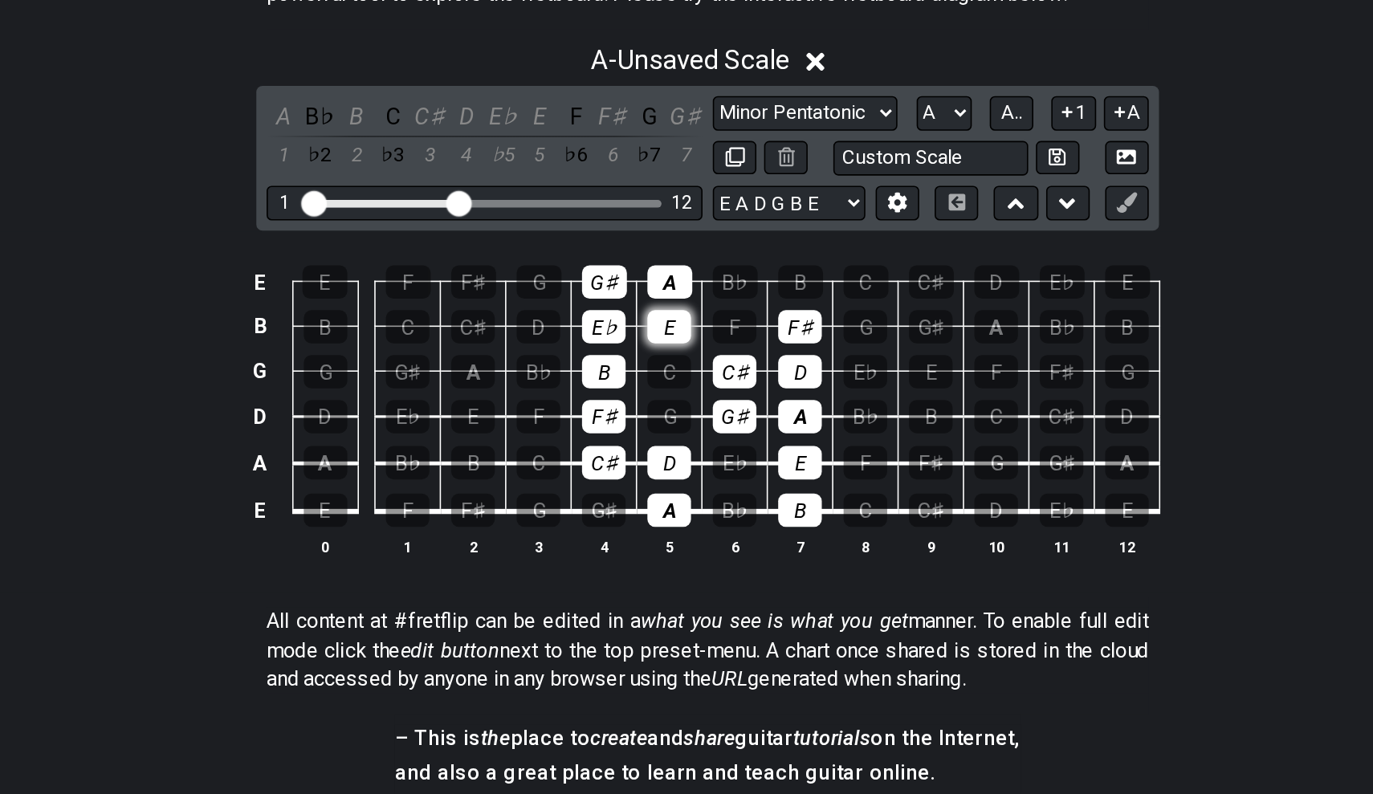
click at [649, 308] on div "E" at bounding box center [662, 318] width 27 height 21
click at [690, 308] on div "F" at bounding box center [703, 318] width 27 height 21
click at [731, 308] on div "F♯" at bounding box center [744, 318] width 27 height 21
click at [608, 308] on div "E♭" at bounding box center [621, 318] width 27 height 21
click at [649, 308] on div "E" at bounding box center [662, 318] width 27 height 21
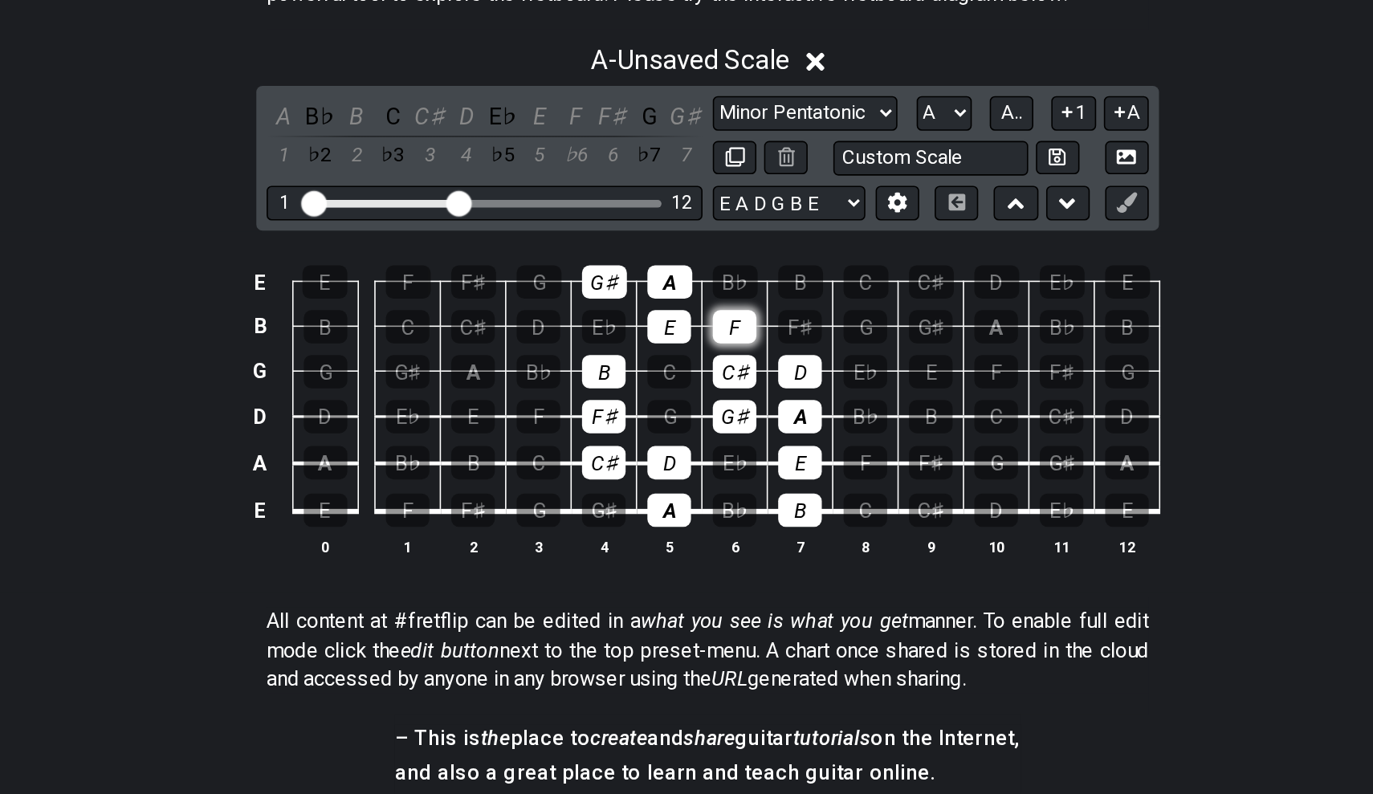
click at [690, 308] on div "F" at bounding box center [703, 318] width 27 height 21
click at [731, 308] on div "F♯" at bounding box center [744, 318] width 27 height 21
click at [608, 308] on div "E♭" at bounding box center [621, 318] width 27 height 21
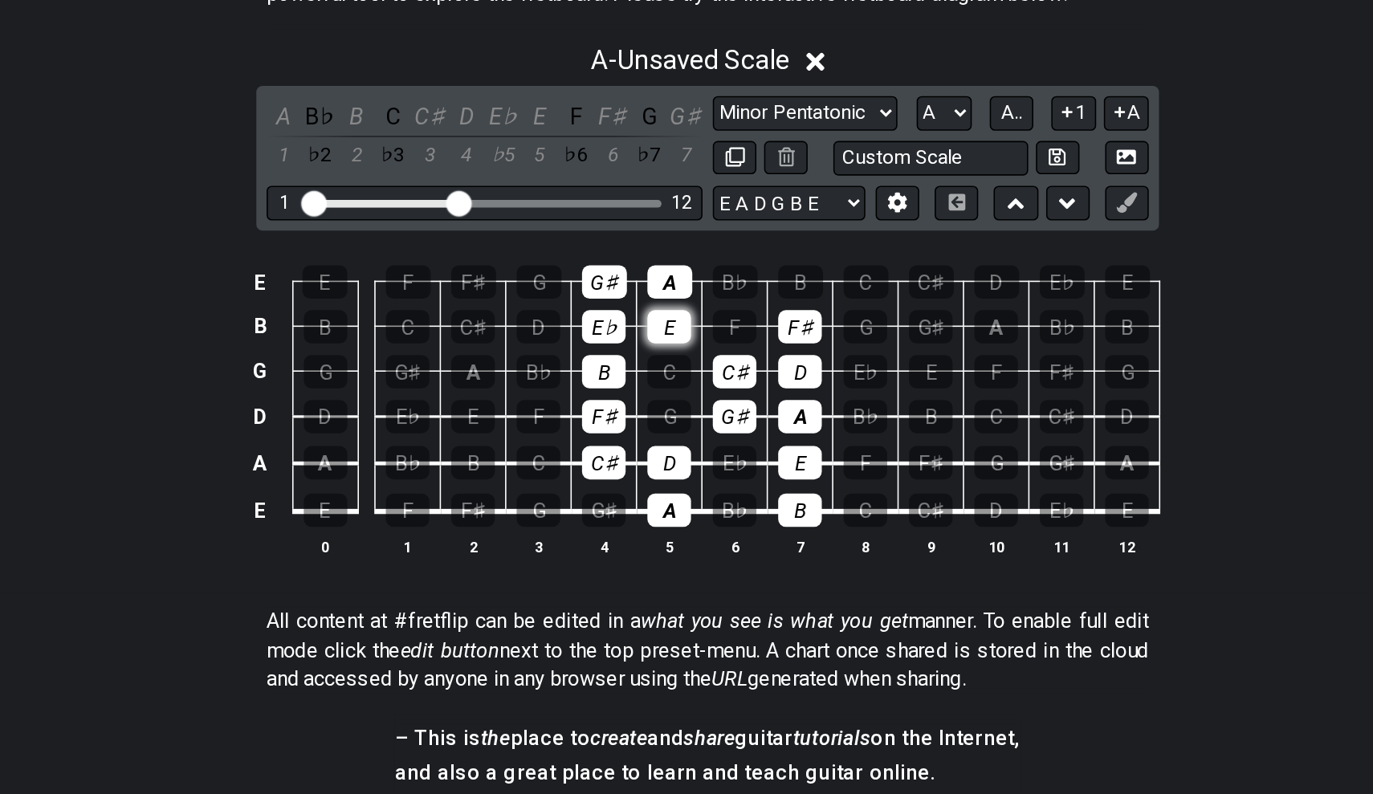
click at [649, 308] on div "E" at bounding box center [662, 318] width 27 height 21
click at [683, 290] on td "F" at bounding box center [703, 304] width 41 height 28
click at [690, 308] on div "F" at bounding box center [703, 318] width 27 height 21
click at [731, 308] on div "F♯" at bounding box center [744, 318] width 27 height 21
click at [608, 308] on div "E♭" at bounding box center [621, 318] width 27 height 21
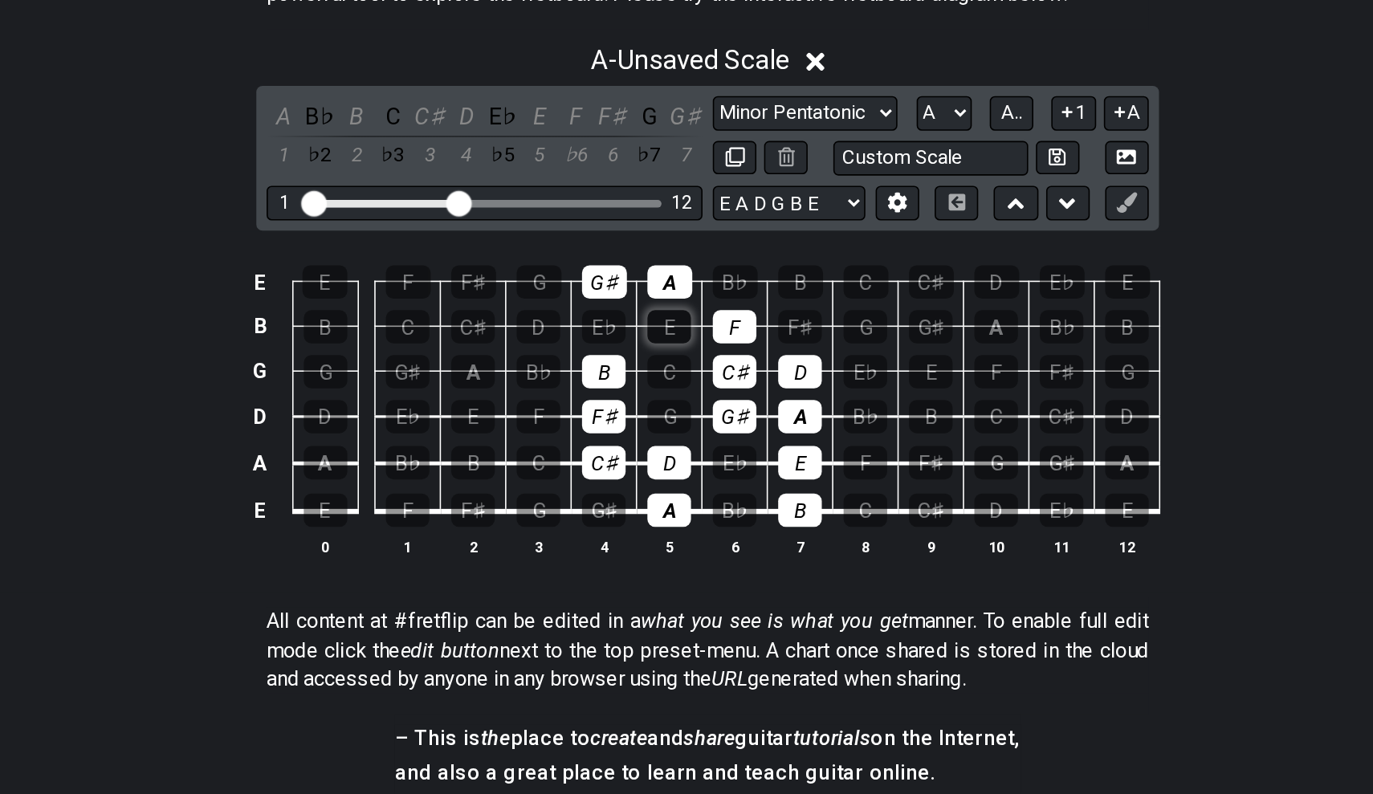
click at [649, 308] on div "E" at bounding box center [662, 318] width 27 height 21
click at [690, 308] on div "F" at bounding box center [703, 318] width 27 height 21
click at [731, 308] on div "F♯" at bounding box center [744, 318] width 27 height 21
click at [813, 422] on div "C♯" at bounding box center [826, 432] width 27 height 21
click at [894, 422] on div "E♭" at bounding box center [907, 432] width 27 height 21
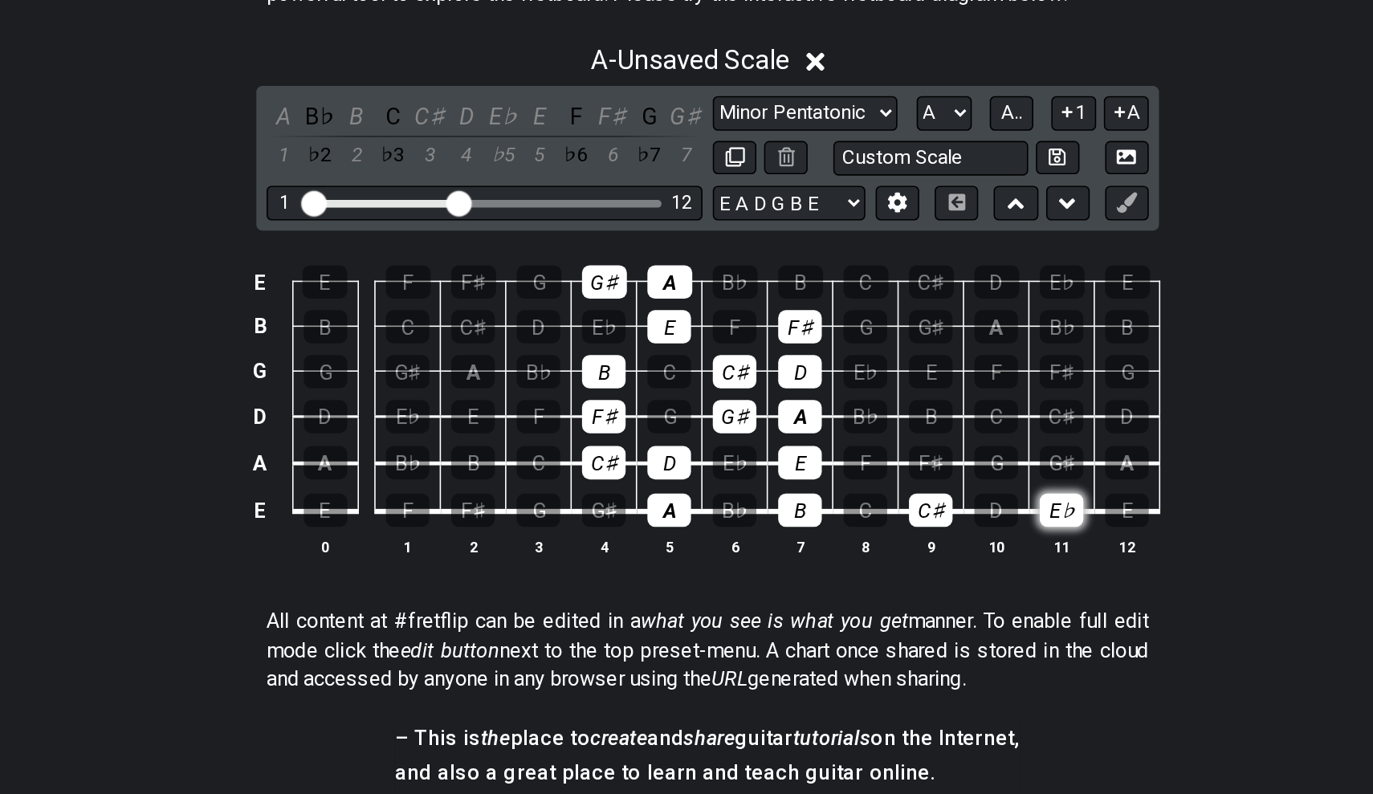
click at [894, 422] on div "E♭" at bounding box center [907, 432] width 27 height 21
click at [813, 422] on div "C♯" at bounding box center [826, 432] width 27 height 21
click at [649, 422] on div "A" at bounding box center [662, 432] width 27 height 21
click at [526, 336] on div "A" at bounding box center [539, 346] width 27 height 21
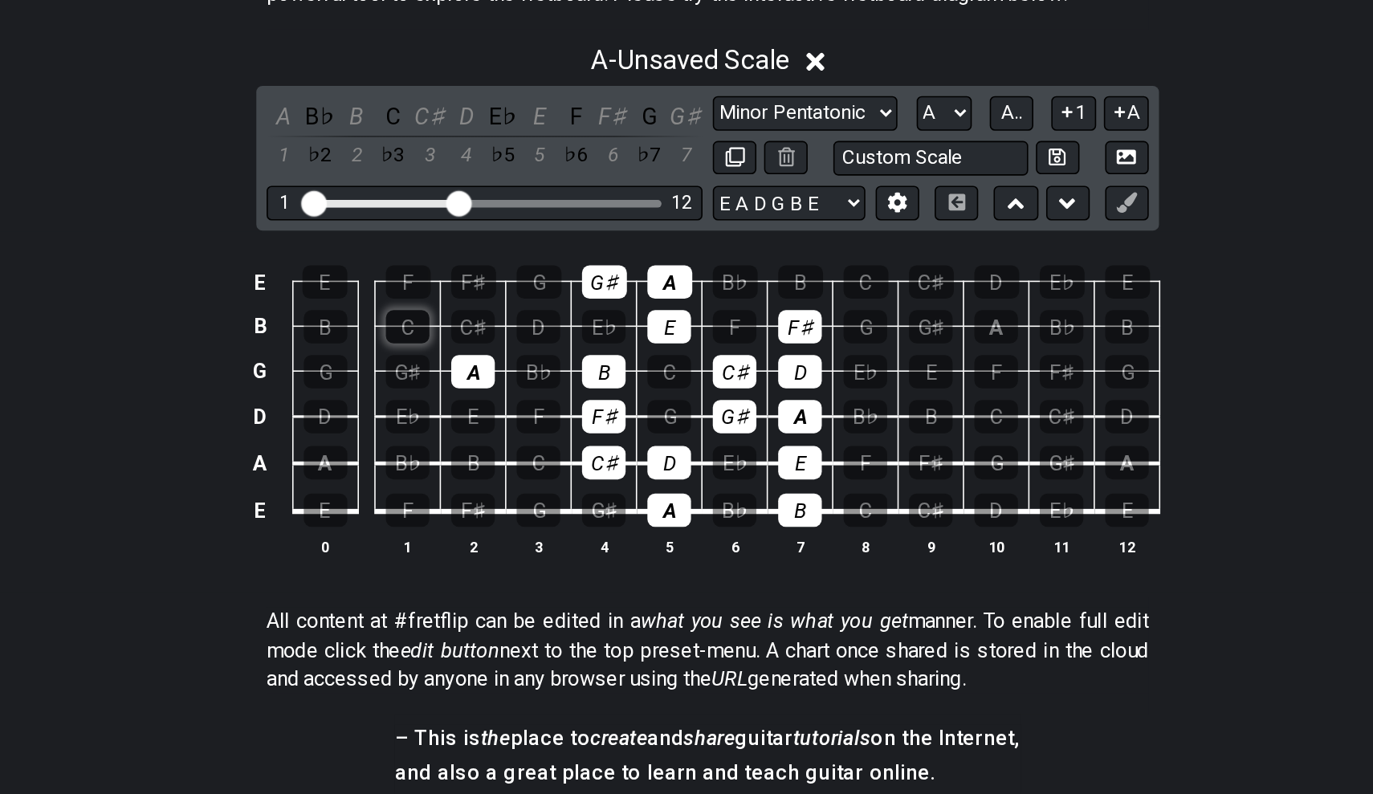
click at [485, 308] on div "C" at bounding box center [498, 318] width 27 height 21
click at [526, 308] on div "C♯" at bounding box center [539, 318] width 27 height 21
click at [608, 308] on div "E♭" at bounding box center [621, 318] width 27 height 21
click at [485, 308] on div "C" at bounding box center [498, 318] width 27 height 21
click at [567, 308] on div "D" at bounding box center [580, 318] width 27 height 21
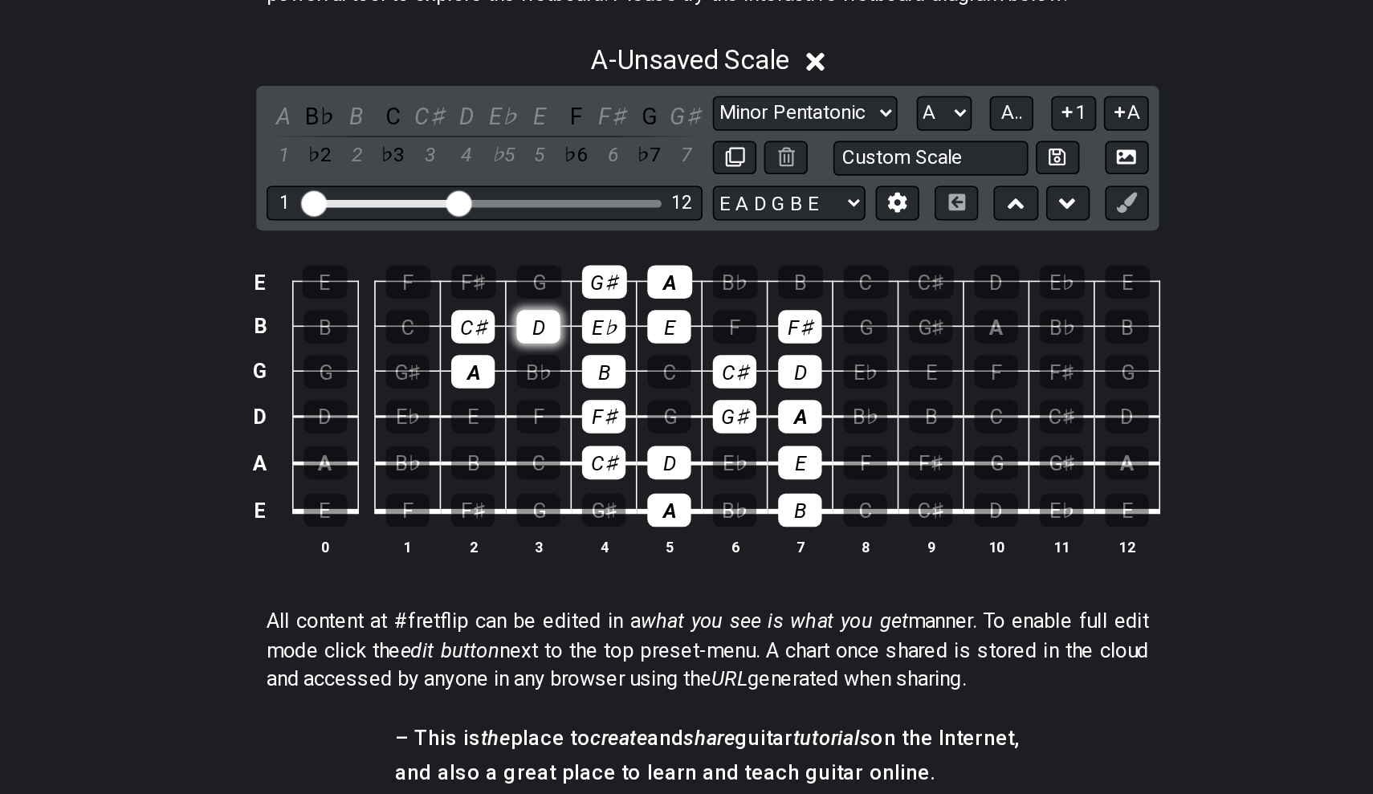
click at [567, 308] on div "D" at bounding box center [580, 318] width 27 height 21
click at [608, 308] on div "E♭" at bounding box center [621, 318] width 27 height 21
